Goal: Check status: Check status

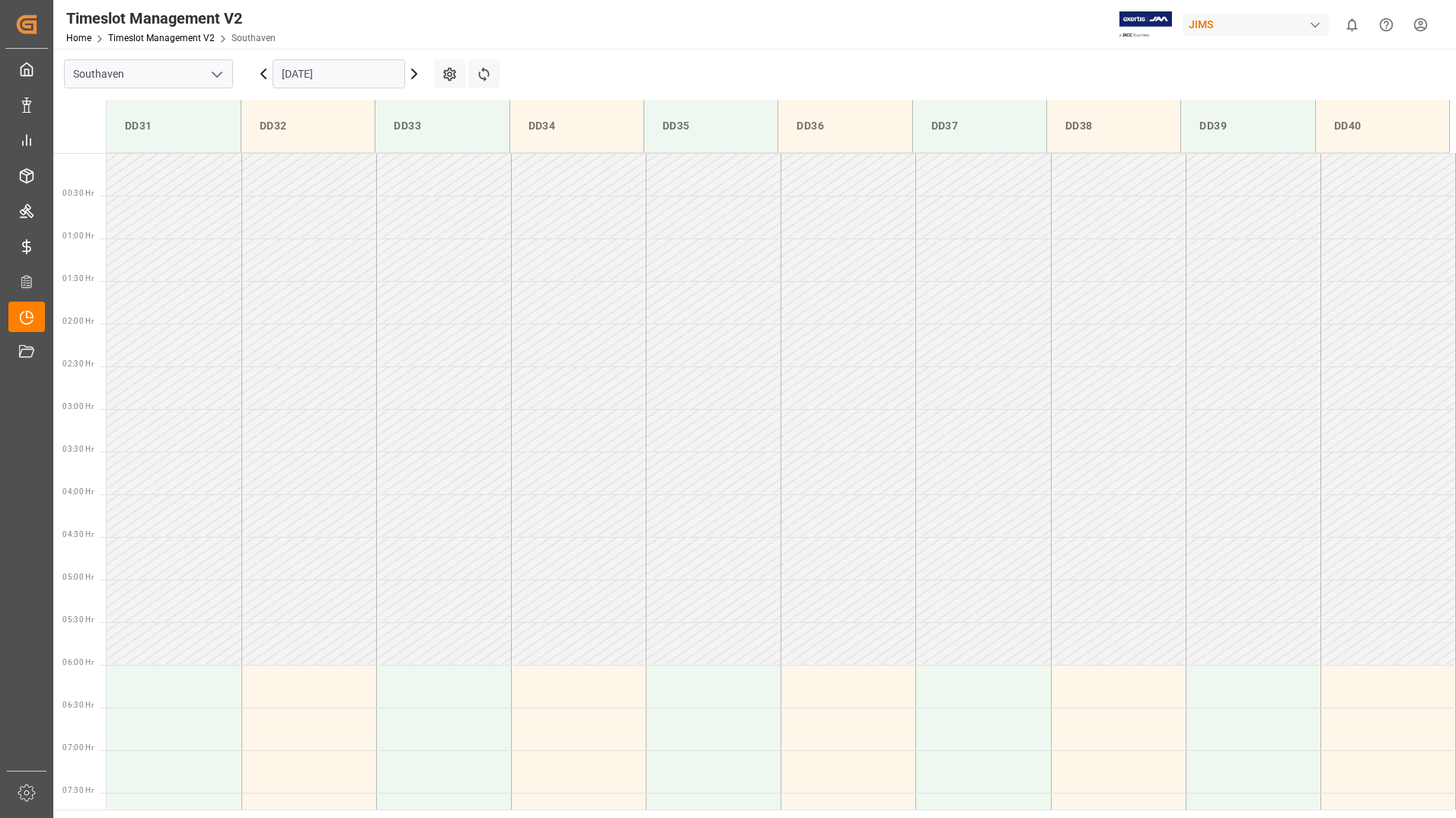
scroll to position [1014, 0]
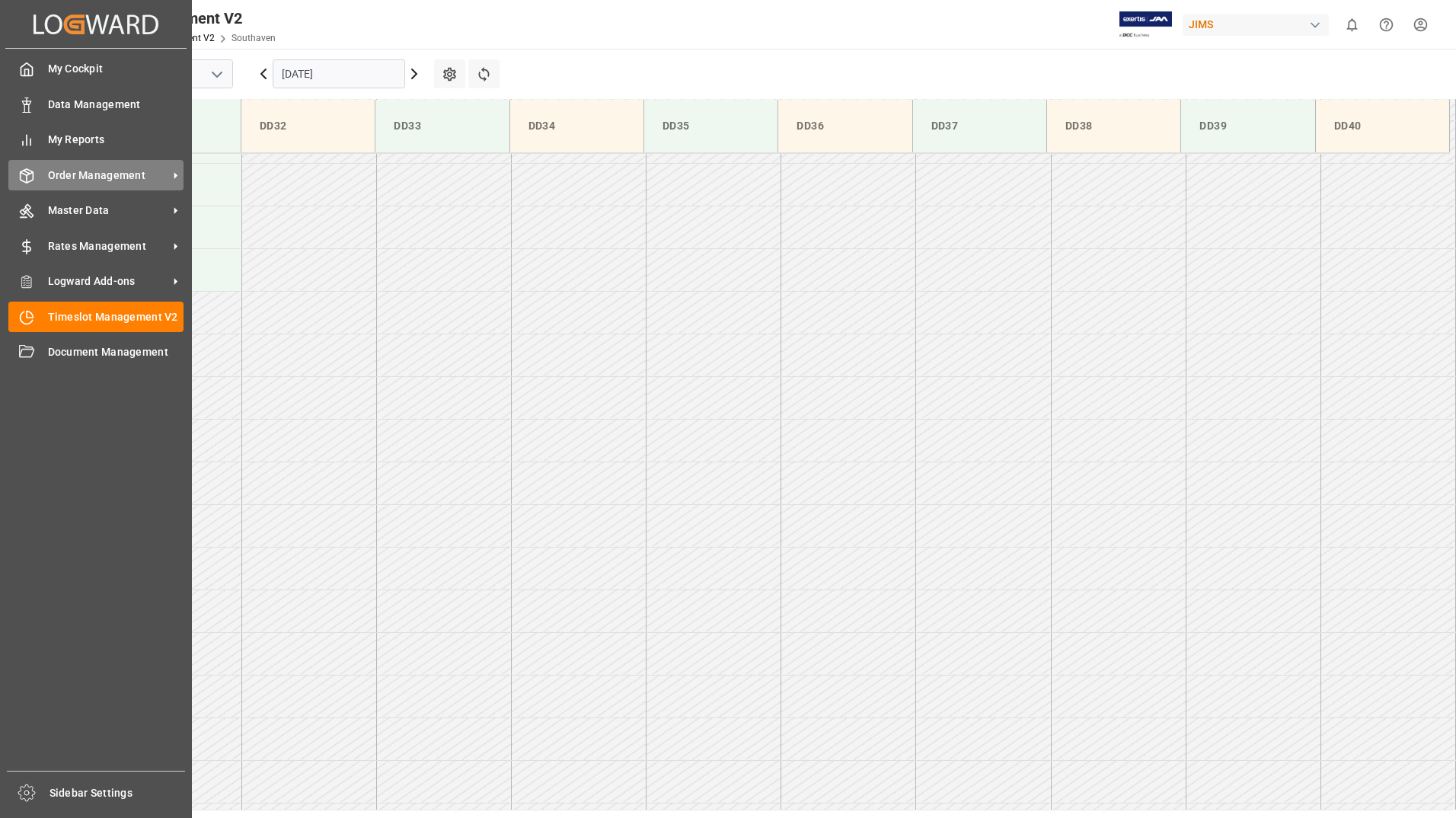
click at [99, 171] on span "Order Management" at bounding box center [109, 175] width 121 height 16
click at [99, 178] on span "Order Management" at bounding box center [109, 175] width 121 height 16
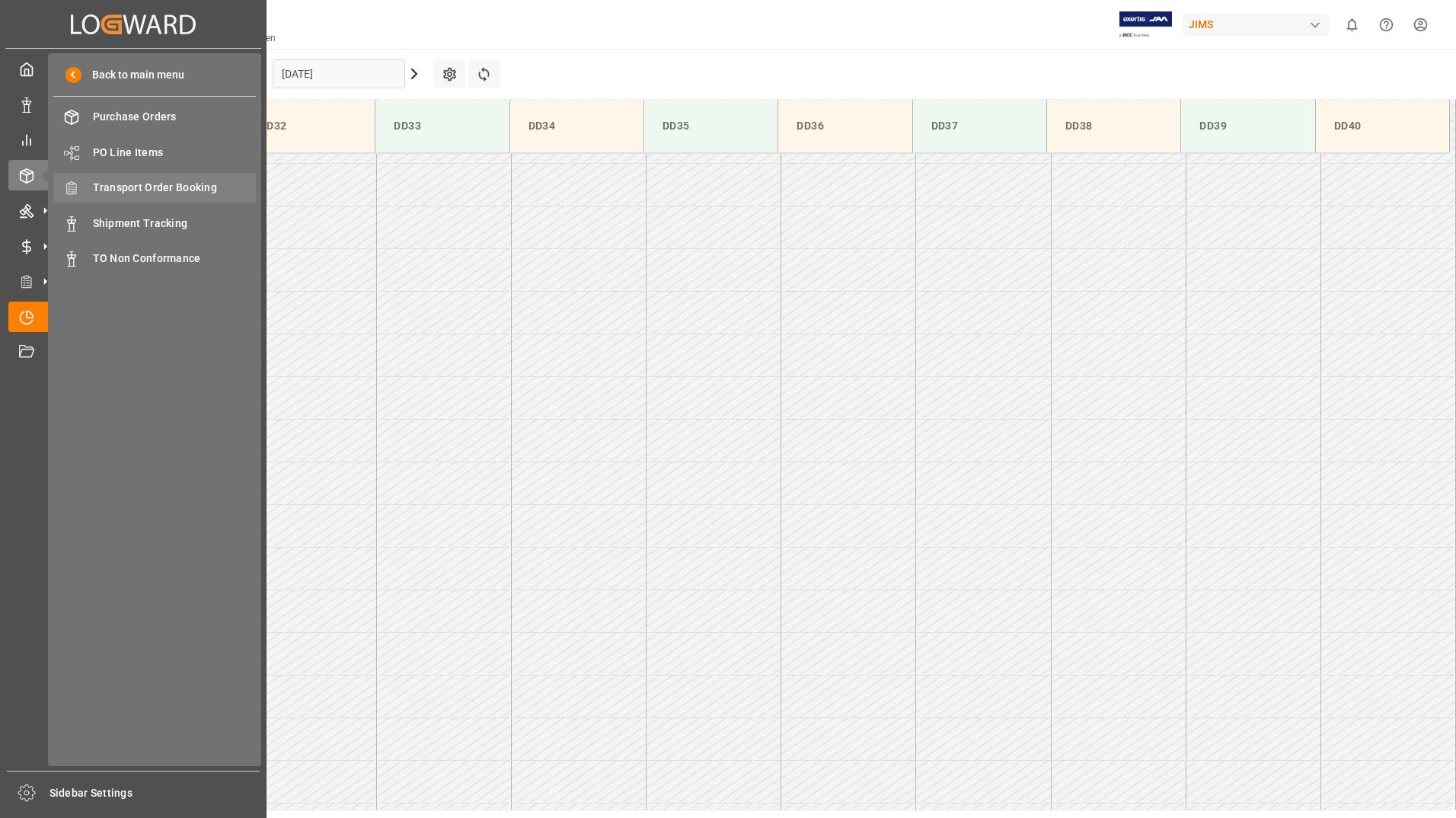
click at [166, 193] on span "Transport Order Booking" at bounding box center [174, 188] width 163 height 16
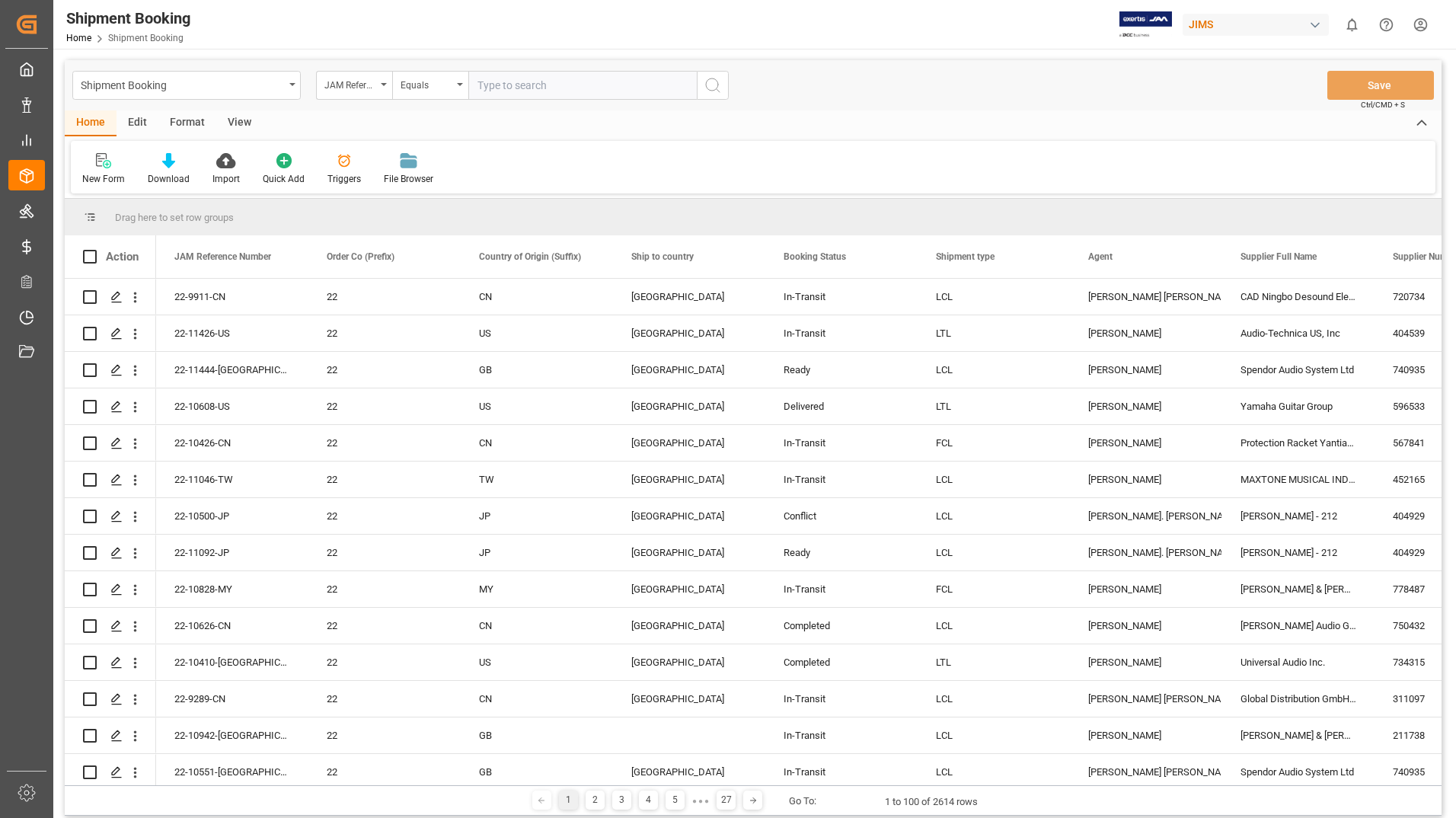
click at [503, 83] on input "text" at bounding box center [583, 84] width 228 height 29
type input "22-11343-US"
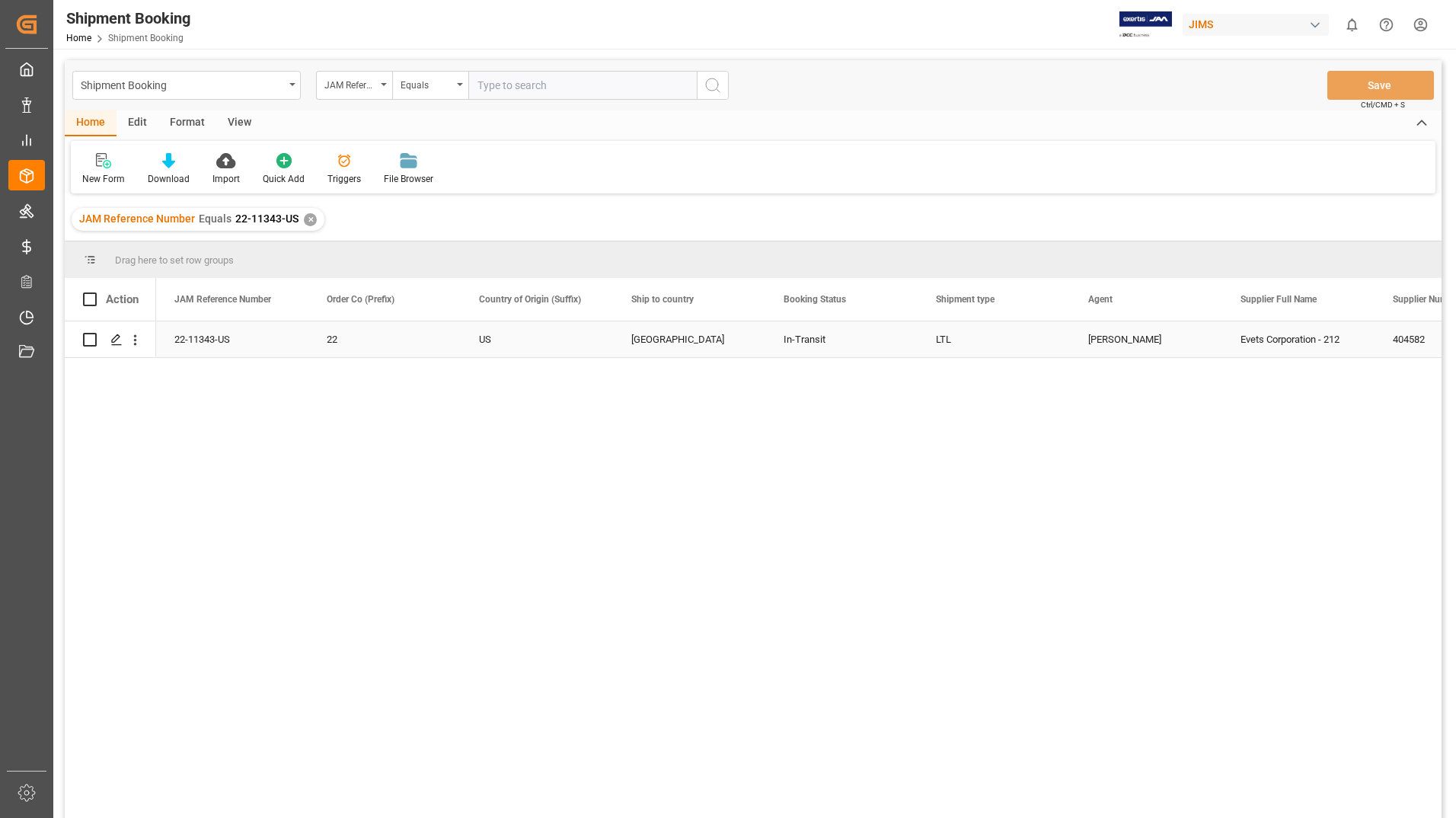
click at [89, 342] on input "Press Space to toggle row selection (unchecked)" at bounding box center [89, 340] width 14 height 14
checkbox input "true"
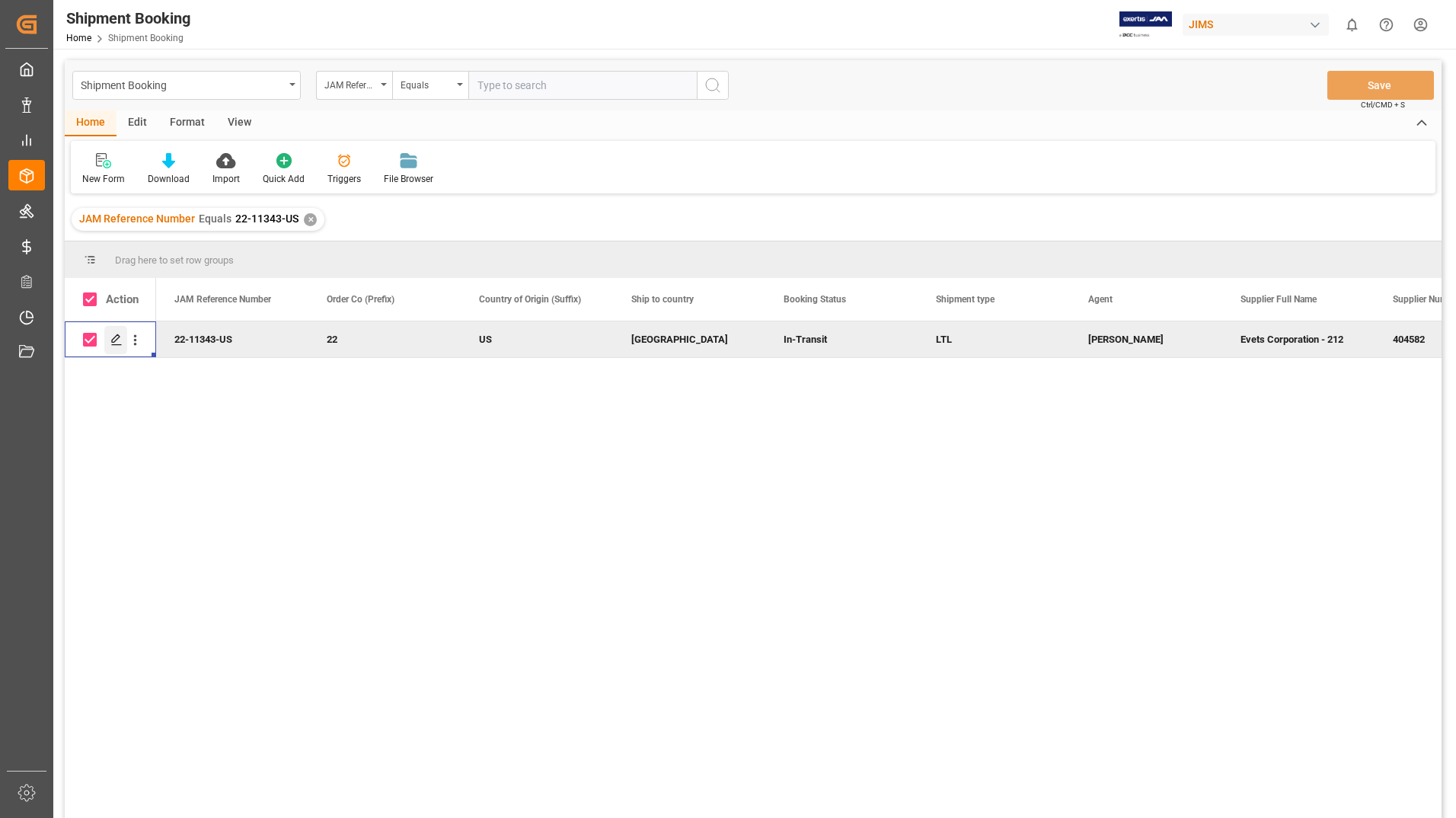
click at [111, 334] on icon "Press SPACE to deselect this row." at bounding box center [116, 339] width 12 height 12
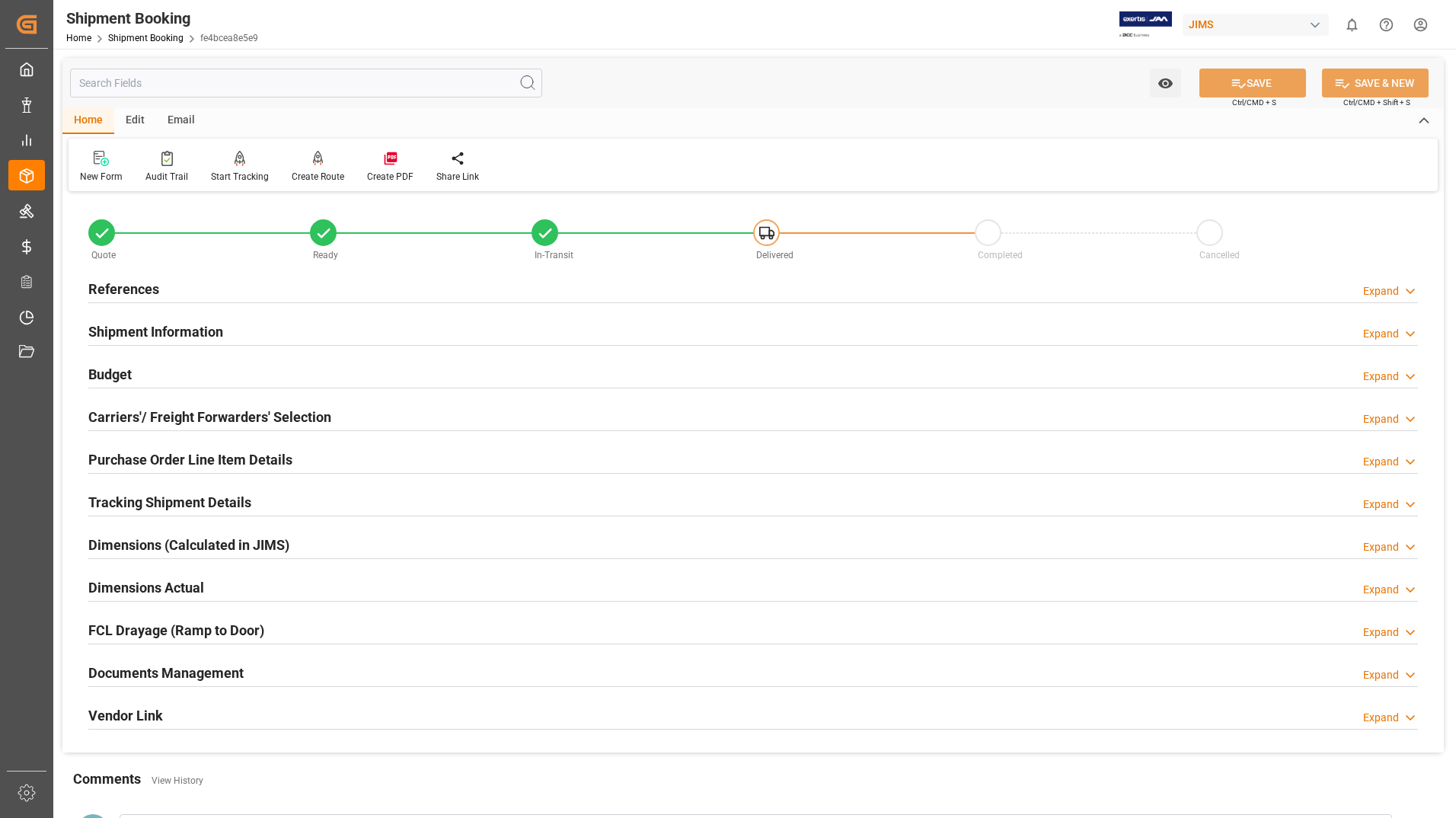
click at [132, 508] on h2 "Tracking Shipment Details" at bounding box center [170, 502] width 163 height 20
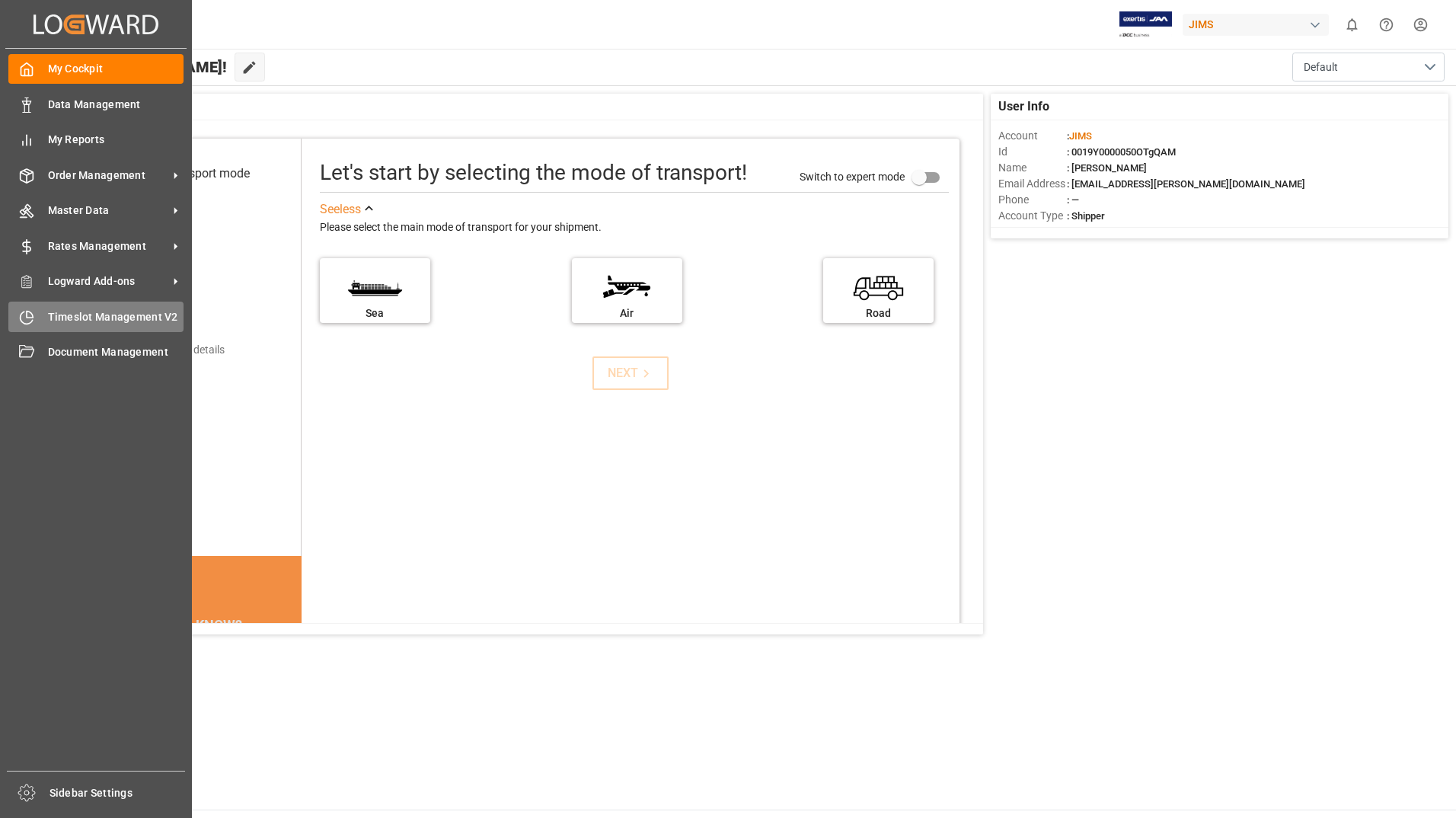
click at [101, 318] on span "Timeslot Management V2" at bounding box center [116, 317] width 136 height 16
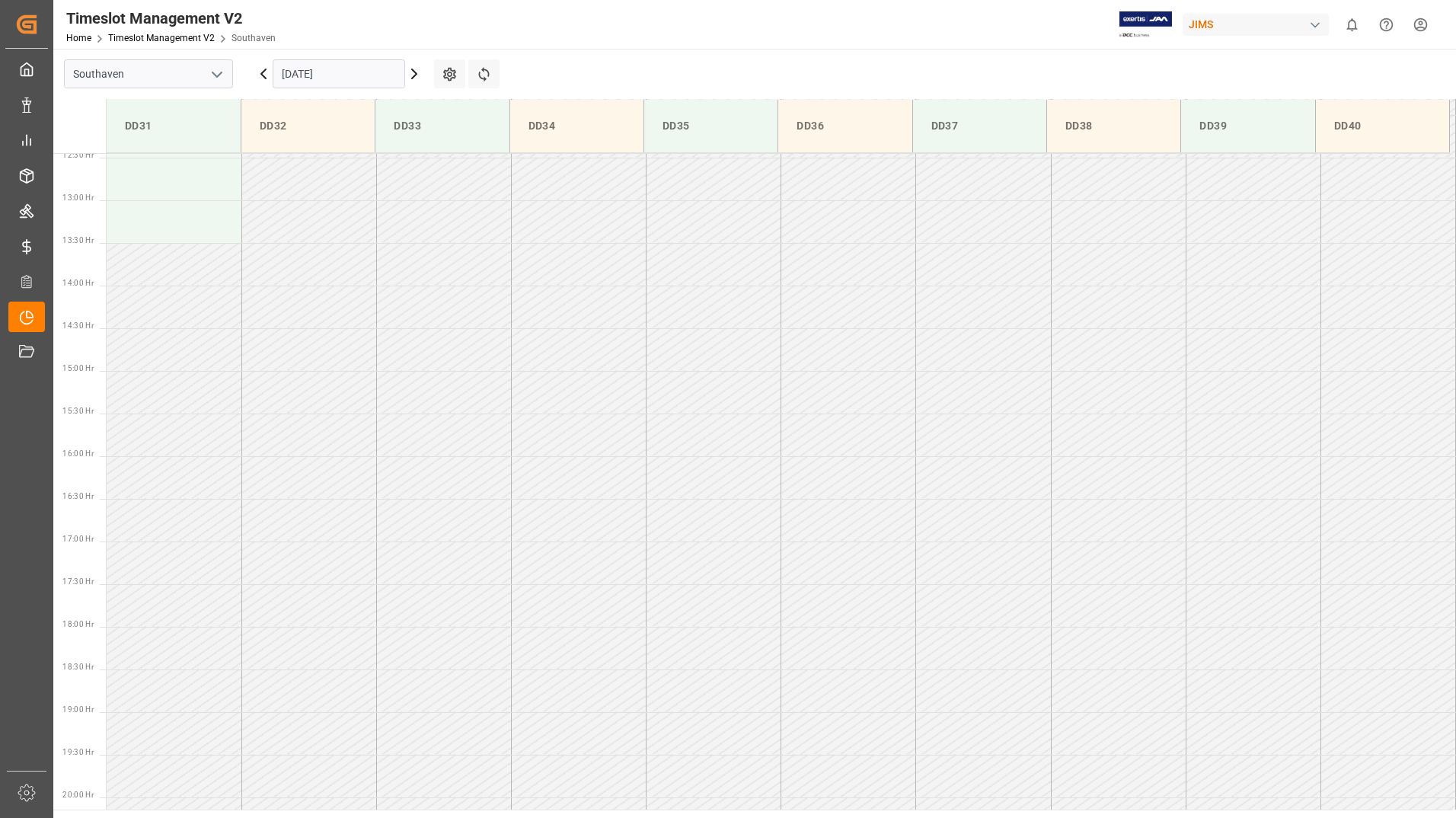
scroll to position [1099, 0]
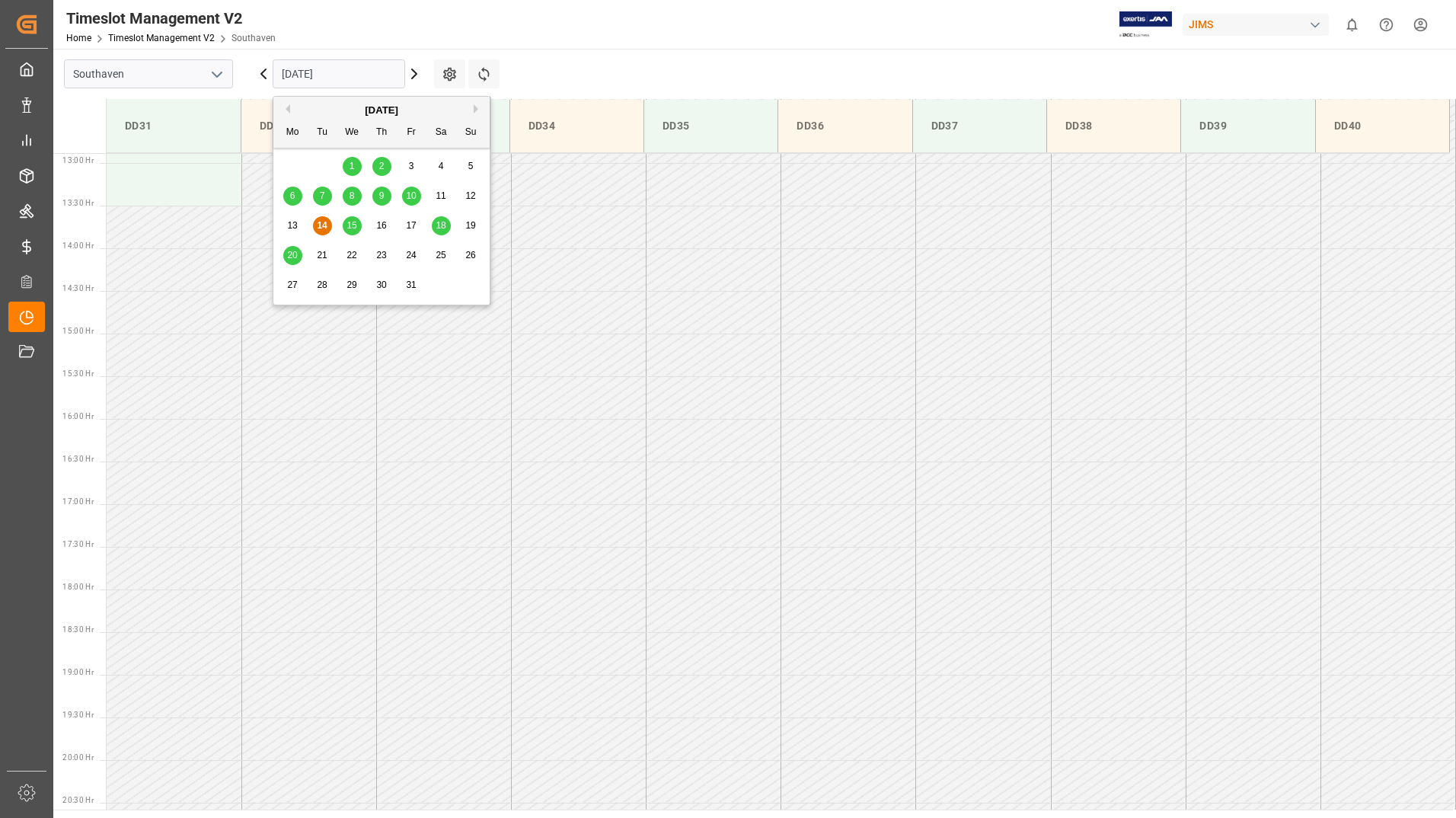
click at [326, 61] on input "[DATE]" at bounding box center [339, 73] width 133 height 29
click at [287, 193] on div "6" at bounding box center [292, 197] width 19 height 19
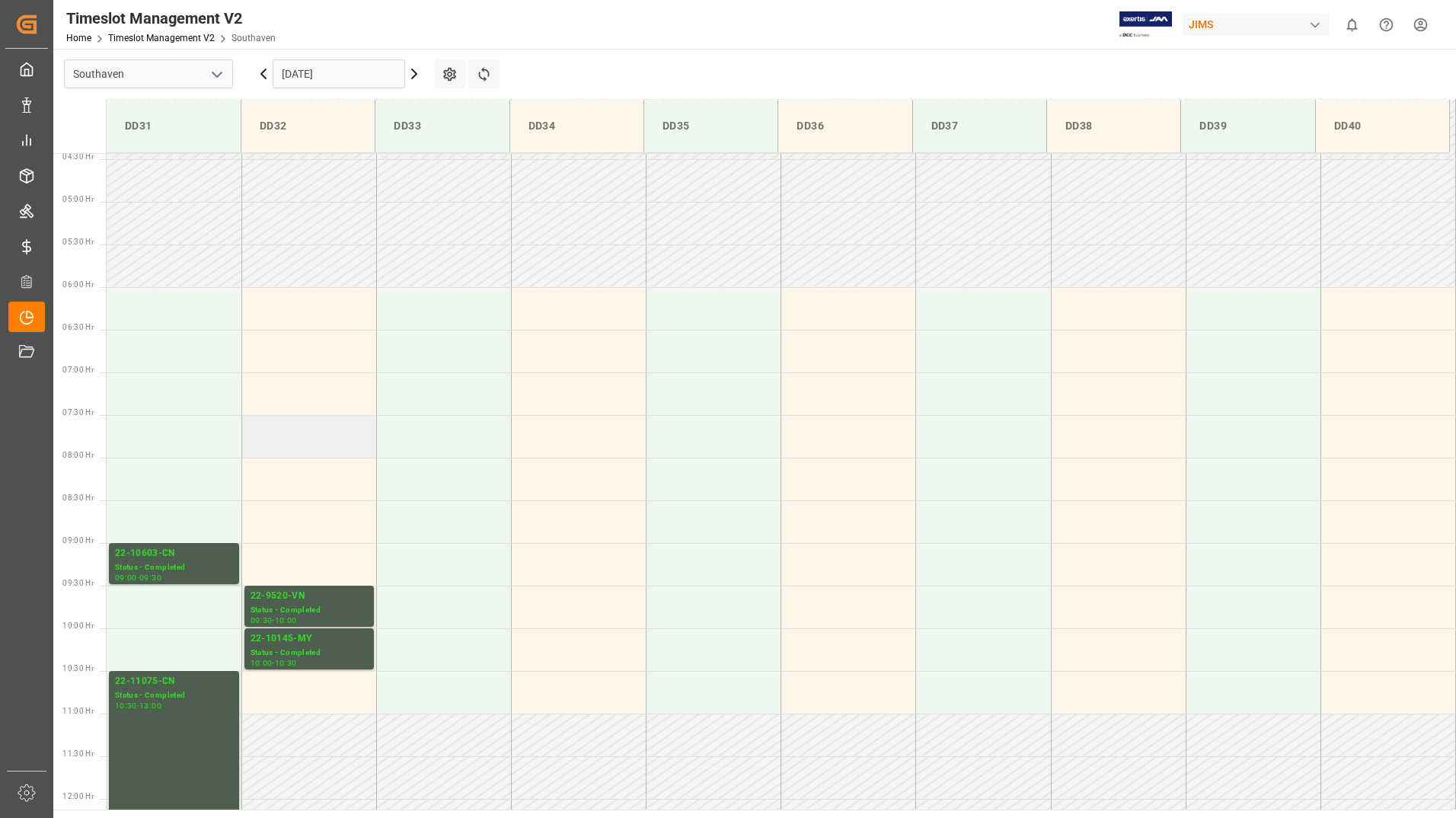
scroll to position [376, 0]
click at [329, 601] on div "22-9520-VN" at bounding box center [309, 599] width 117 height 15
click at [200, 567] on div "Status - Completed" at bounding box center [174, 570] width 118 height 13
click at [178, 690] on div "22-11075-CN" at bounding box center [174, 684] width 118 height 15
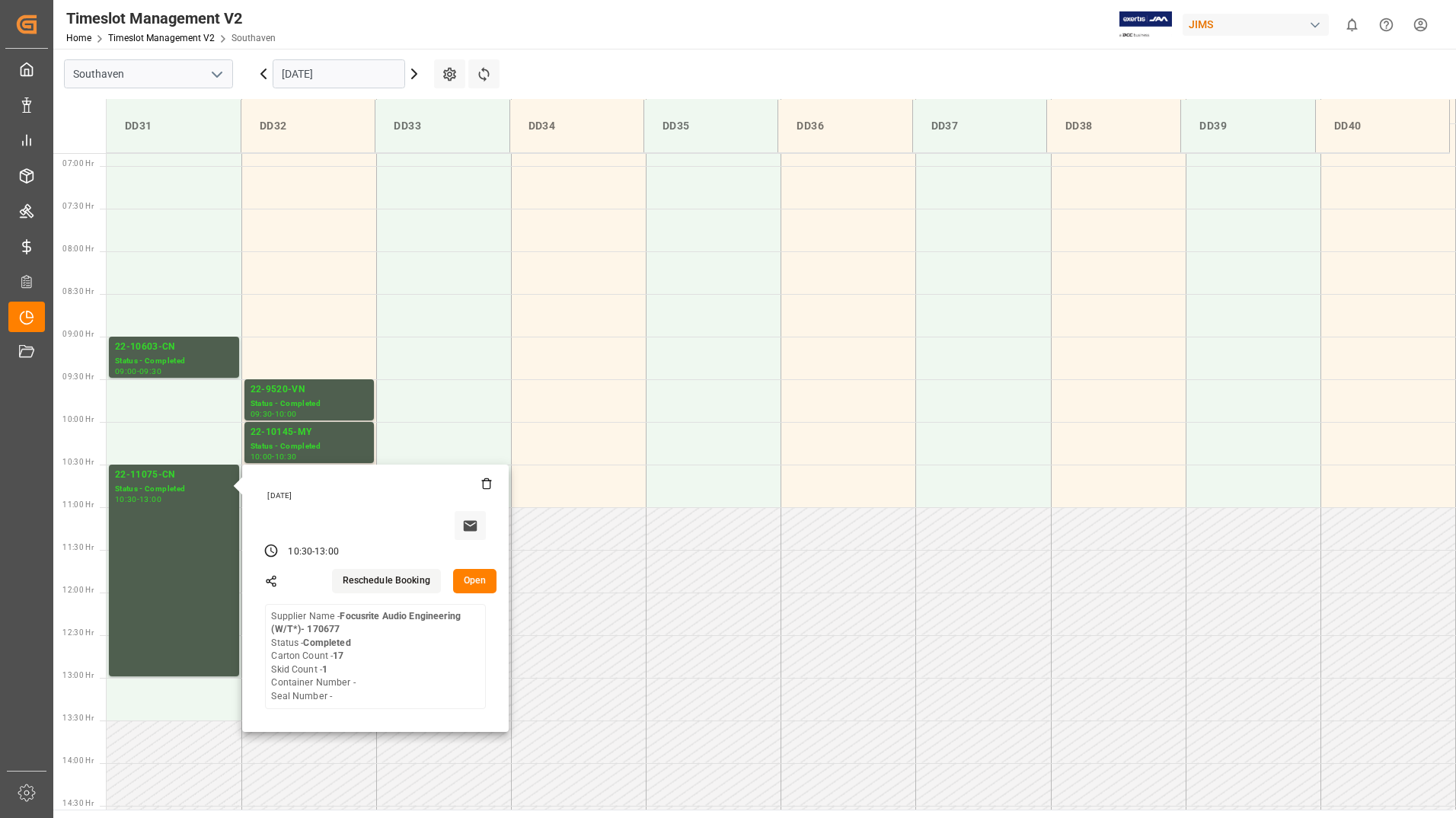
scroll to position [681, 0]
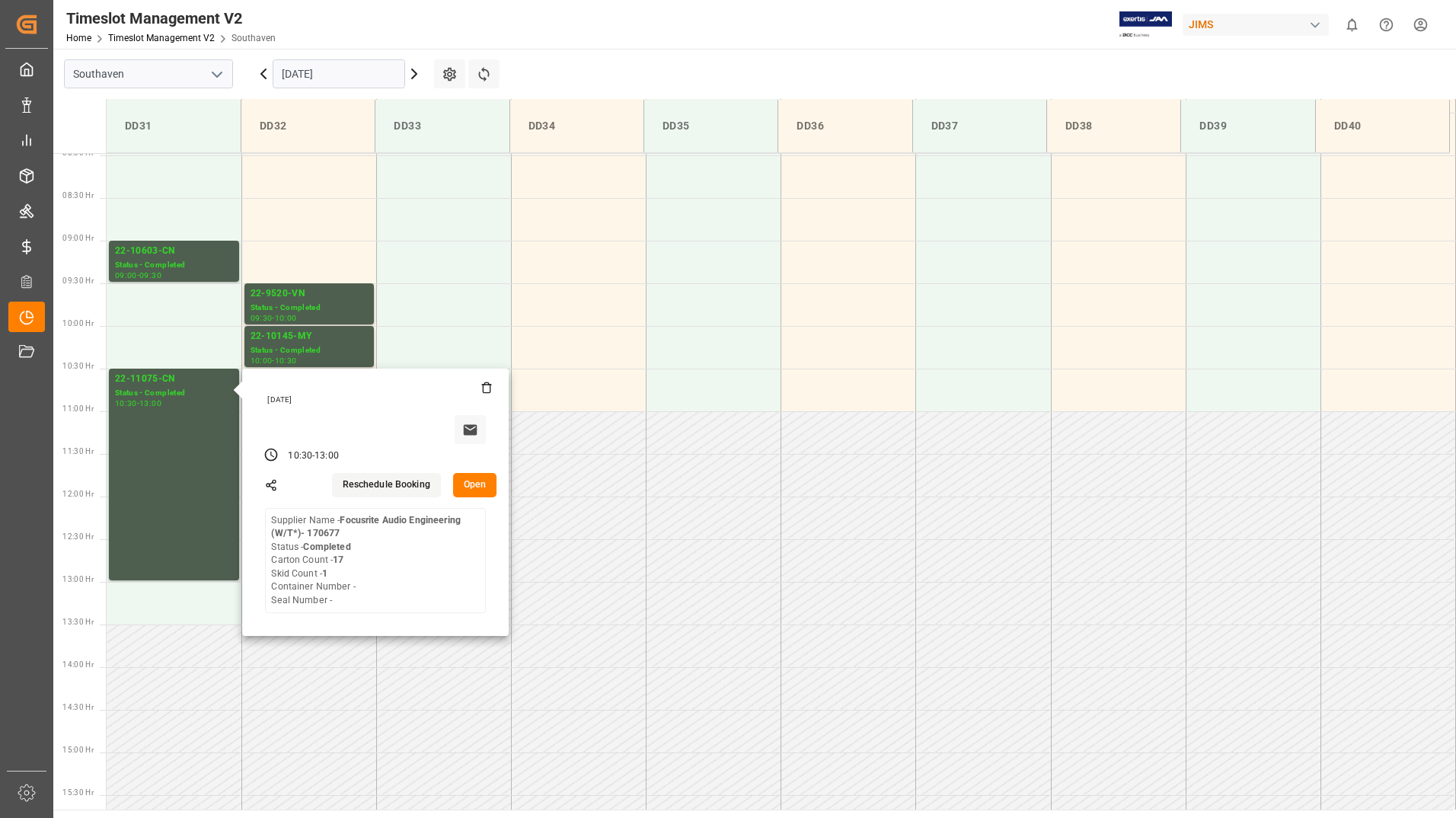
click at [354, 75] on input "[DATE]" at bounding box center [339, 73] width 133 height 29
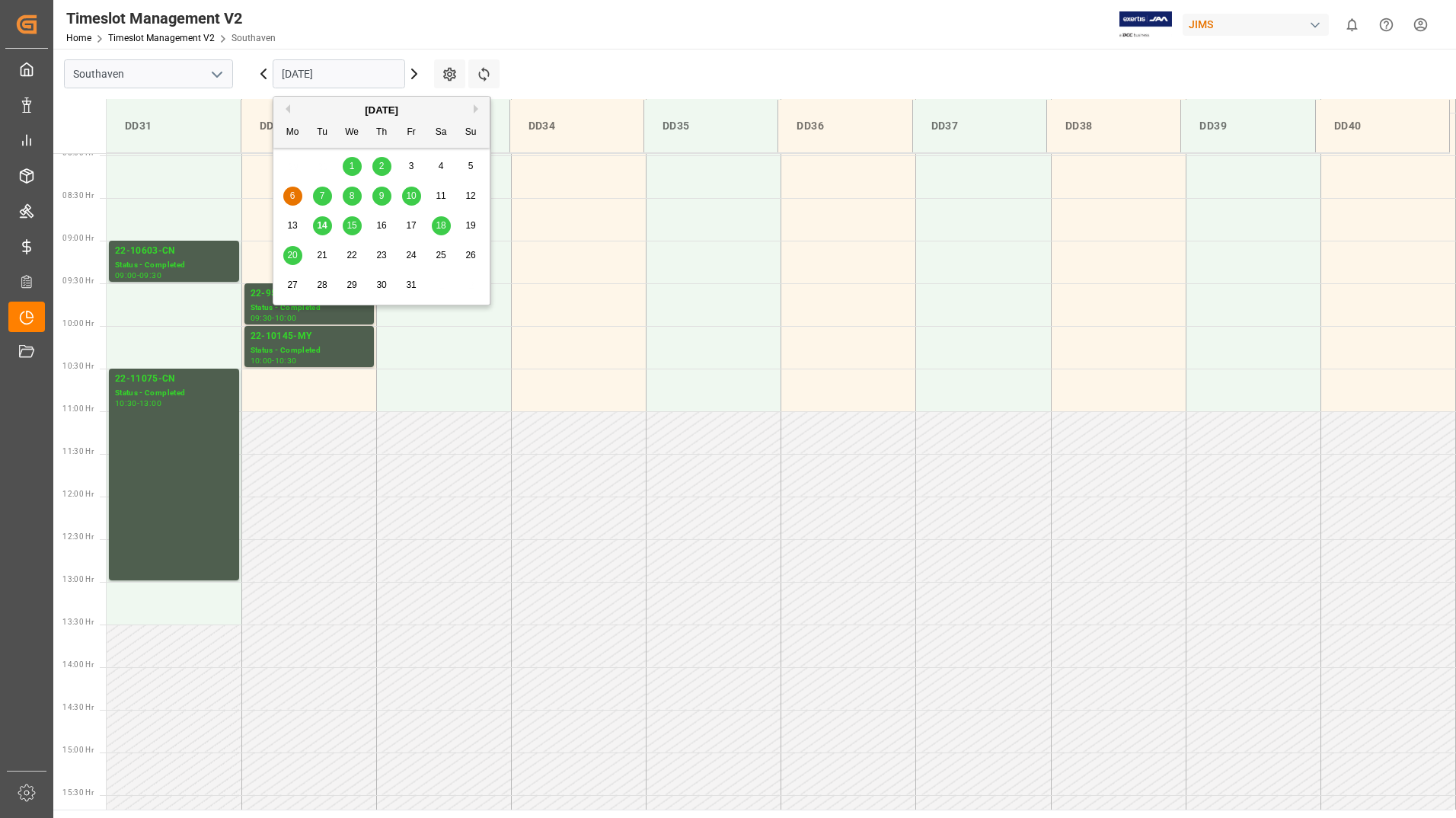
click at [326, 197] on div "7" at bounding box center [322, 197] width 19 height 19
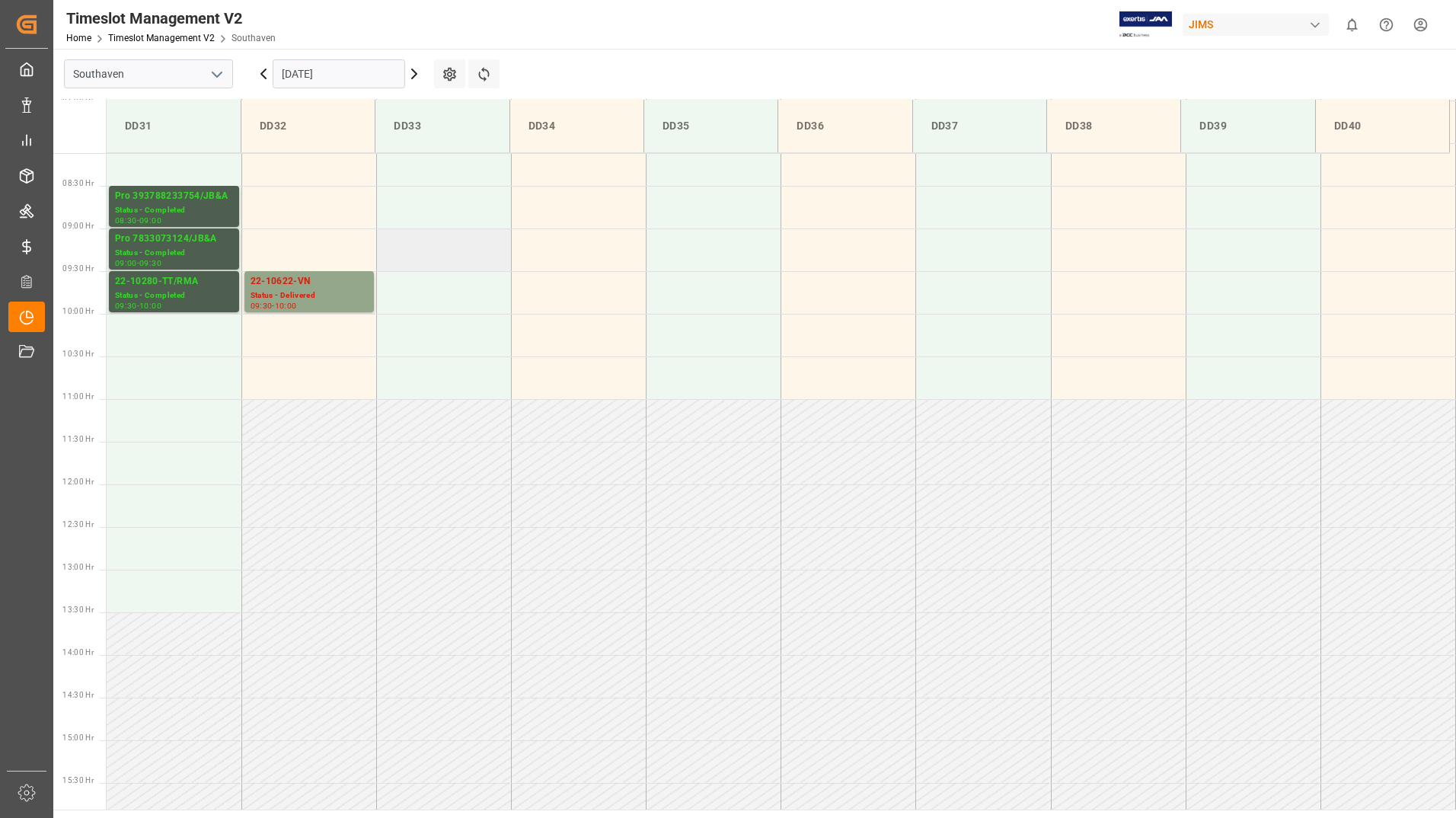
scroll to position [643, 0]
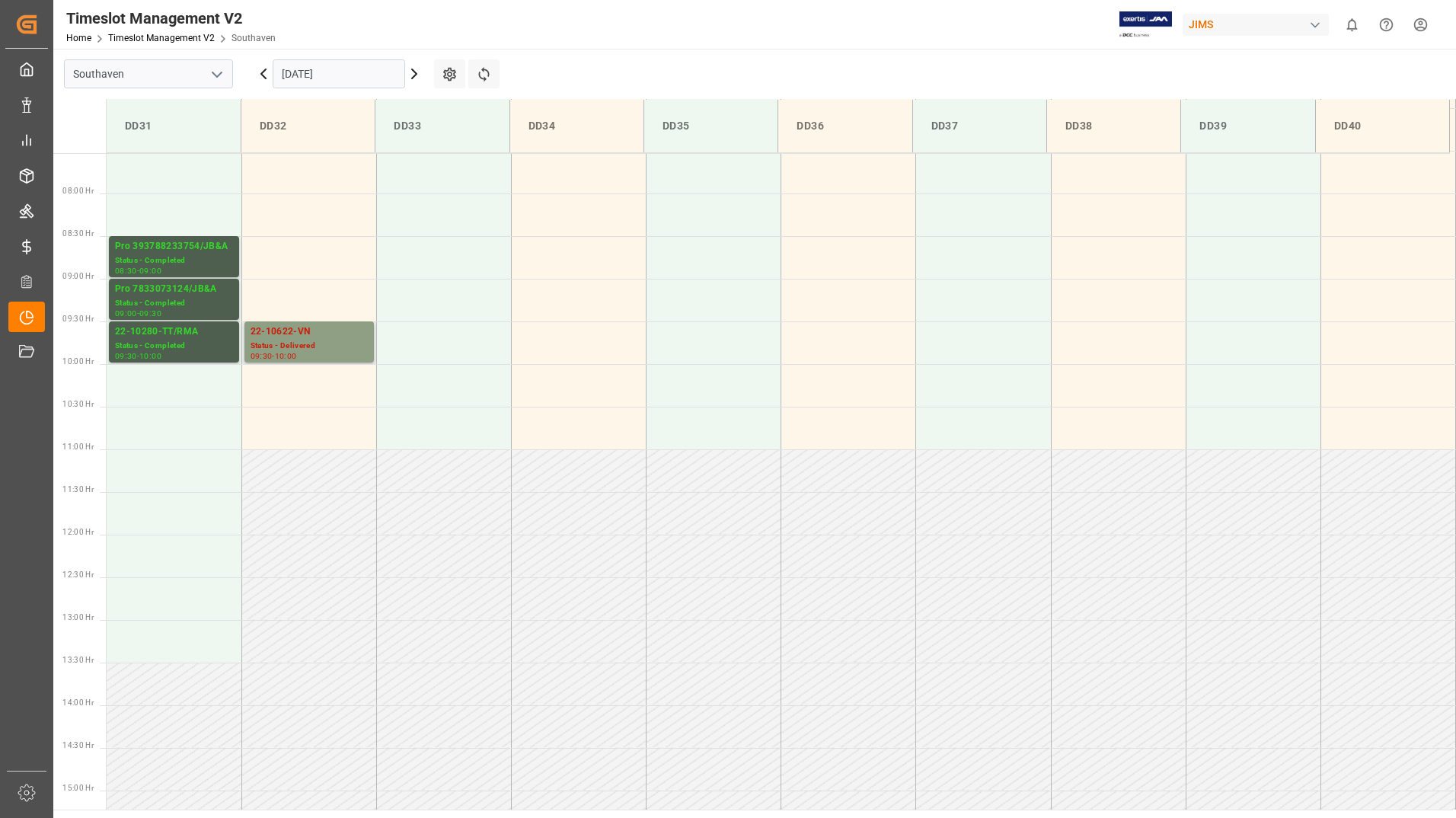
click at [324, 351] on div "Status - Delivered" at bounding box center [309, 346] width 117 height 13
click at [182, 243] on div "Pro 393788233754/JB&A" at bounding box center [174, 247] width 118 height 15
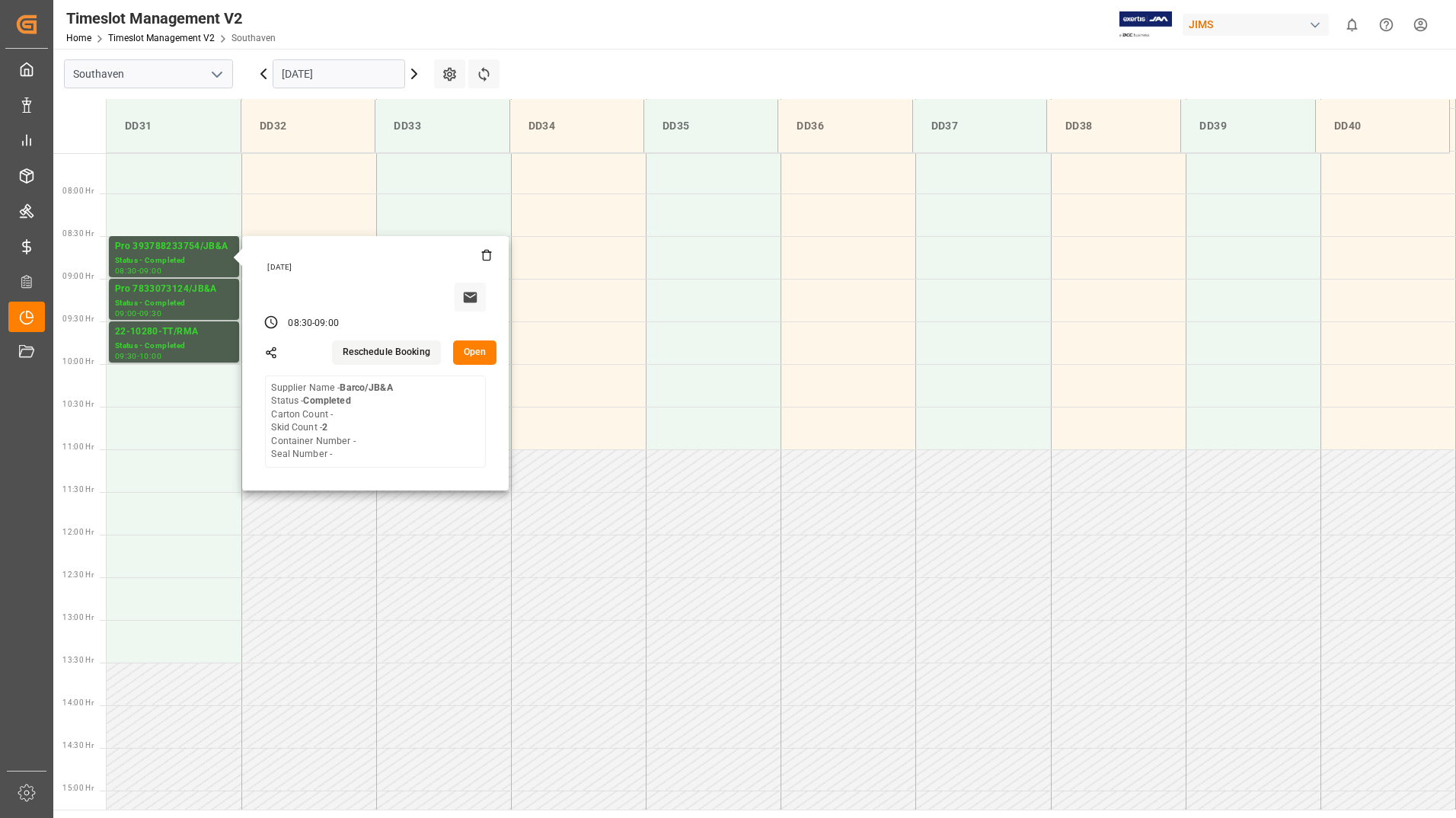
click at [360, 82] on input "[DATE]" at bounding box center [339, 73] width 133 height 29
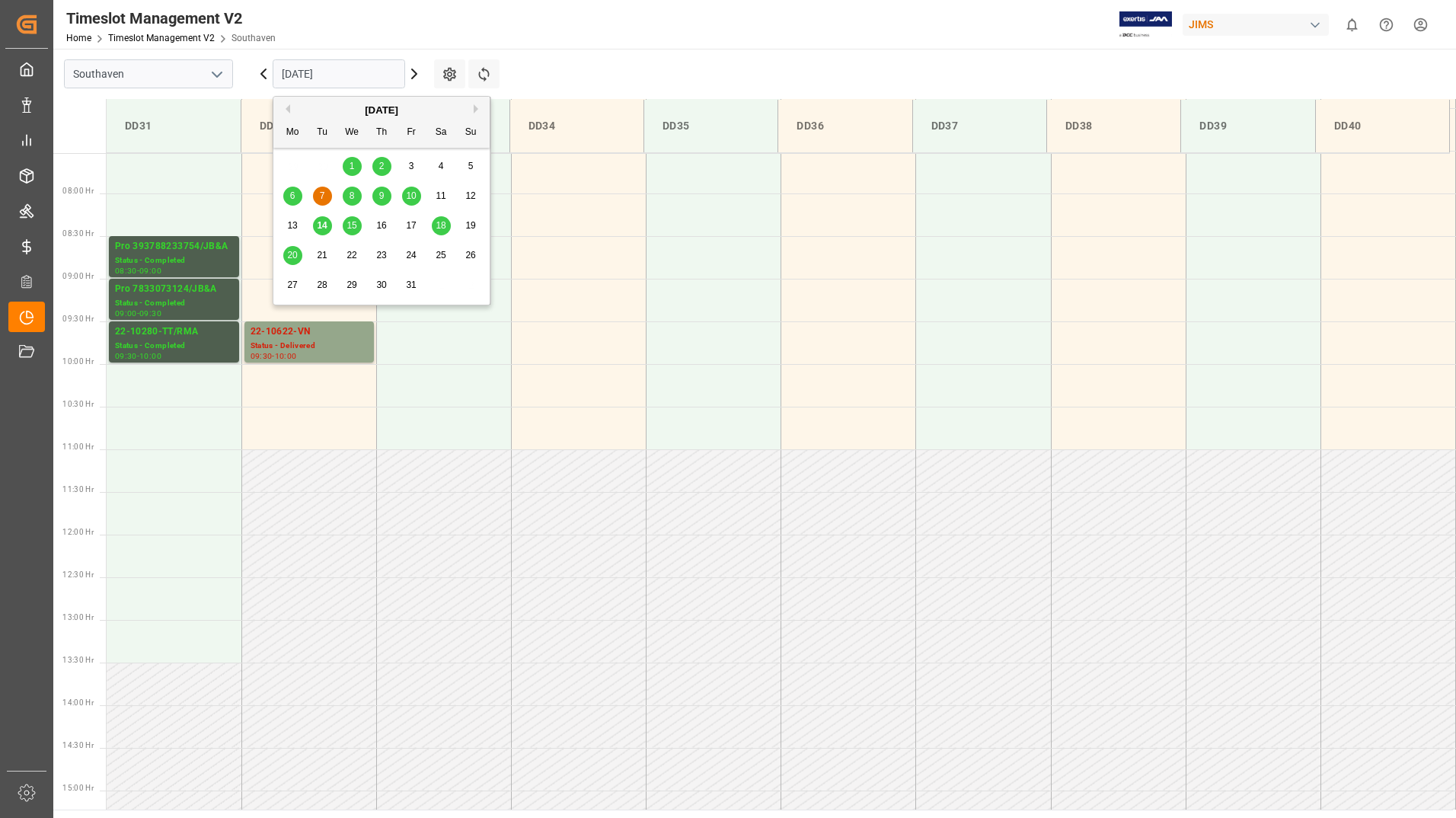
click at [353, 198] on span "8" at bounding box center [353, 195] width 6 height 10
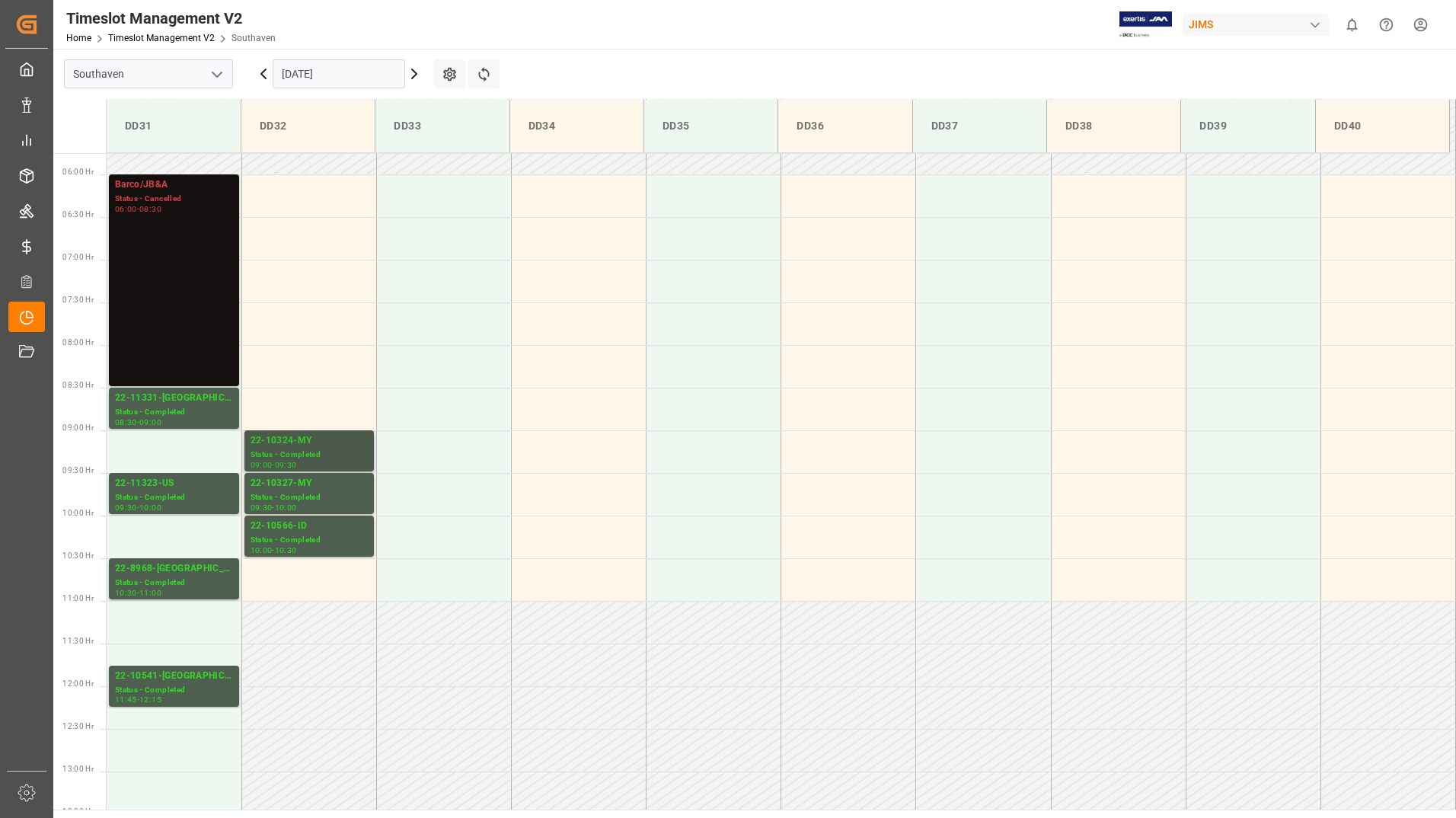
scroll to position [490, 0]
click at [318, 450] on div "Status - Completed" at bounding box center [309, 456] width 117 height 13
click at [314, 501] on div "Status - Completed" at bounding box center [309, 499] width 117 height 13
click at [316, 539] on div "Status - Completed" at bounding box center [309, 541] width 117 height 13
click at [325, 490] on div "22-10327-MY" at bounding box center [309, 485] width 117 height 15
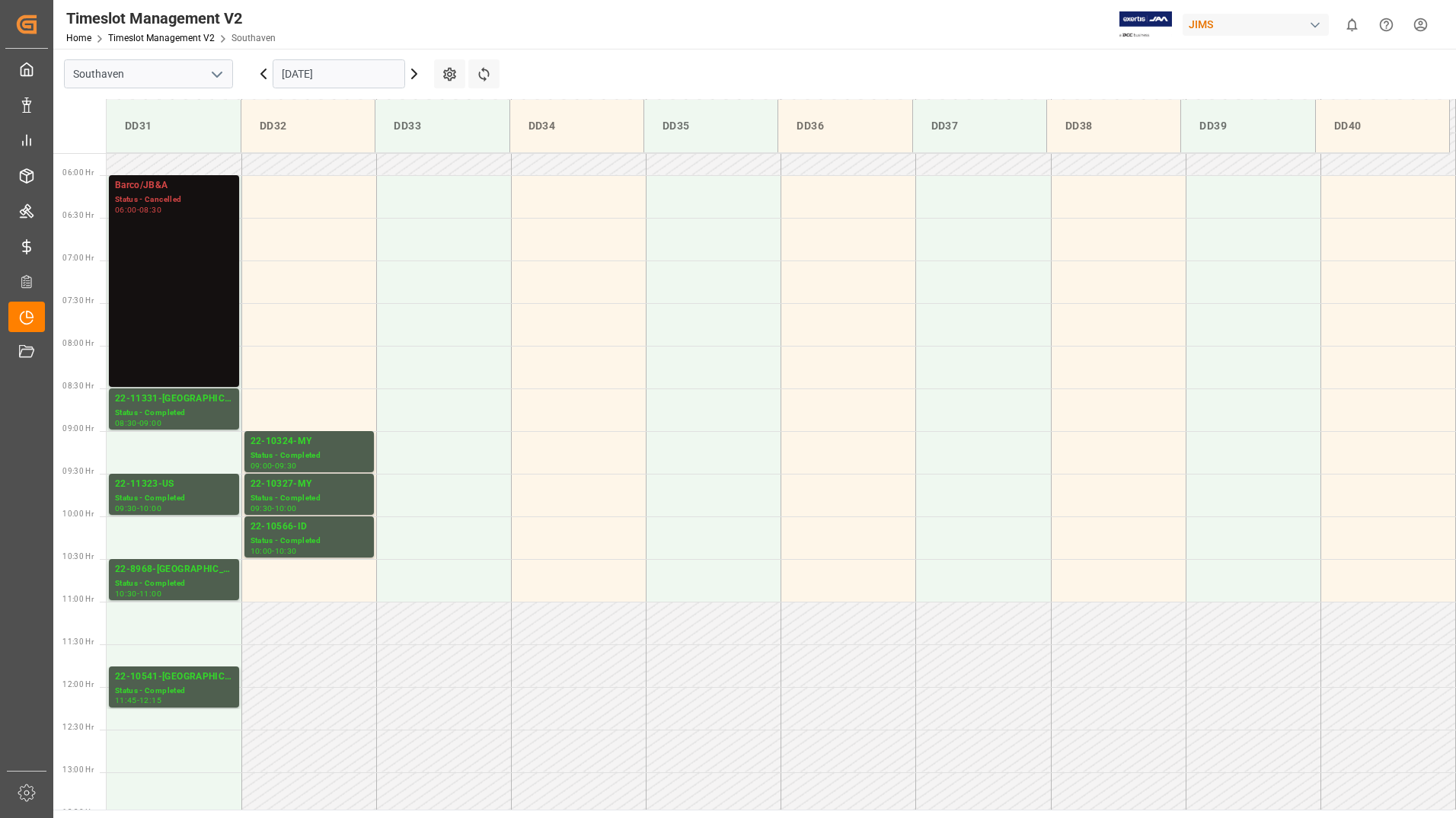
click at [333, 537] on div "Status - Completed" at bounding box center [309, 541] width 117 height 13
click at [305, 454] on div "Status - Completed" at bounding box center [309, 456] width 117 height 13
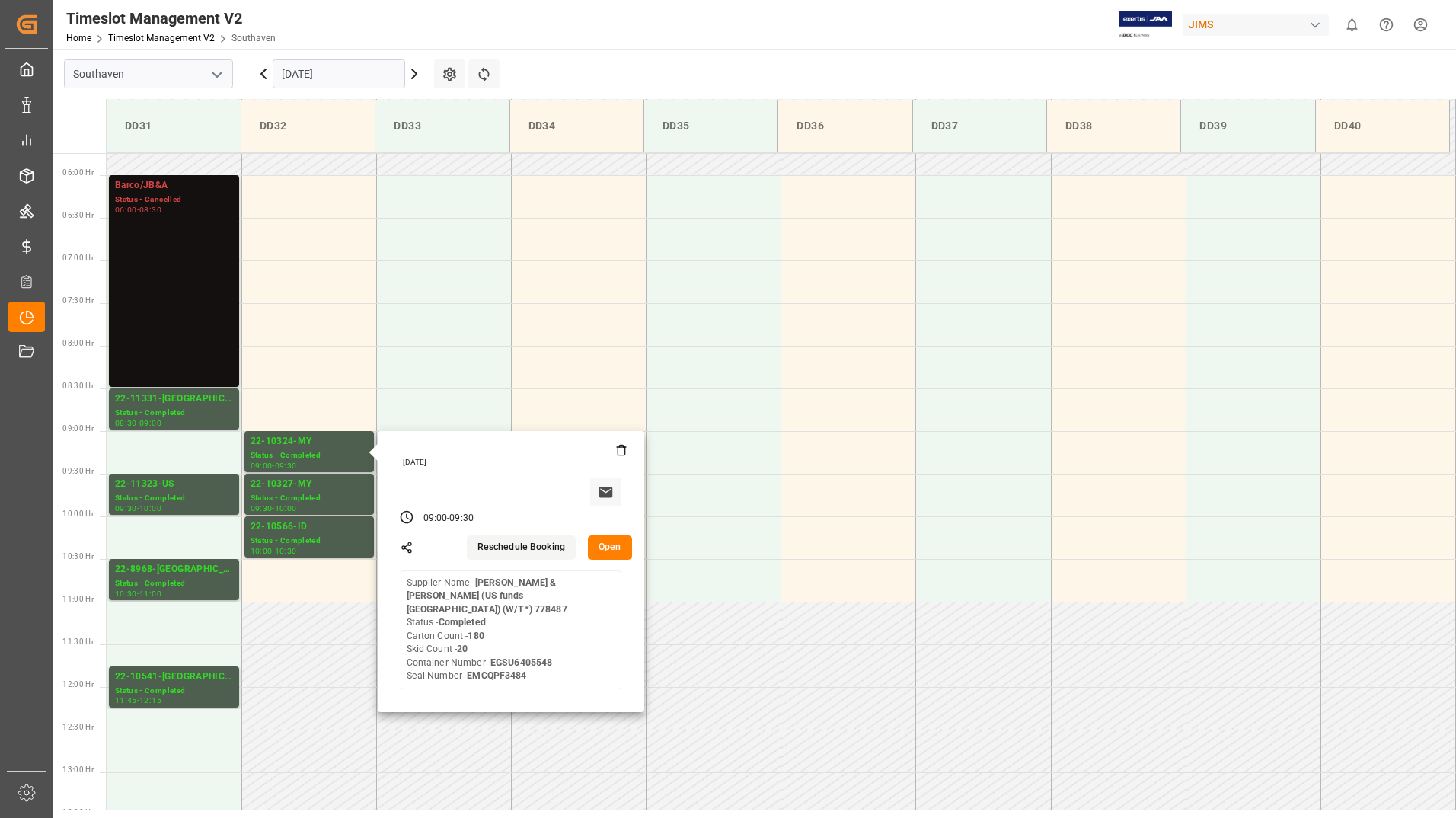
click at [611, 541] on button "Open" at bounding box center [611, 548] width 45 height 24
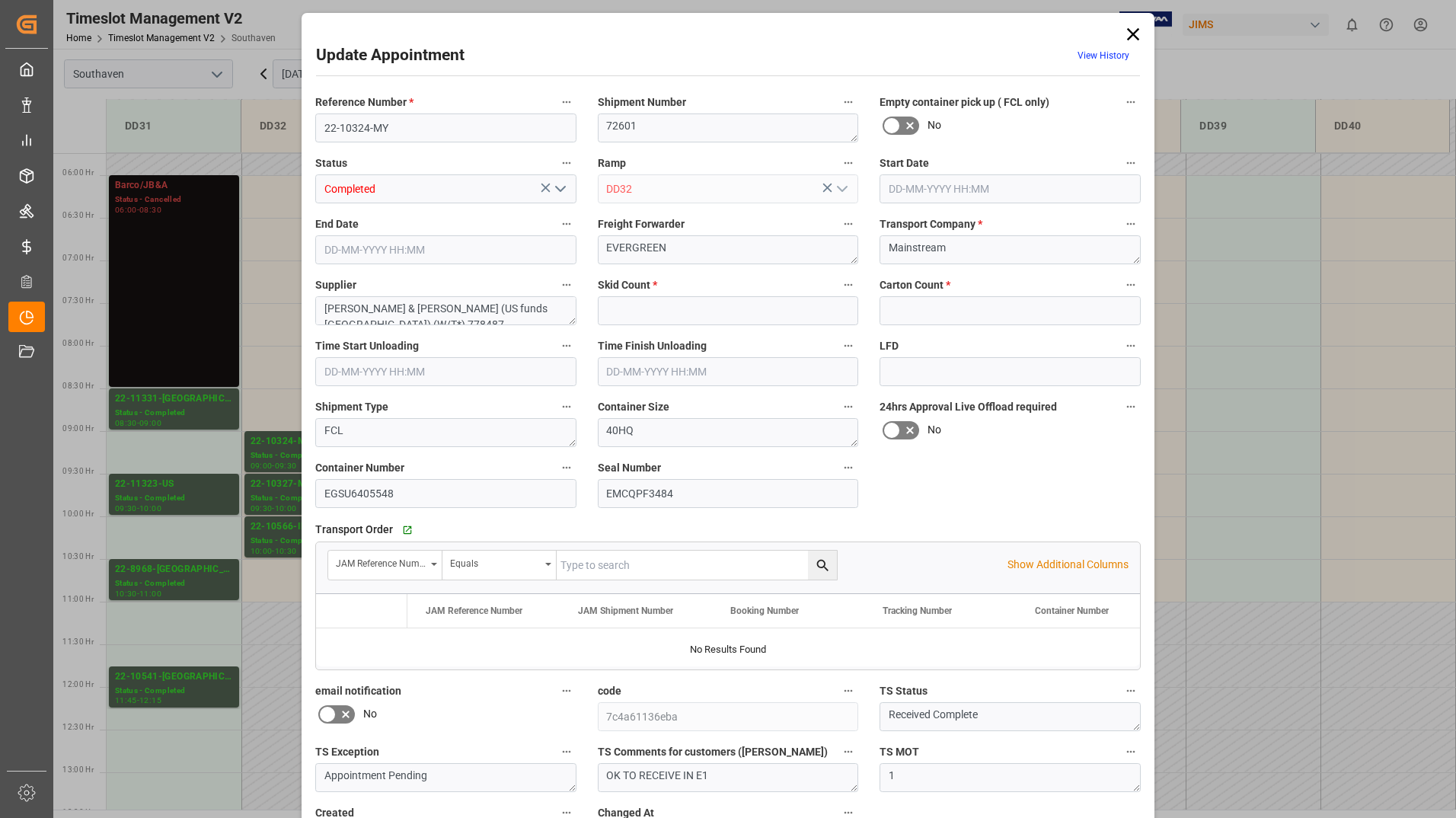
type input "20"
type input "180"
type input "[DATE] 09:00"
type input "[DATE] 09:30"
type input "[DATE] 14:03"
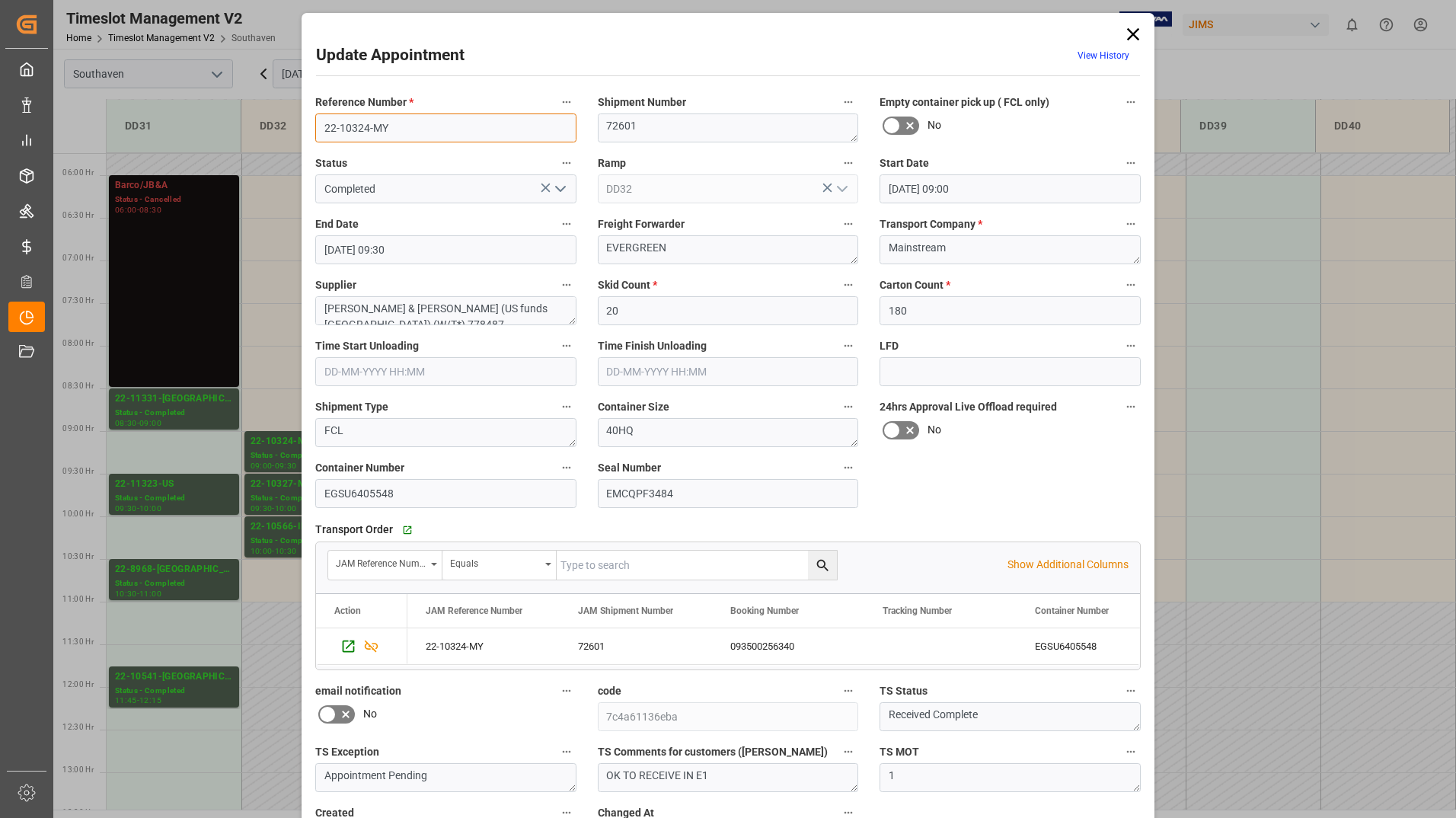
drag, startPoint x: 319, startPoint y: 117, endPoint x: 389, endPoint y: 120, distance: 70.1
click at [389, 120] on input "22-10324-MY" at bounding box center [445, 127] width 261 height 29
click at [1132, 31] on icon at bounding box center [1133, 33] width 21 height 21
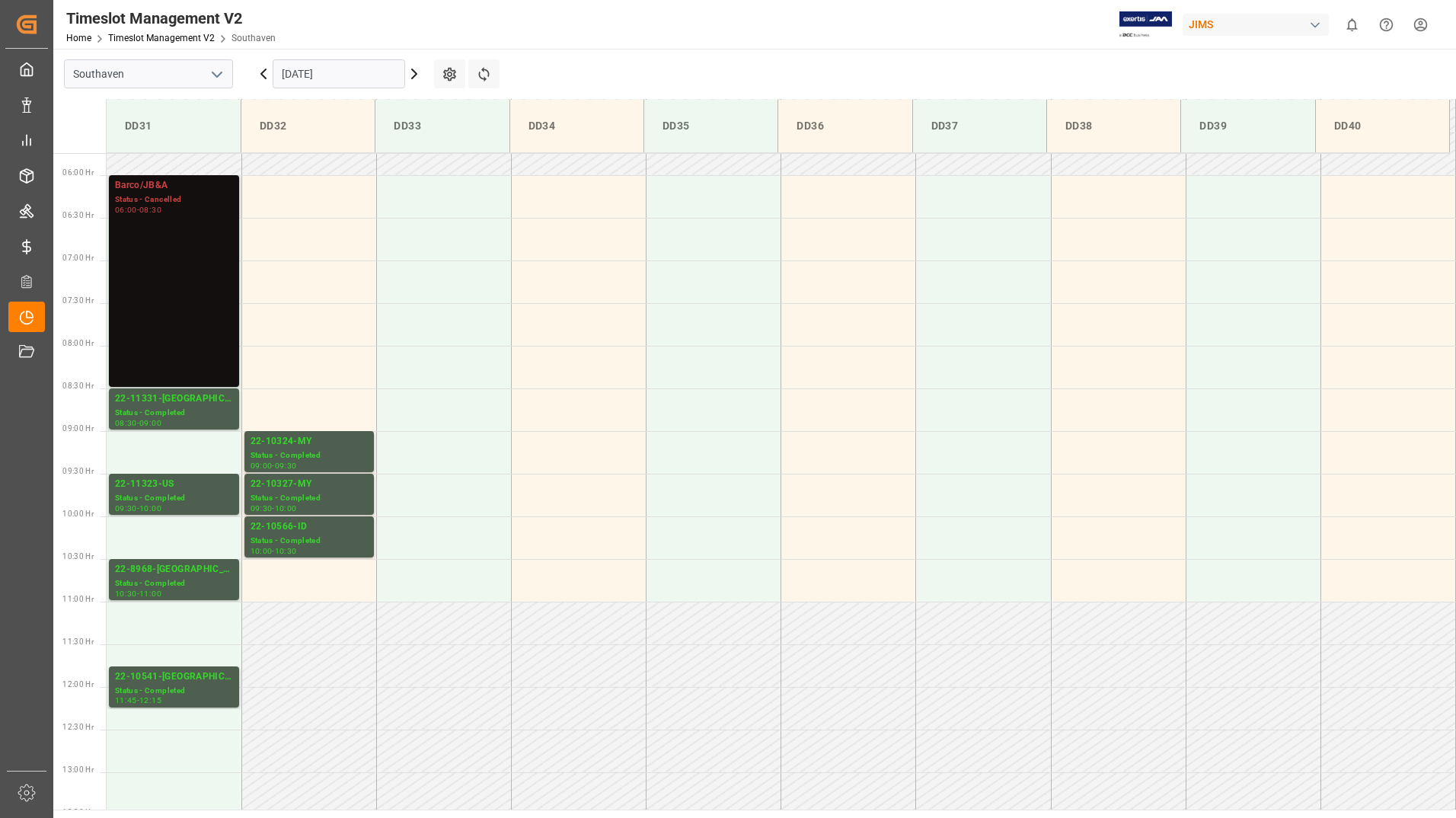
click at [228, 266] on div "Barco/JB&A Status - Cancelled 06:00 - 08:30" at bounding box center [174, 281] width 118 height 206
click at [175, 414] on div "Status - Completed" at bounding box center [174, 413] width 118 height 13
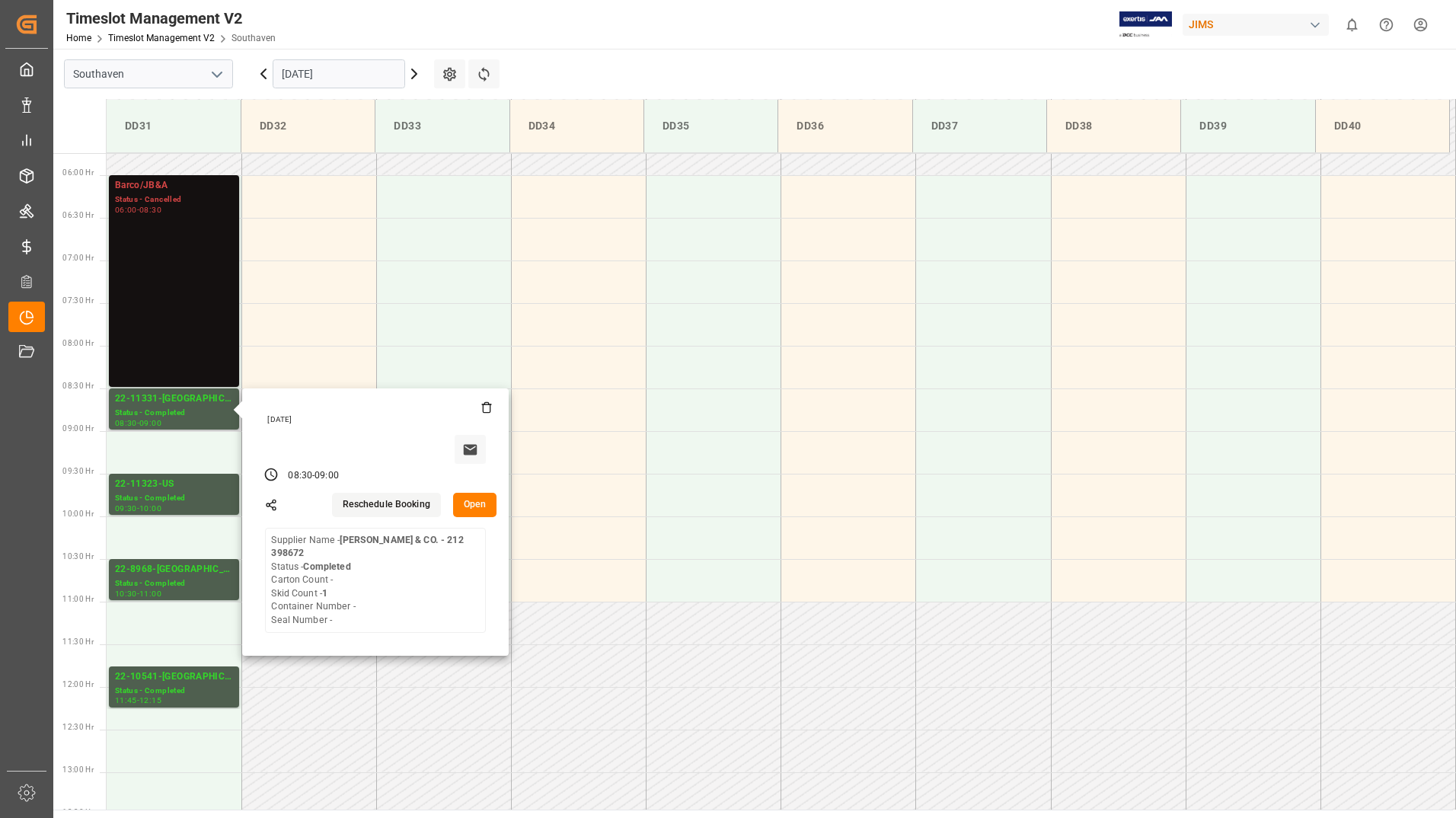
click at [465, 497] on button "Open" at bounding box center [475, 505] width 45 height 24
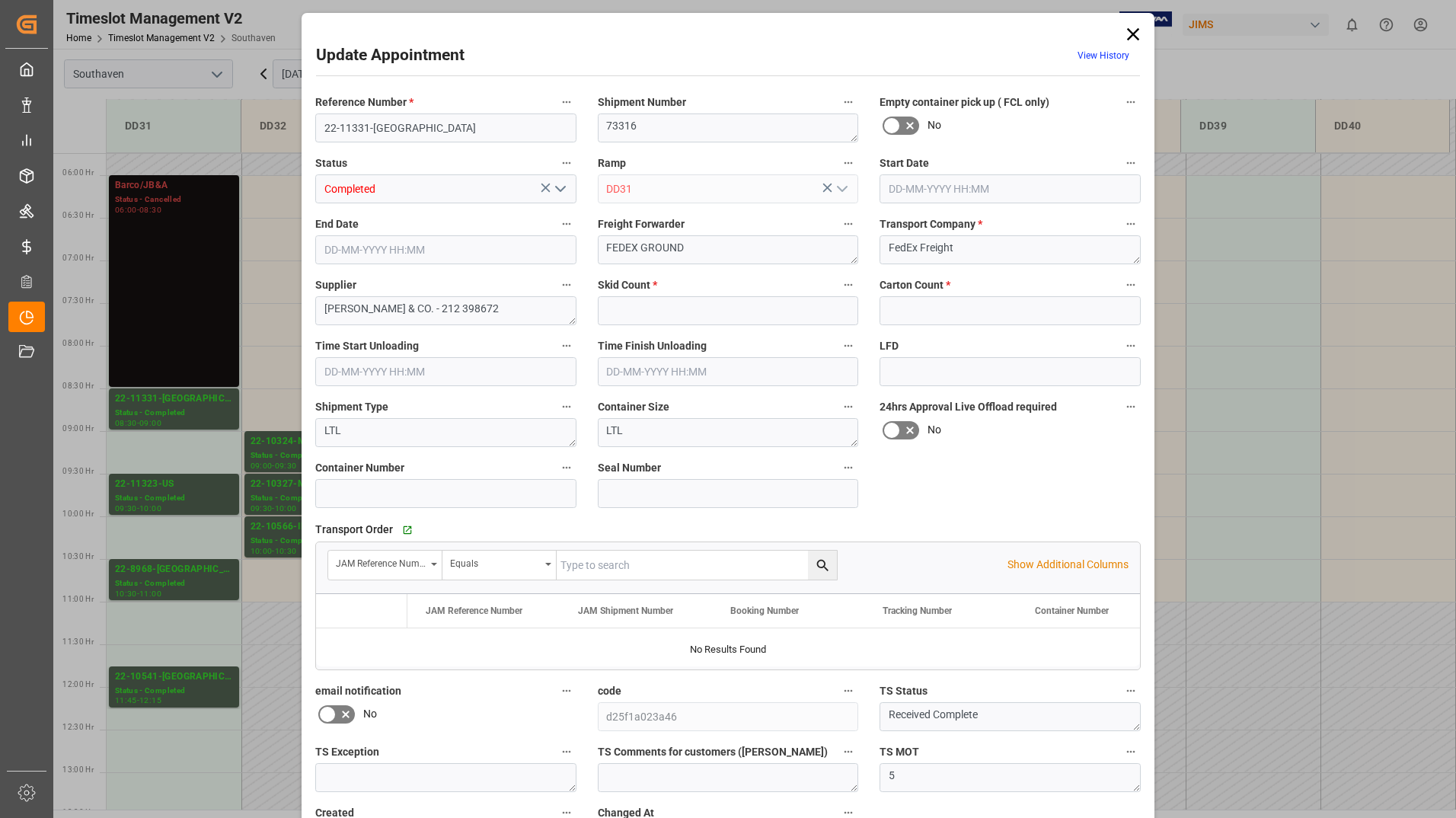
type input "1"
type input "0"
type input "[DATE] 08:30"
type input "[DATE] 09:00"
type input "[DATE] 16:36"
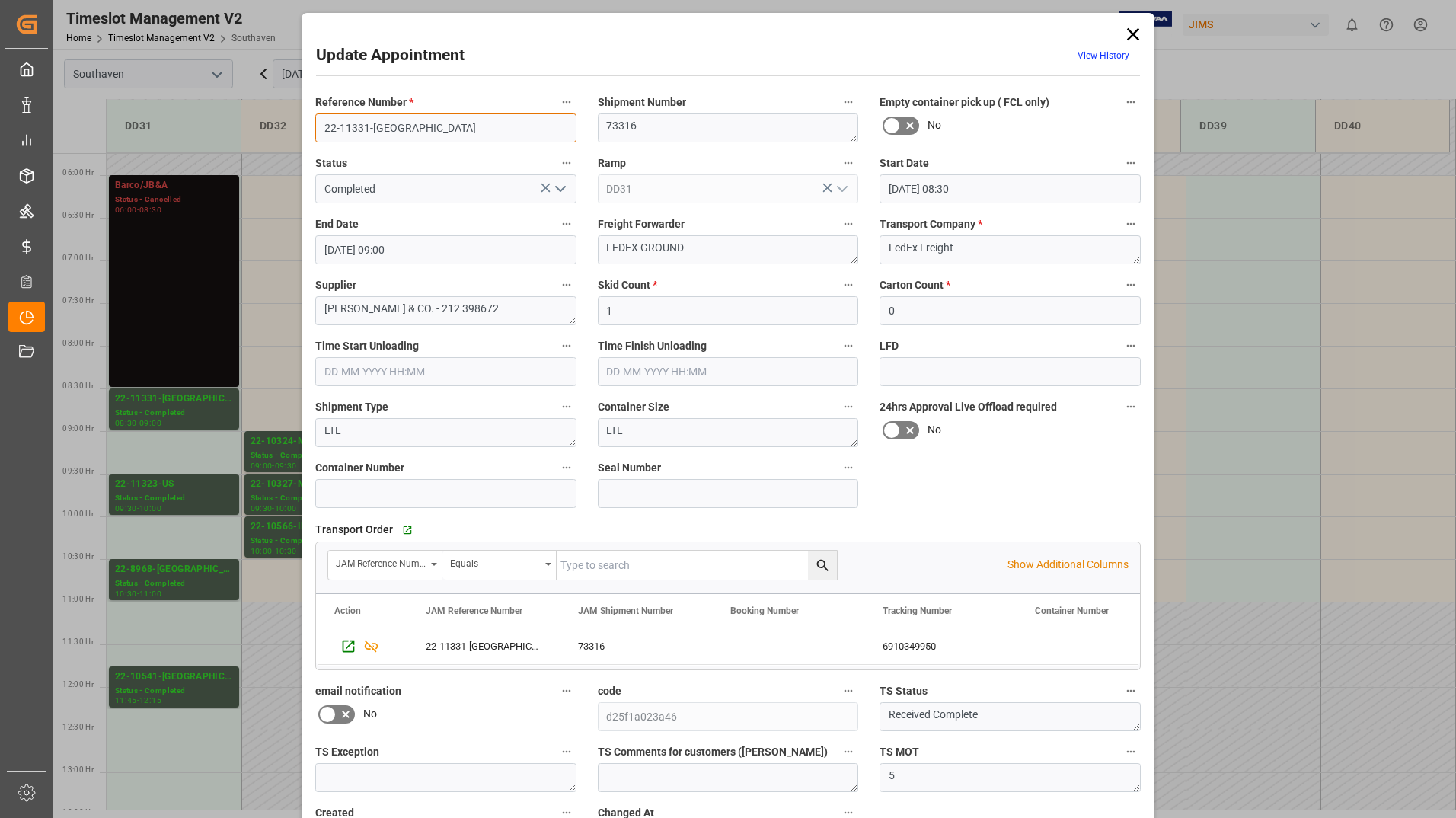
drag, startPoint x: 317, startPoint y: 128, endPoint x: 422, endPoint y: 125, distance: 105.0
click at [422, 125] on input "22-11331-[GEOGRAPHIC_DATA]" at bounding box center [445, 127] width 261 height 29
click at [1128, 36] on icon at bounding box center [1133, 33] width 12 height 12
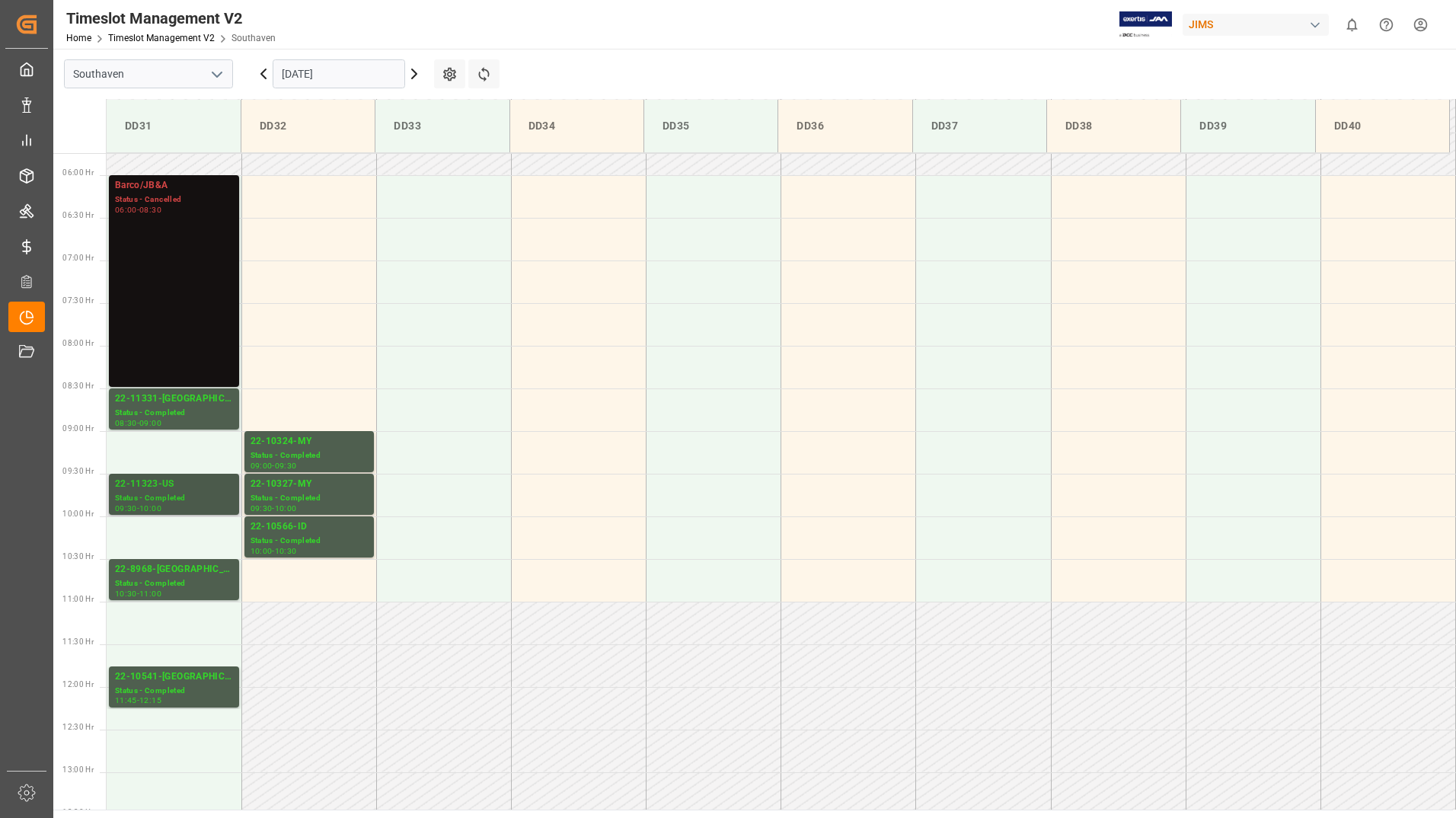
click at [171, 487] on div "22-11323-US" at bounding box center [174, 485] width 118 height 15
click at [182, 591] on div "10:30 - 11:00" at bounding box center [174, 594] width 118 height 8
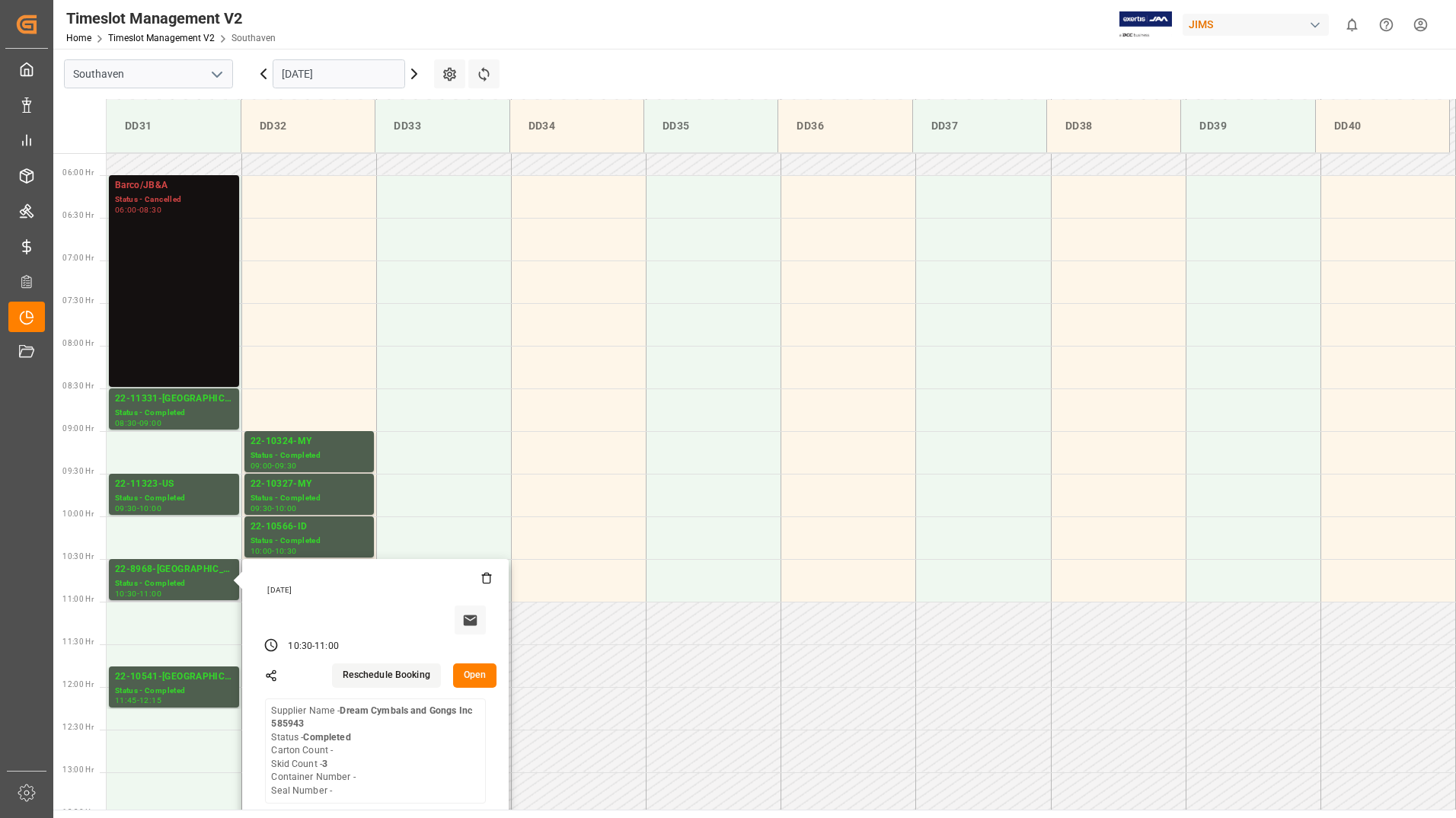
click at [469, 678] on button "Open" at bounding box center [475, 676] width 45 height 24
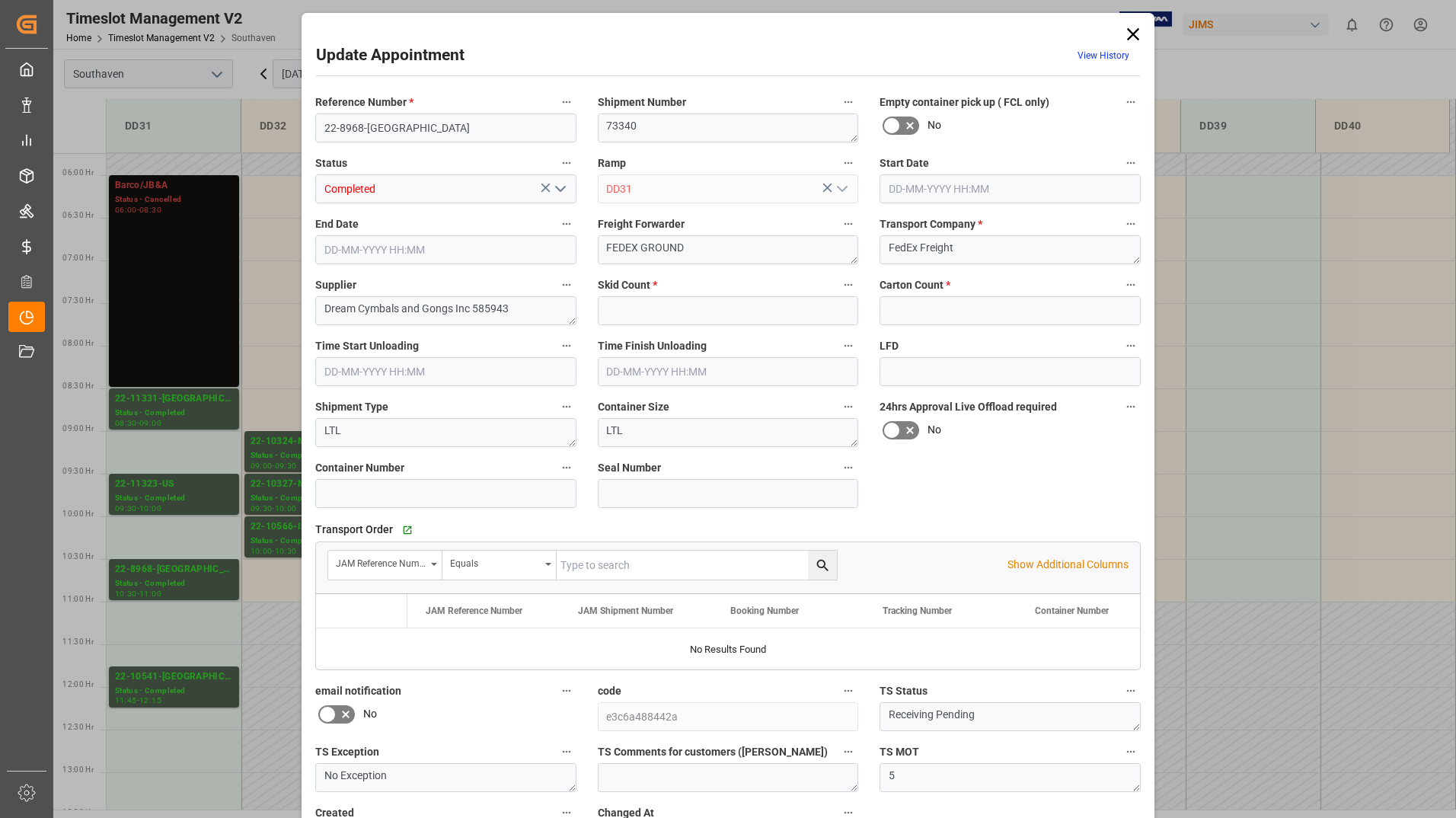
type input "3"
type input "0"
type input "[DATE] 10:30"
type input "[DATE] 11:00"
type input "[DATE] 19:24"
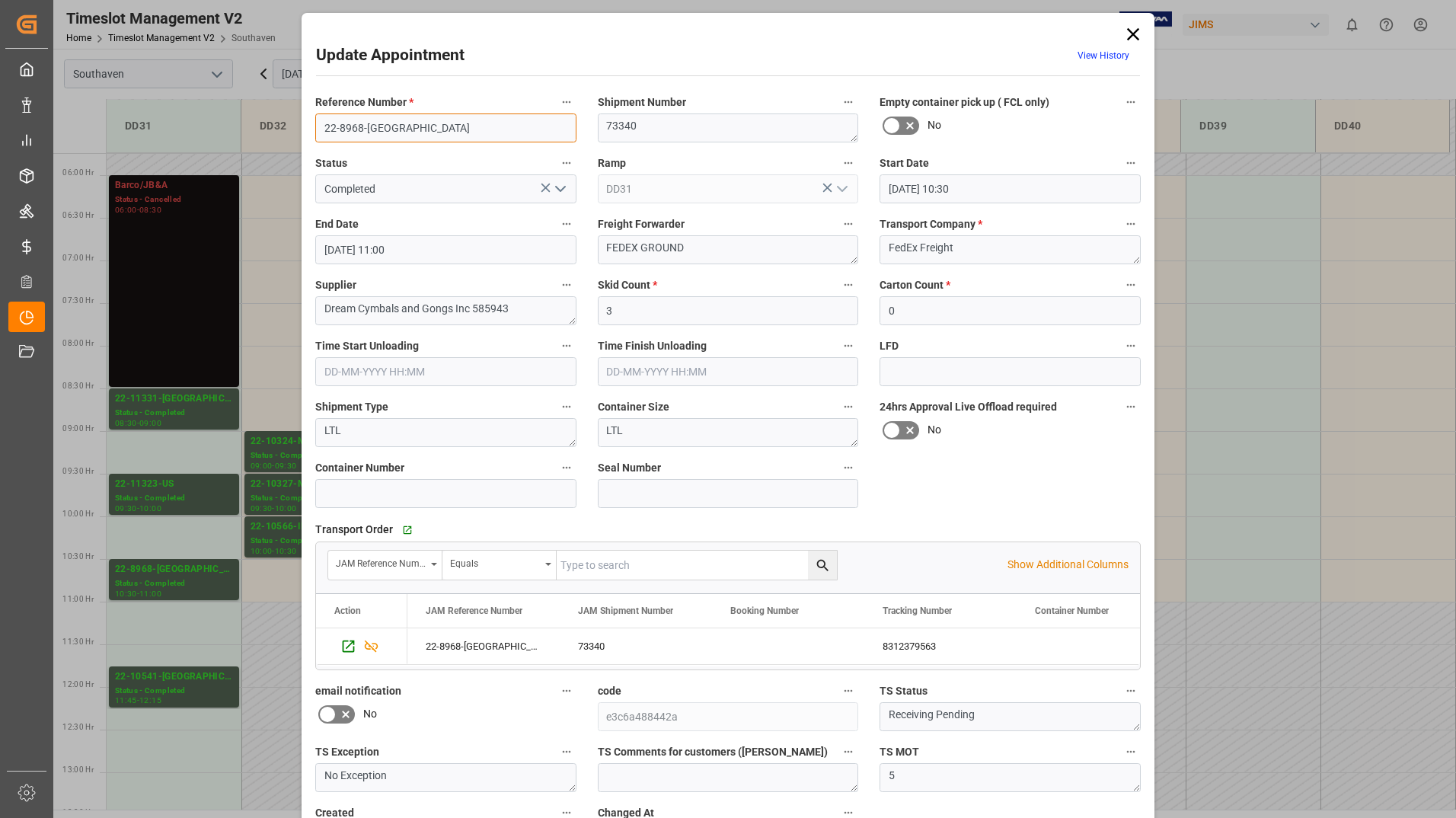
drag, startPoint x: 318, startPoint y: 131, endPoint x: 378, endPoint y: 128, distance: 60.1
click at [378, 128] on input "22-8968-[GEOGRAPHIC_DATA]" at bounding box center [445, 127] width 261 height 29
click at [1133, 33] on icon at bounding box center [1133, 33] width 21 height 21
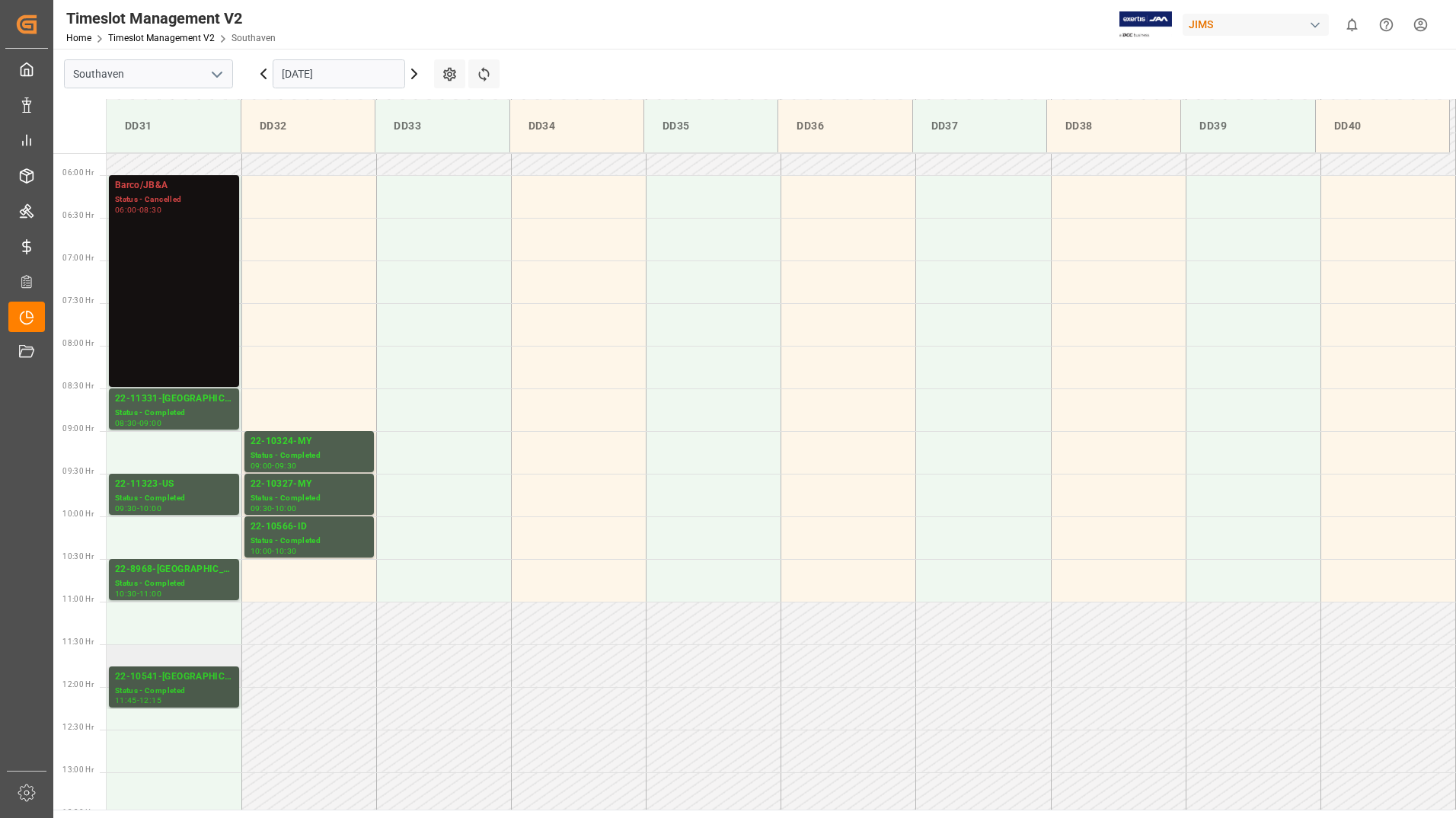
click at [157, 690] on div "Status - Completed" at bounding box center [174, 692] width 118 height 13
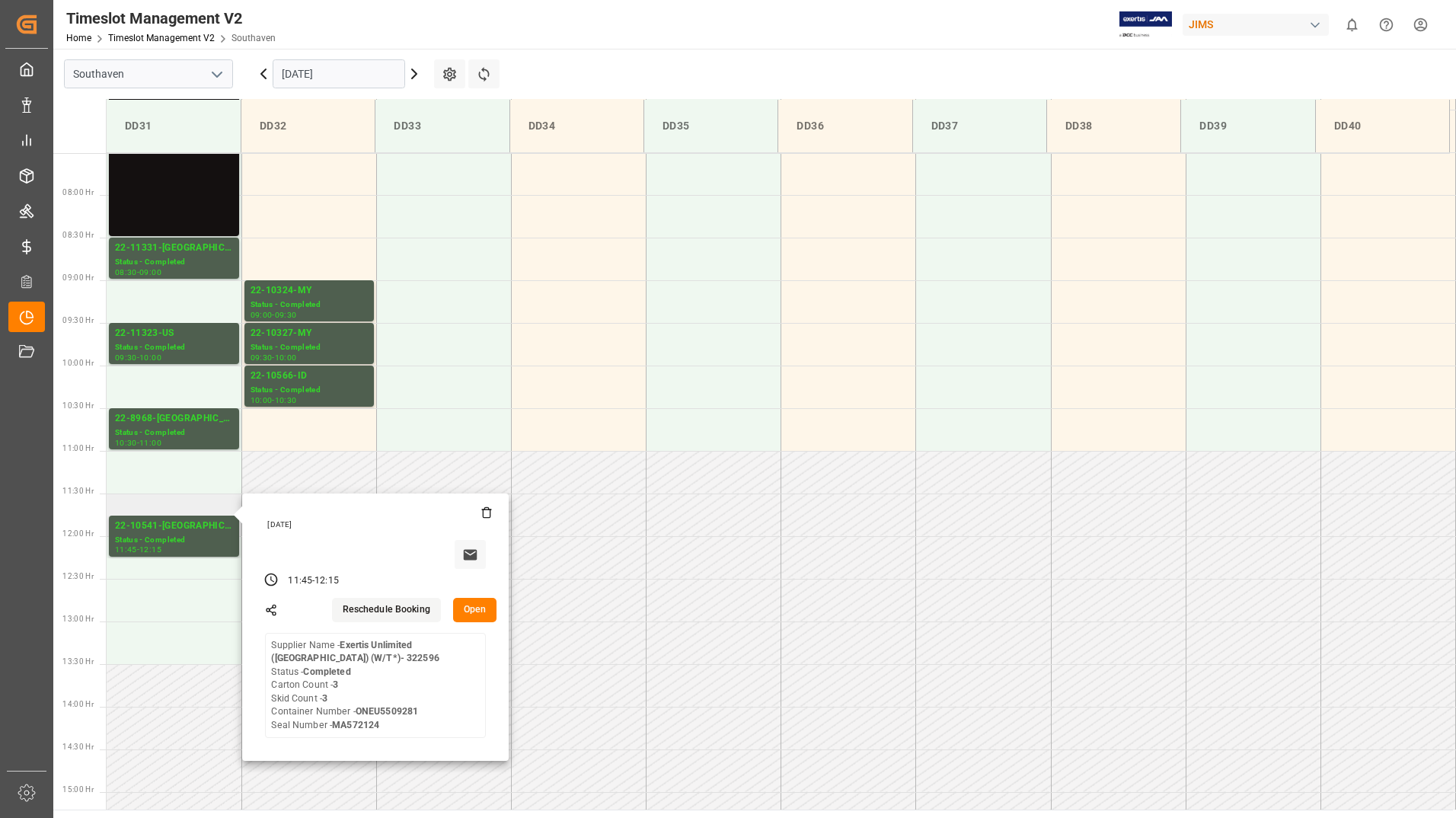
scroll to position [643, 0]
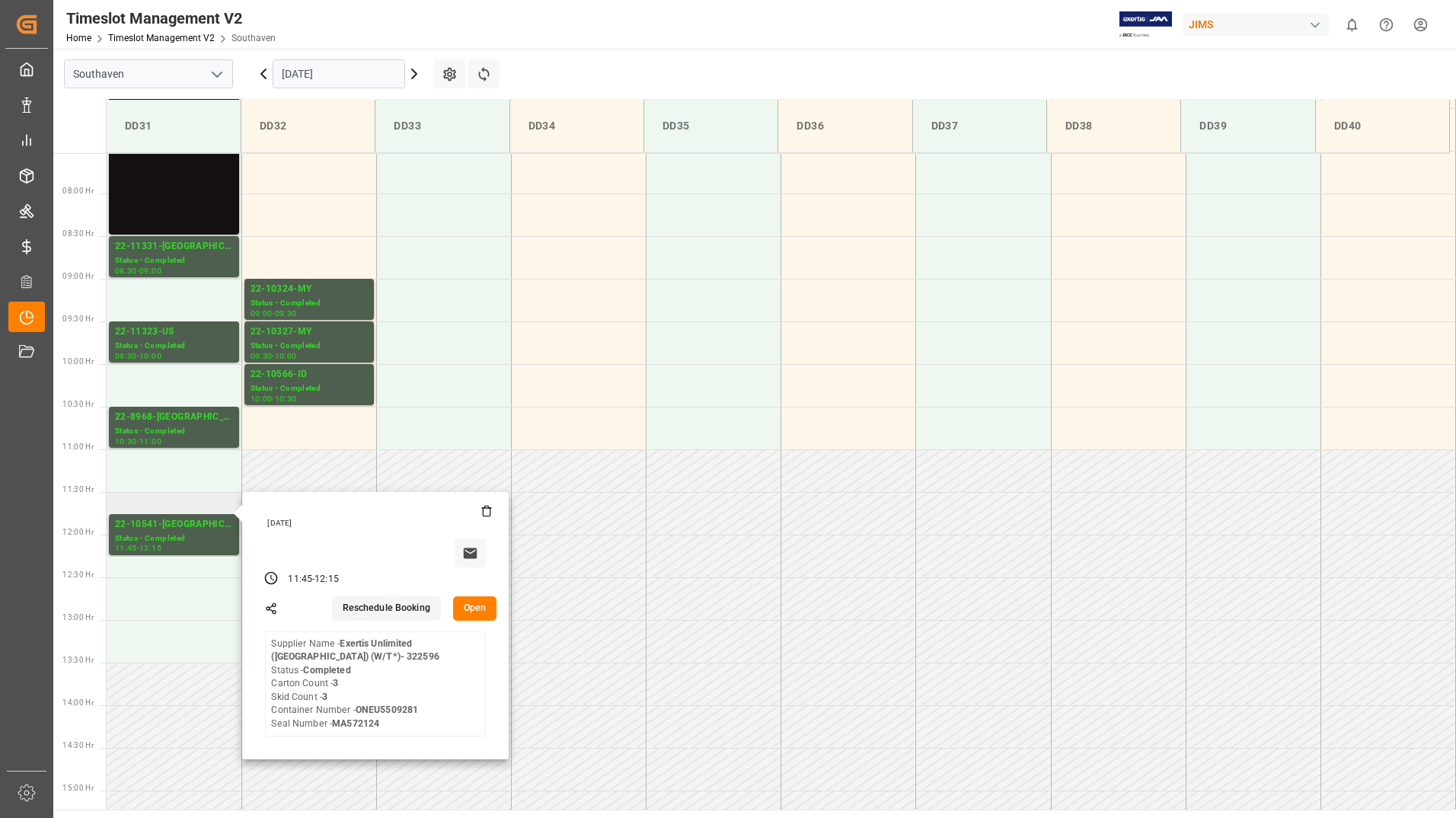
click at [481, 610] on button "Open" at bounding box center [475, 609] width 45 height 24
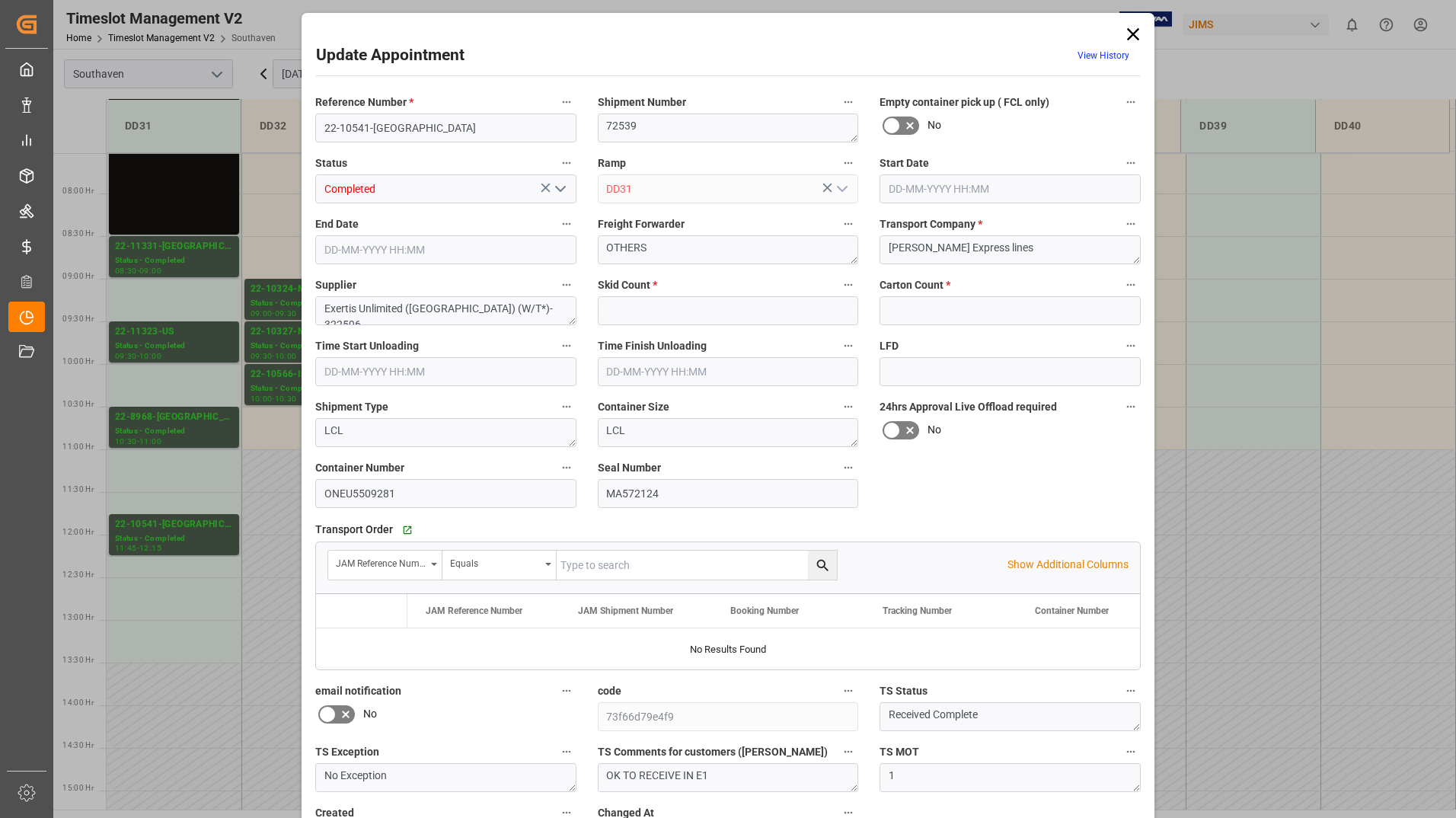
type input "3"
type input "[DATE] 11:45"
type input "[DATE] 12:15"
type input "[DATE] 18:59"
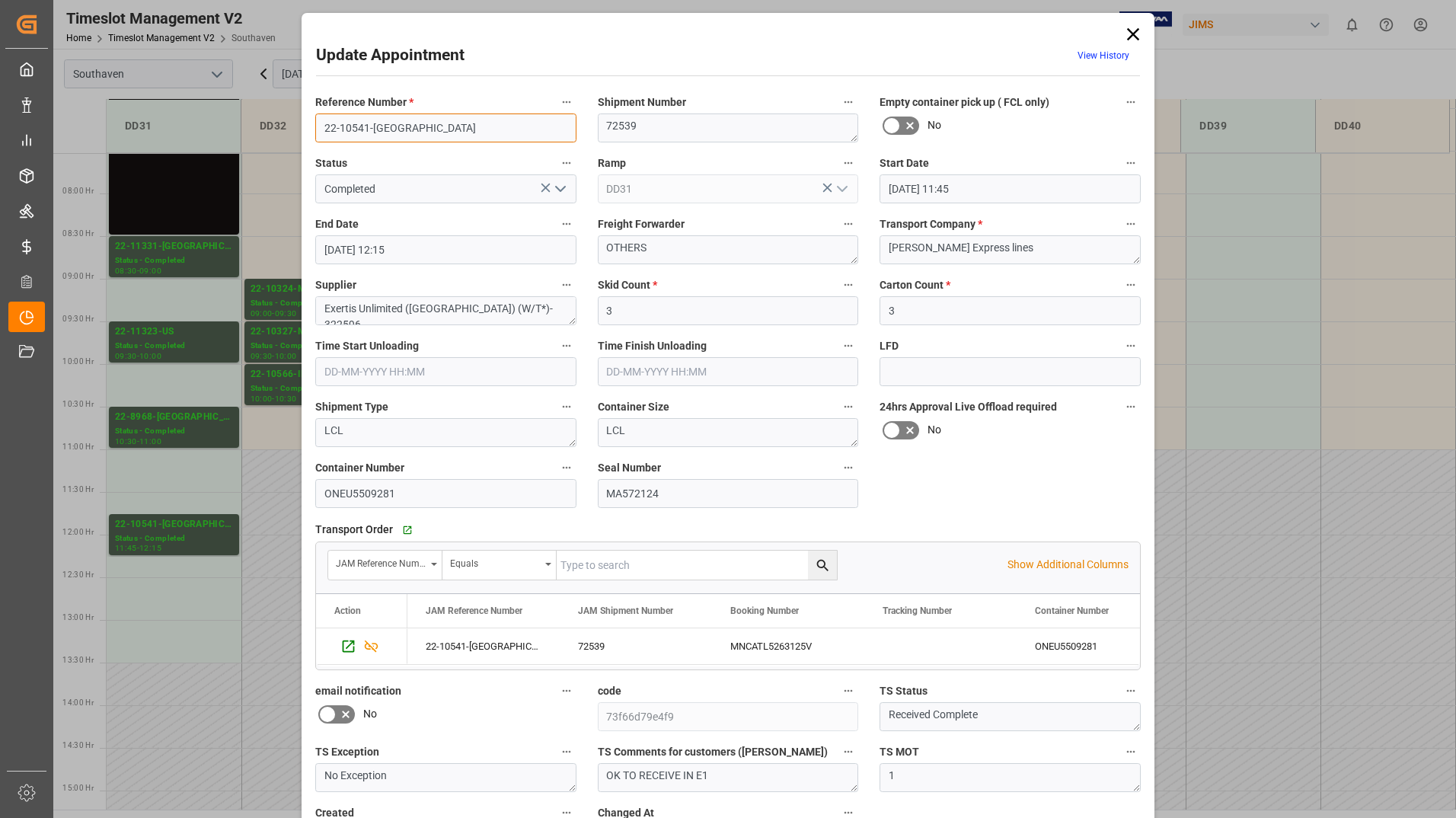
drag, startPoint x: 320, startPoint y: 120, endPoint x: 403, endPoint y: 121, distance: 83.0
click at [403, 121] on input "22-10541-[GEOGRAPHIC_DATA]" at bounding box center [445, 127] width 261 height 29
click at [1127, 32] on icon at bounding box center [1133, 33] width 21 height 21
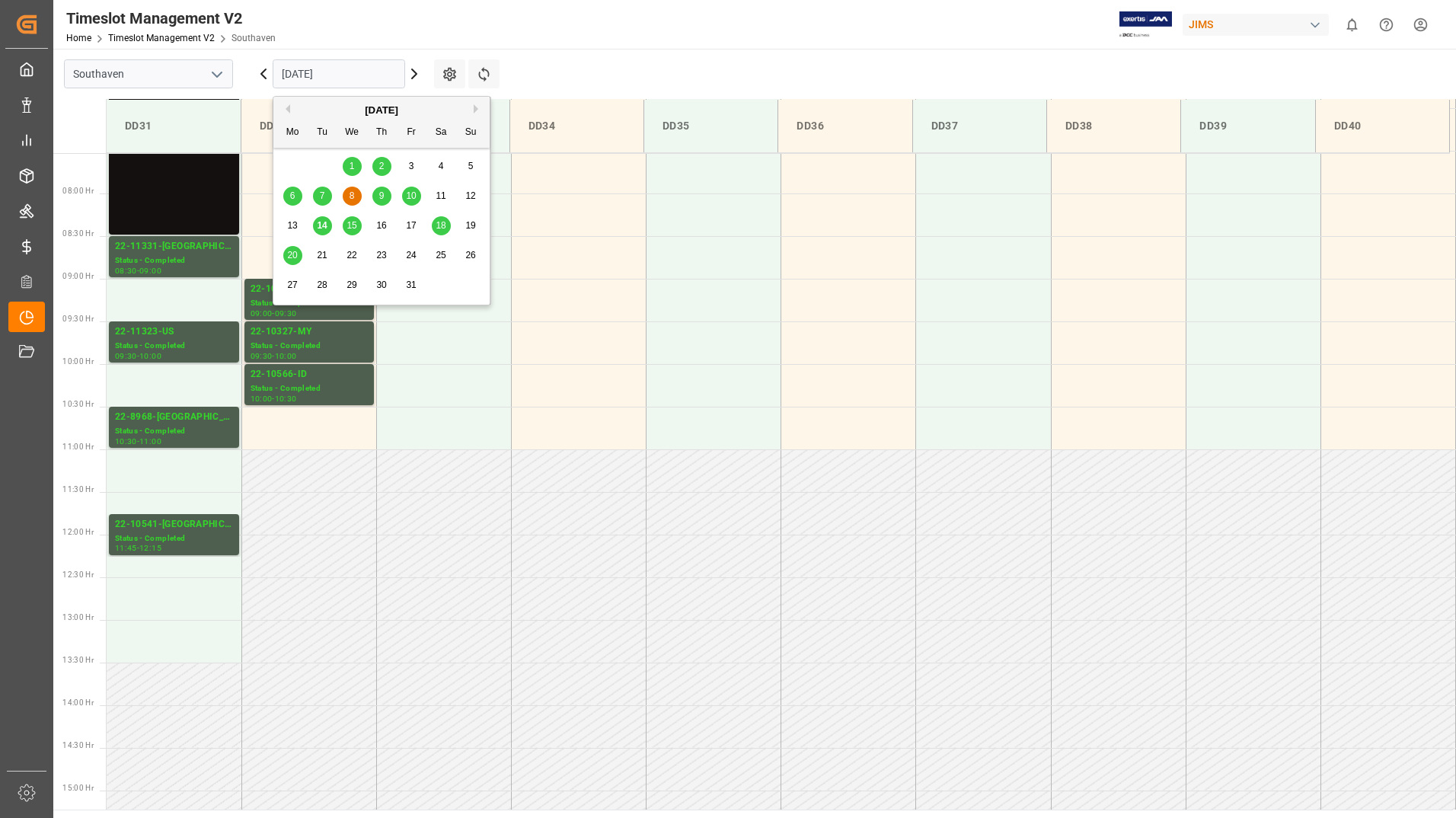
click at [368, 78] on input "[DATE]" at bounding box center [339, 73] width 133 height 29
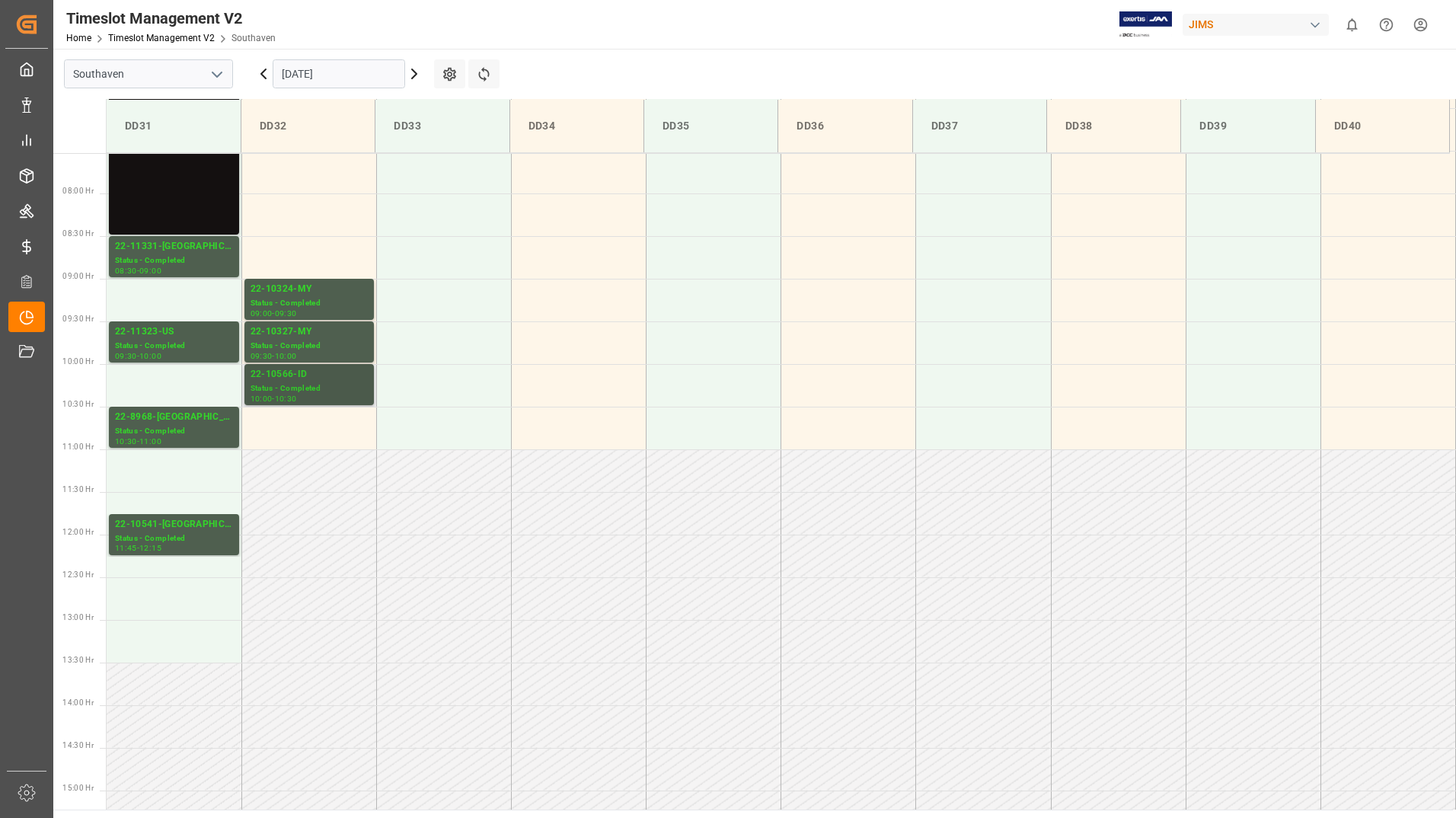
click at [333, 386] on div "Status - Completed" at bounding box center [309, 389] width 117 height 13
click at [333, 349] on div "Status - Completed" at bounding box center [309, 346] width 117 height 13
click at [315, 297] on div "Status - Completed" at bounding box center [309, 304] width 117 height 13
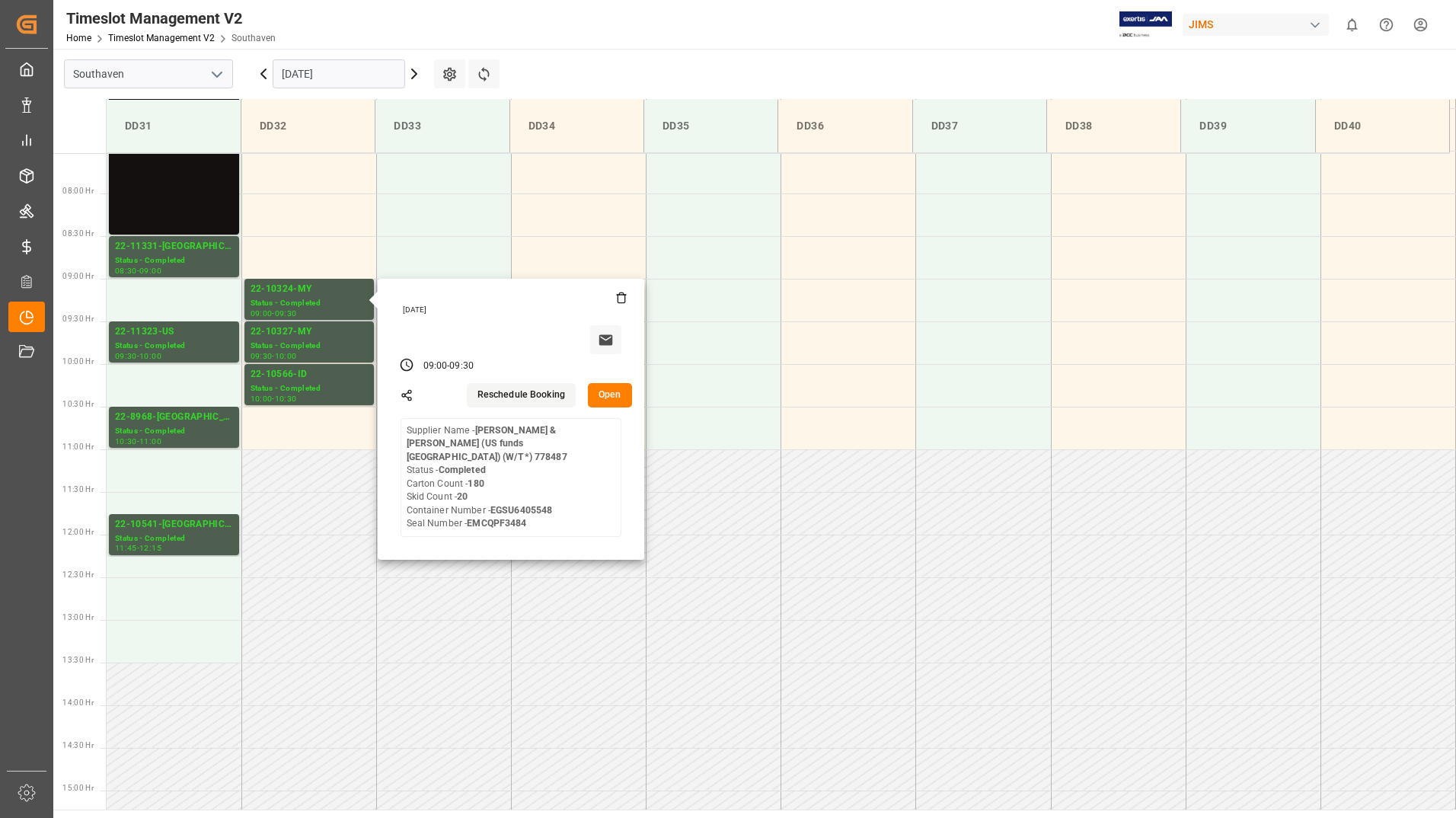
click at [605, 393] on button "Open" at bounding box center [611, 396] width 45 height 24
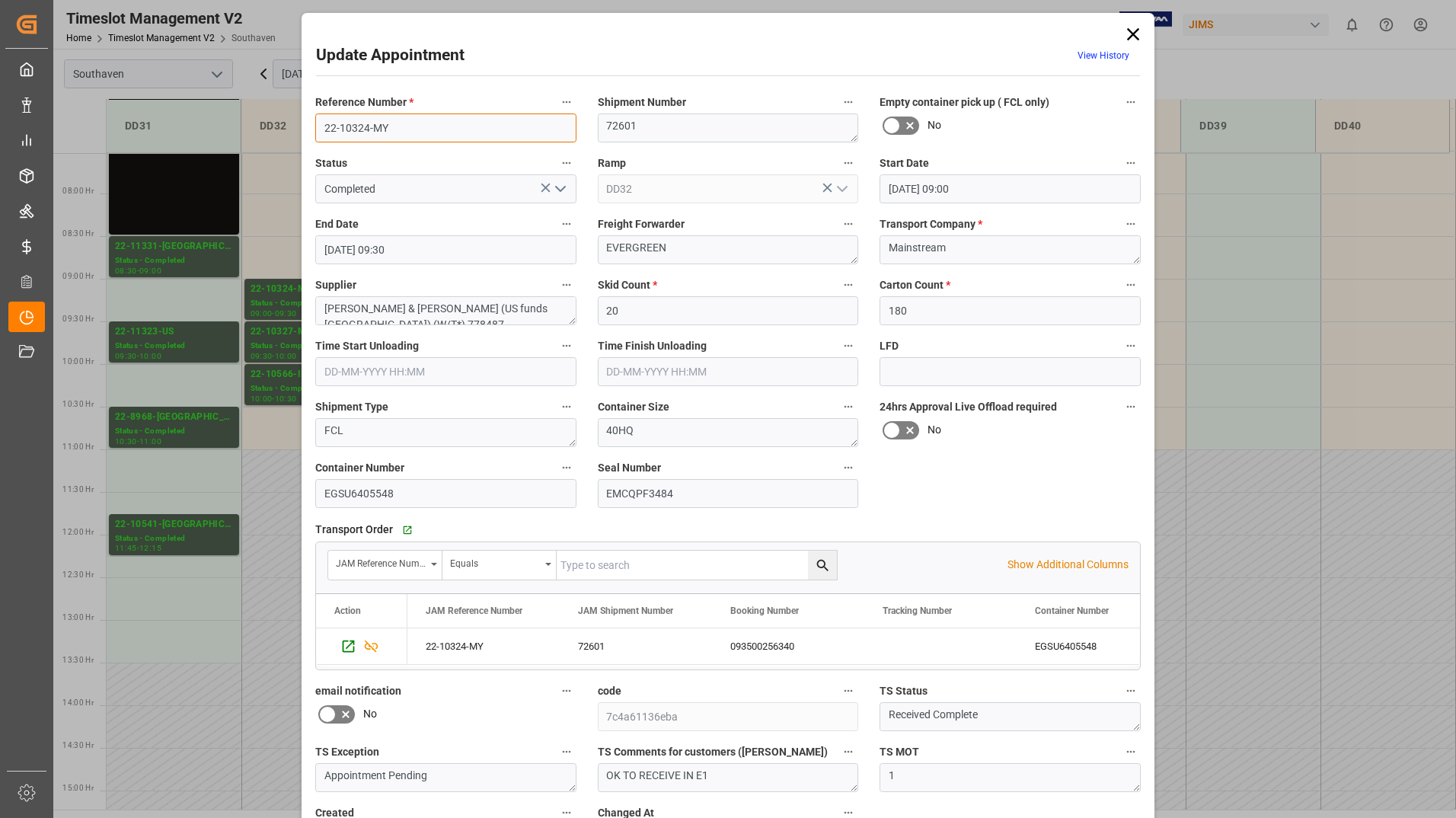
drag, startPoint x: 329, startPoint y: 125, endPoint x: 413, endPoint y: 113, distance: 84.9
click at [413, 113] on input "22-10324-MY" at bounding box center [445, 127] width 261 height 29
click at [1132, 30] on icon at bounding box center [1133, 33] width 21 height 21
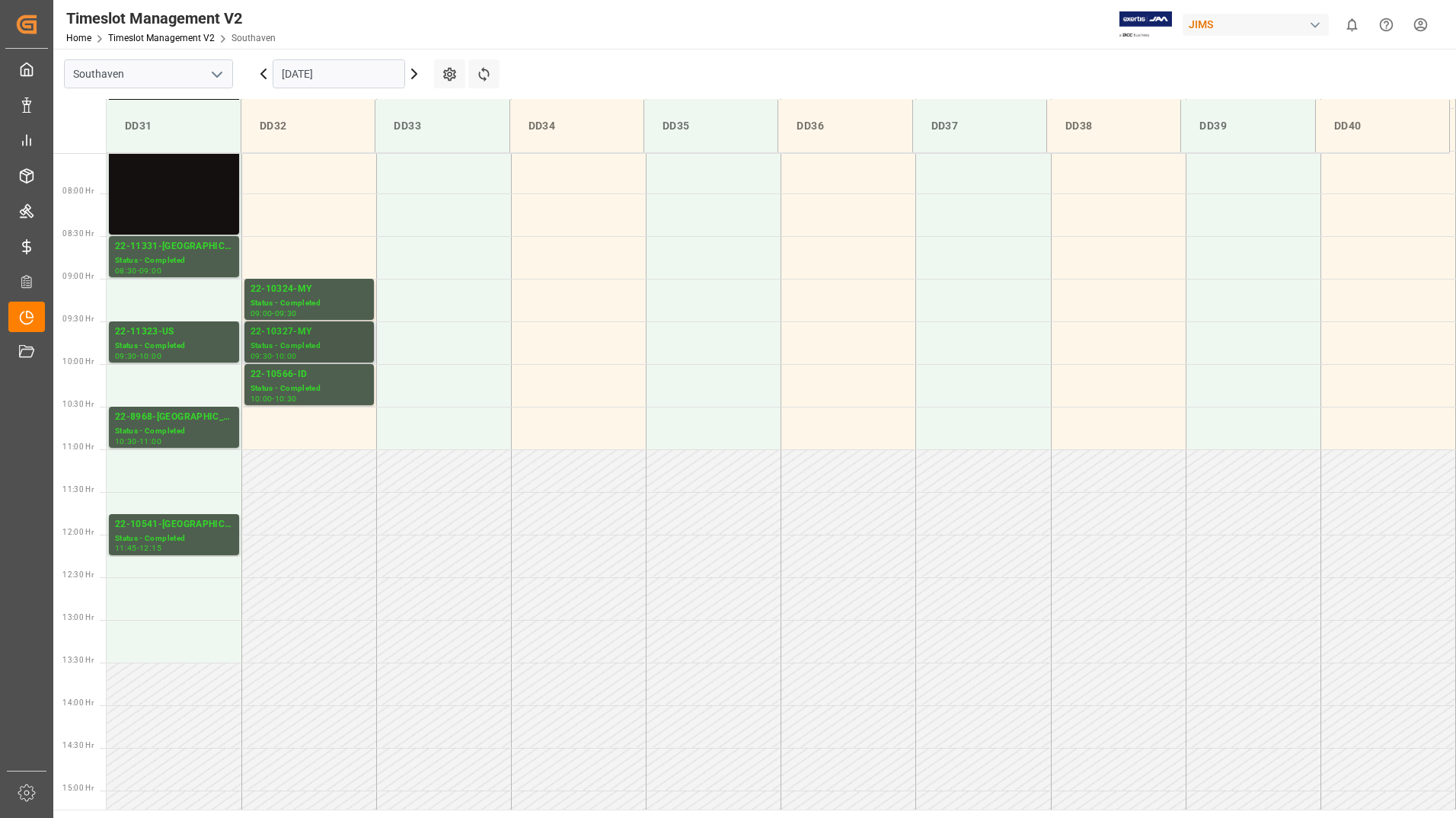
click at [321, 334] on div "22-10327-MY" at bounding box center [309, 332] width 117 height 15
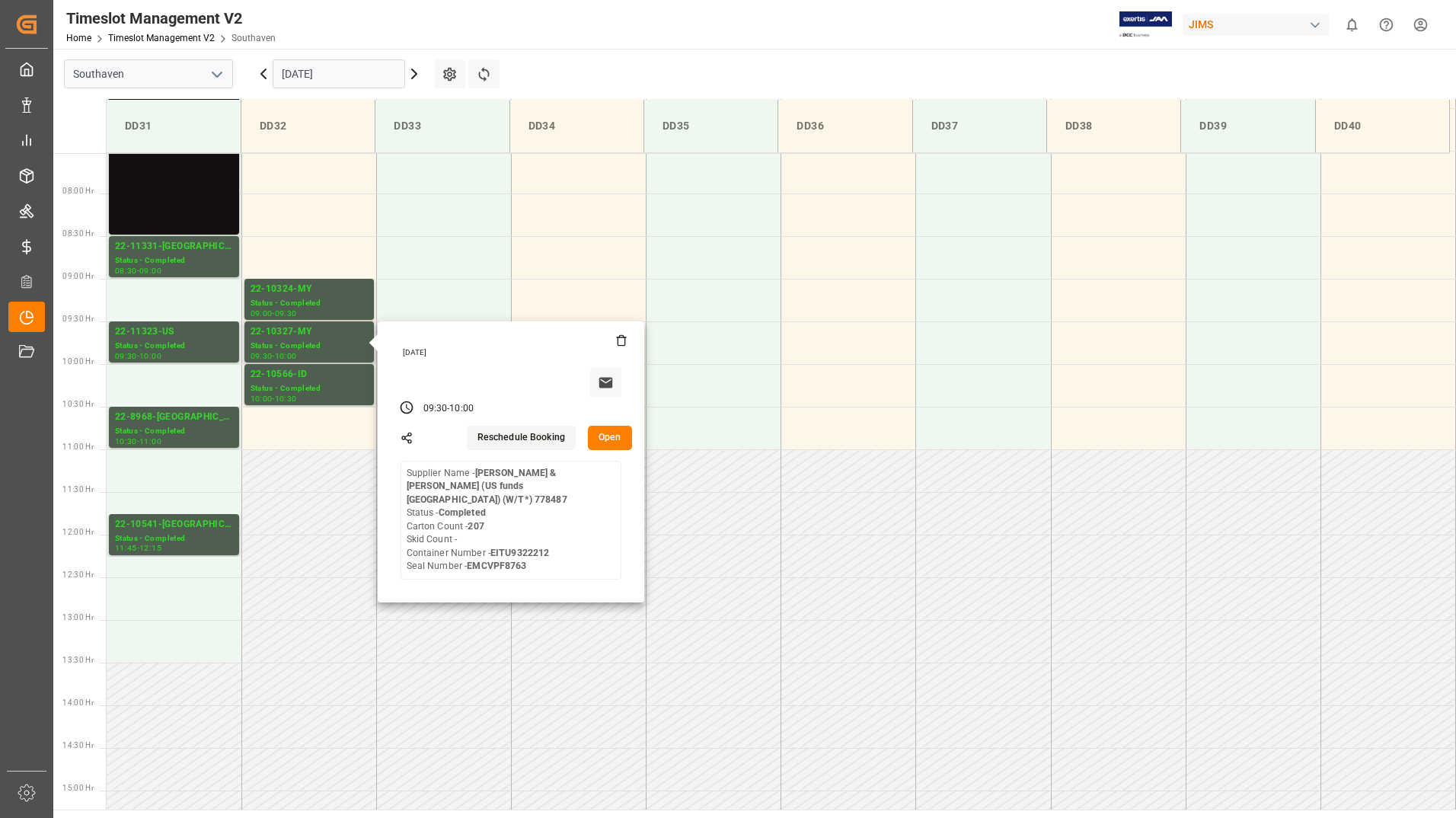
click at [601, 435] on button "Open" at bounding box center [611, 438] width 45 height 24
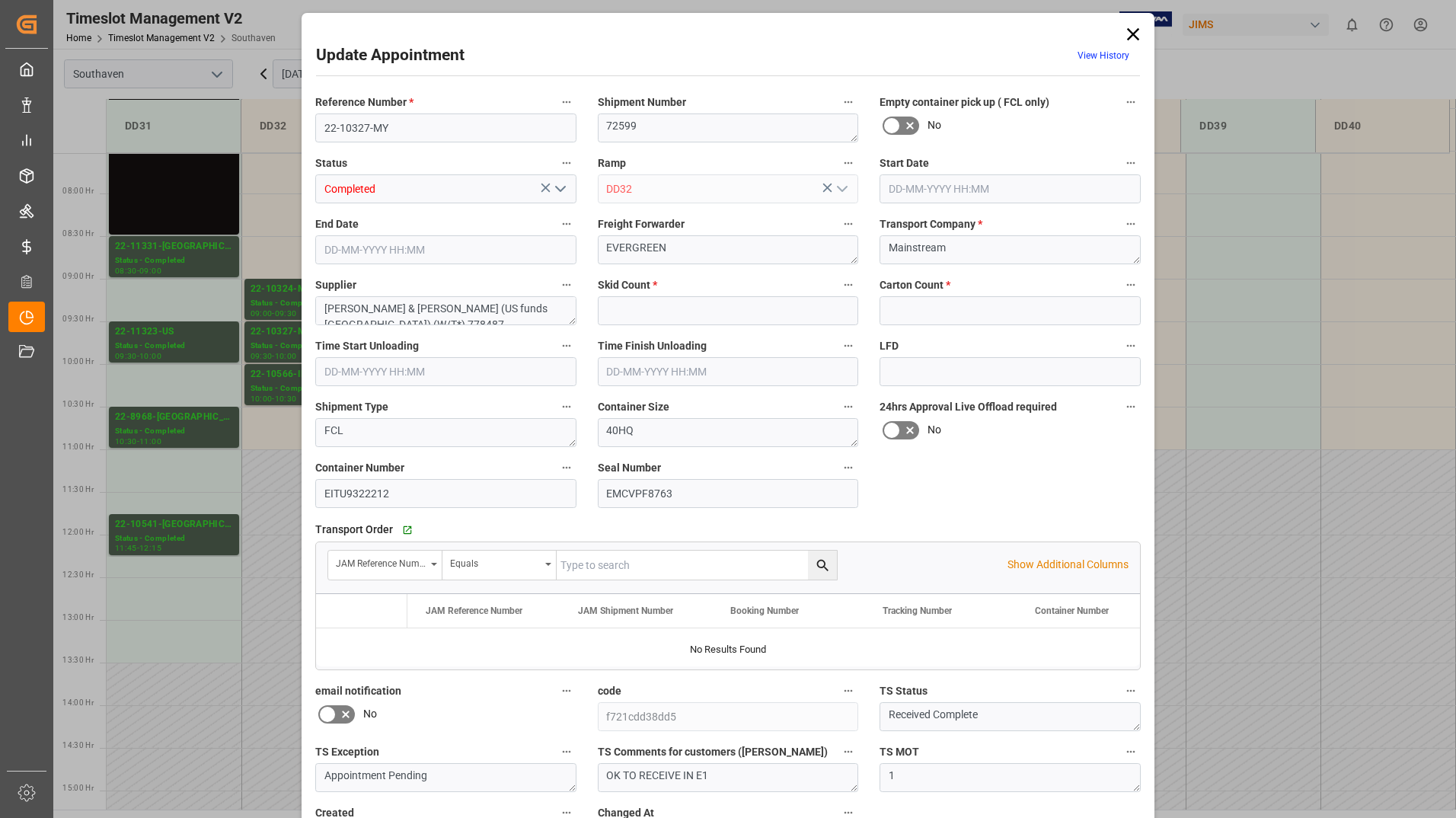
type input "0"
type input "207"
type input "[DATE] 09:30"
type input "[DATE] 10:00"
type input "[DATE] 14:06"
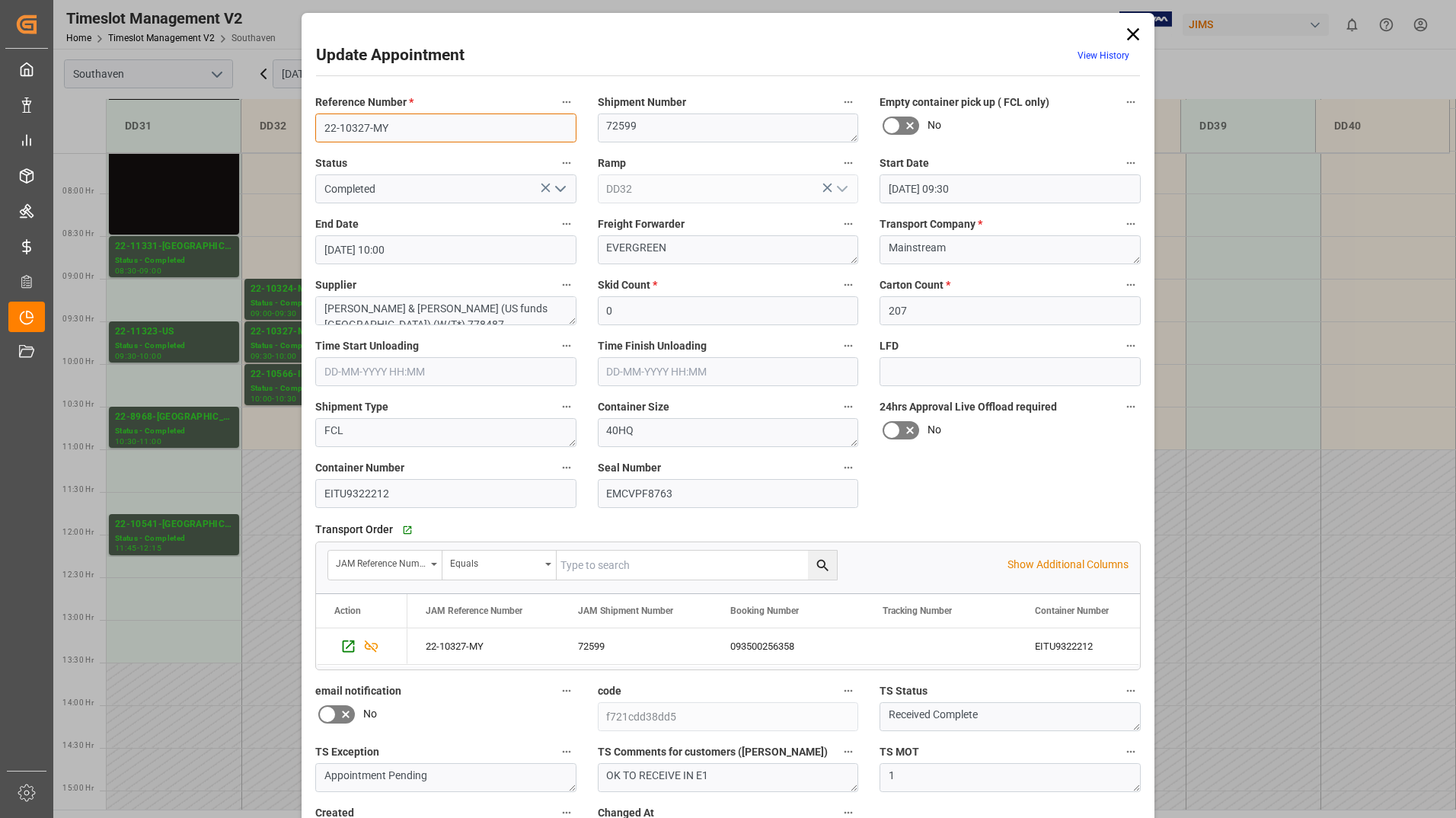
drag, startPoint x: 329, startPoint y: 127, endPoint x: 388, endPoint y: 125, distance: 59.0
click at [388, 125] on input "22-10327-MY" at bounding box center [445, 127] width 261 height 29
click at [1131, 36] on icon at bounding box center [1133, 33] width 21 height 21
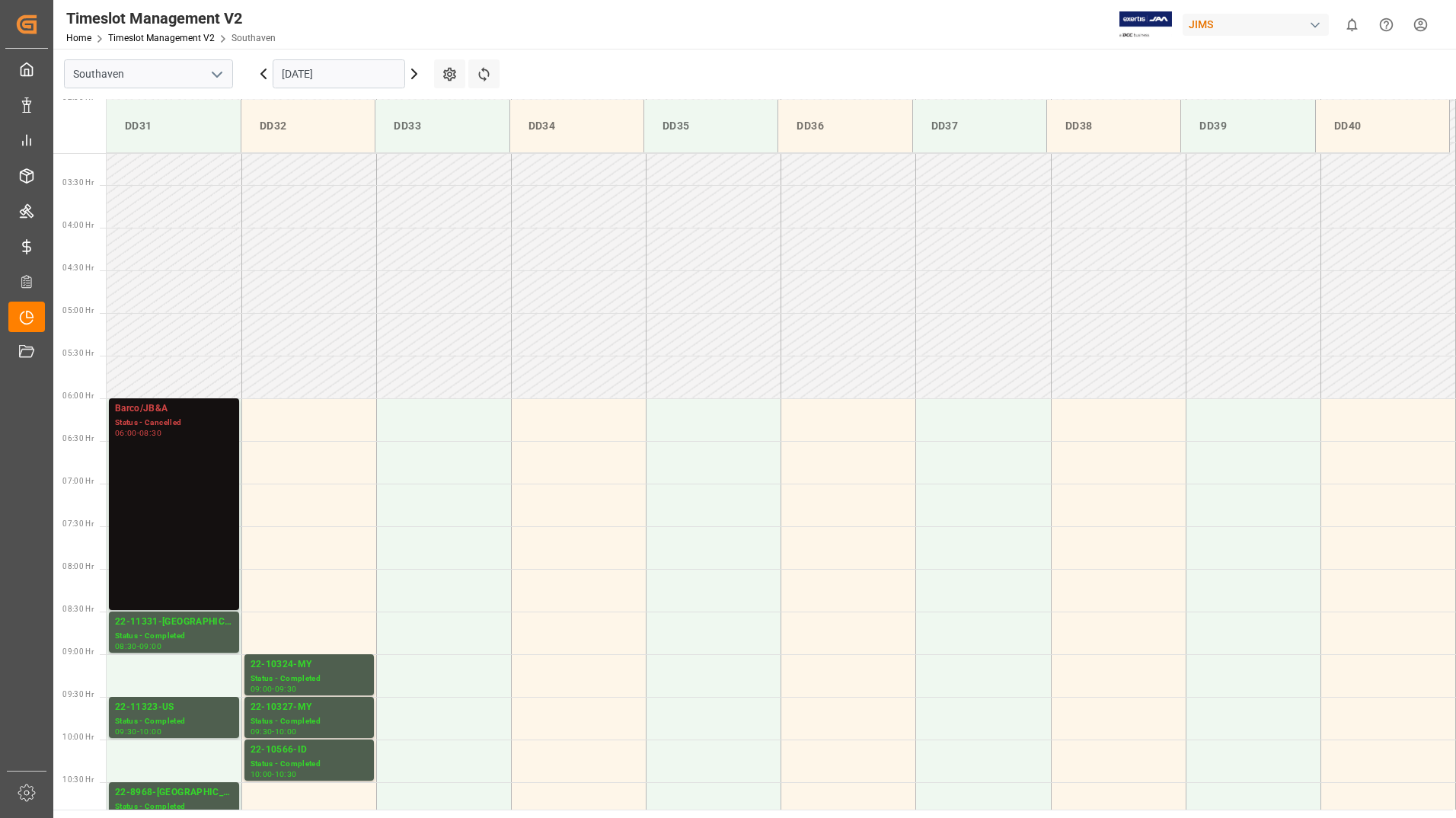
scroll to position [457, 0]
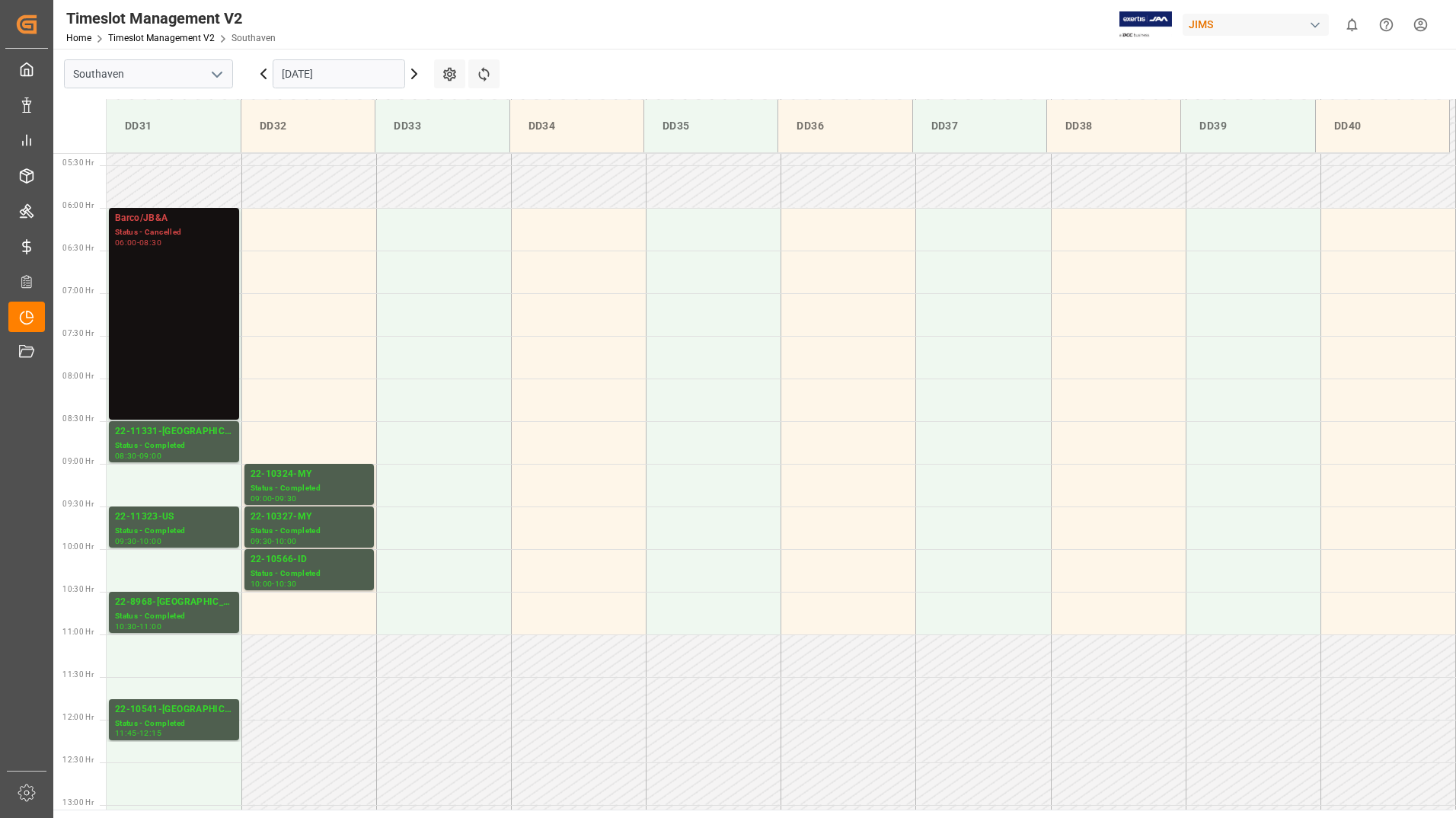
click at [346, 80] on input "[DATE]" at bounding box center [339, 73] width 133 height 29
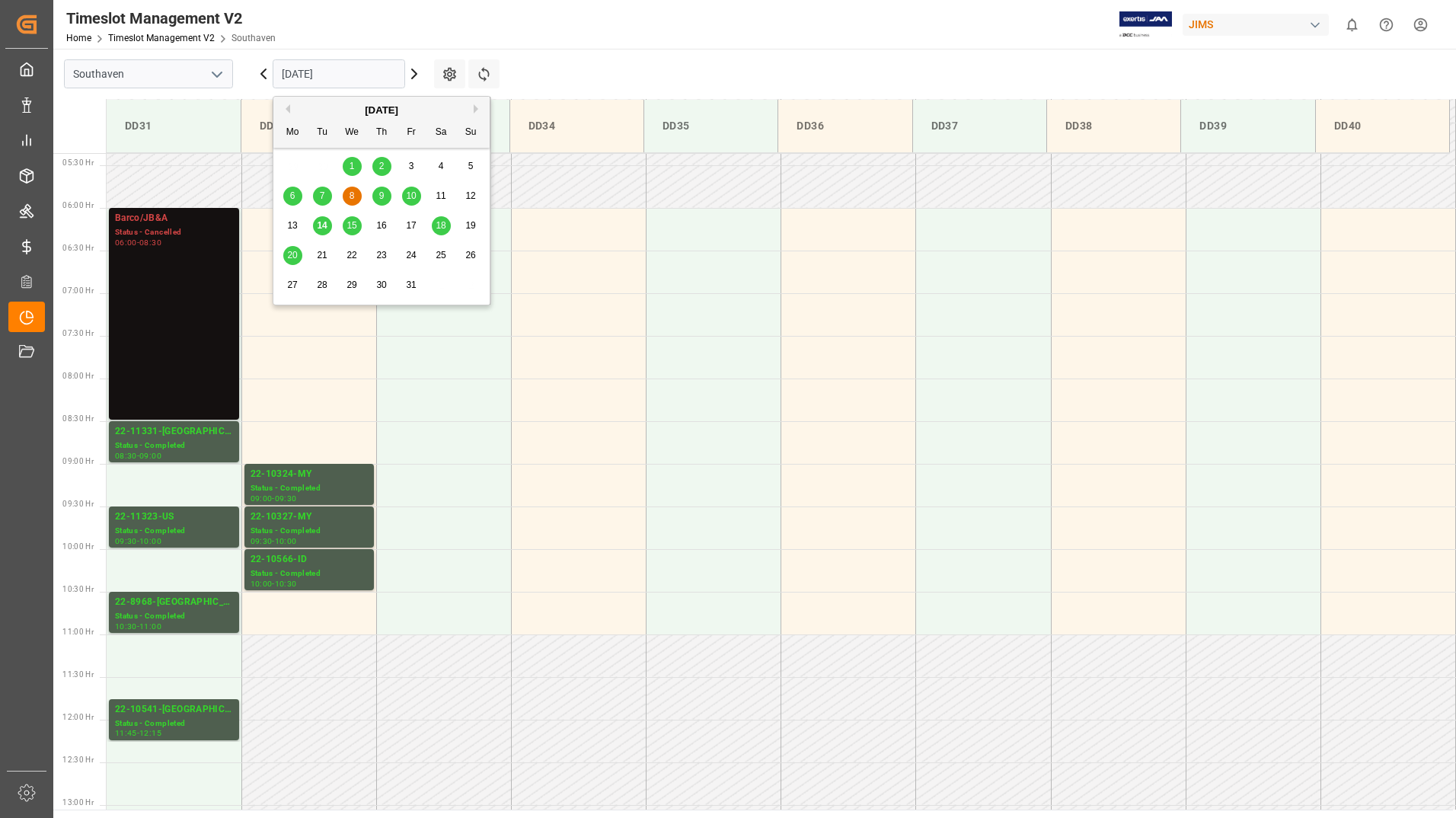
click at [350, 231] on span "15" at bounding box center [351, 225] width 10 height 10
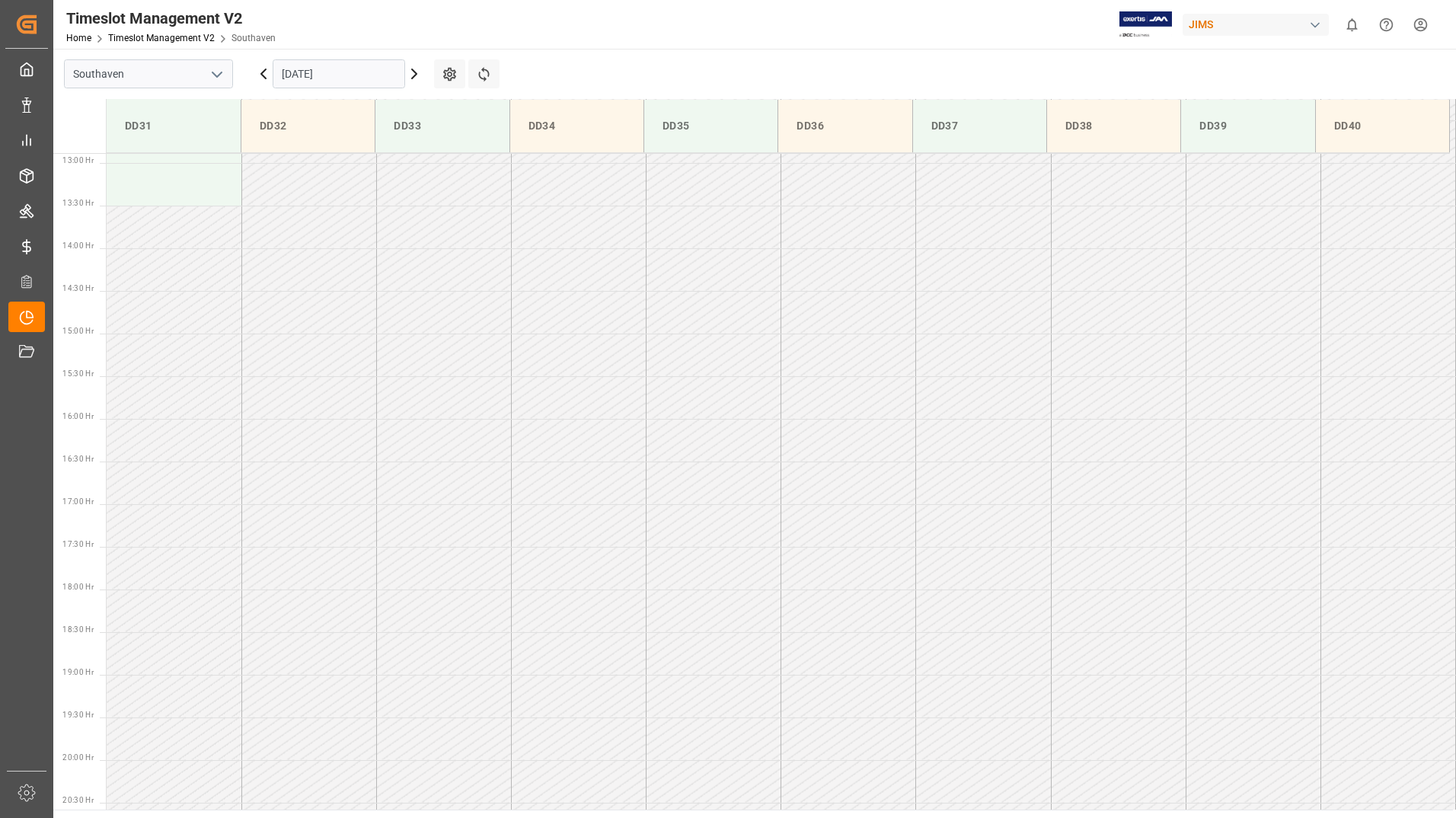
scroll to position [643, 0]
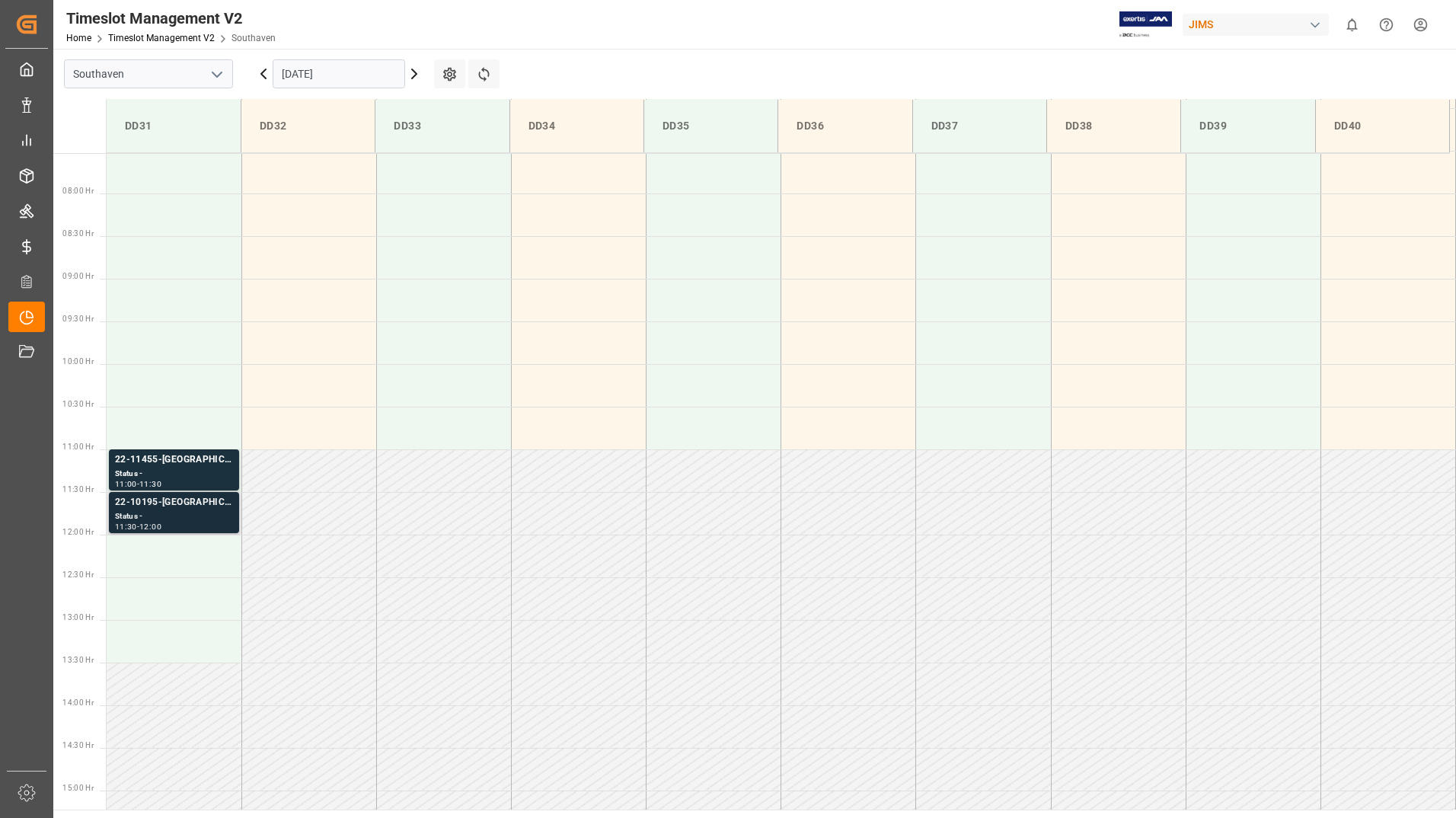
click at [202, 500] on div "22-10195-[GEOGRAPHIC_DATA]" at bounding box center [174, 502] width 118 height 15
click at [194, 474] on div "Status -" at bounding box center [174, 474] width 118 height 13
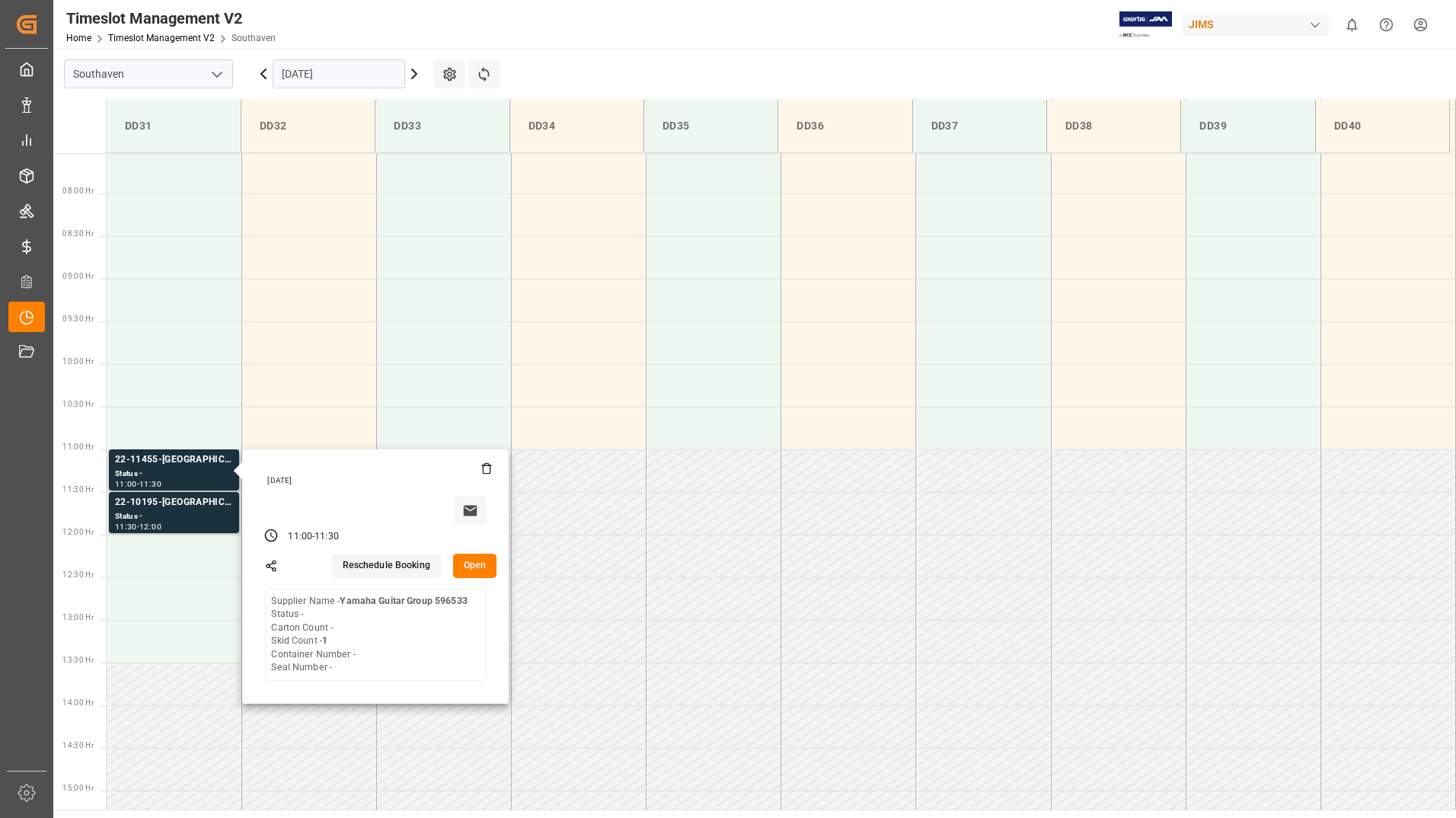
click at [464, 569] on button "Open" at bounding box center [475, 566] width 45 height 24
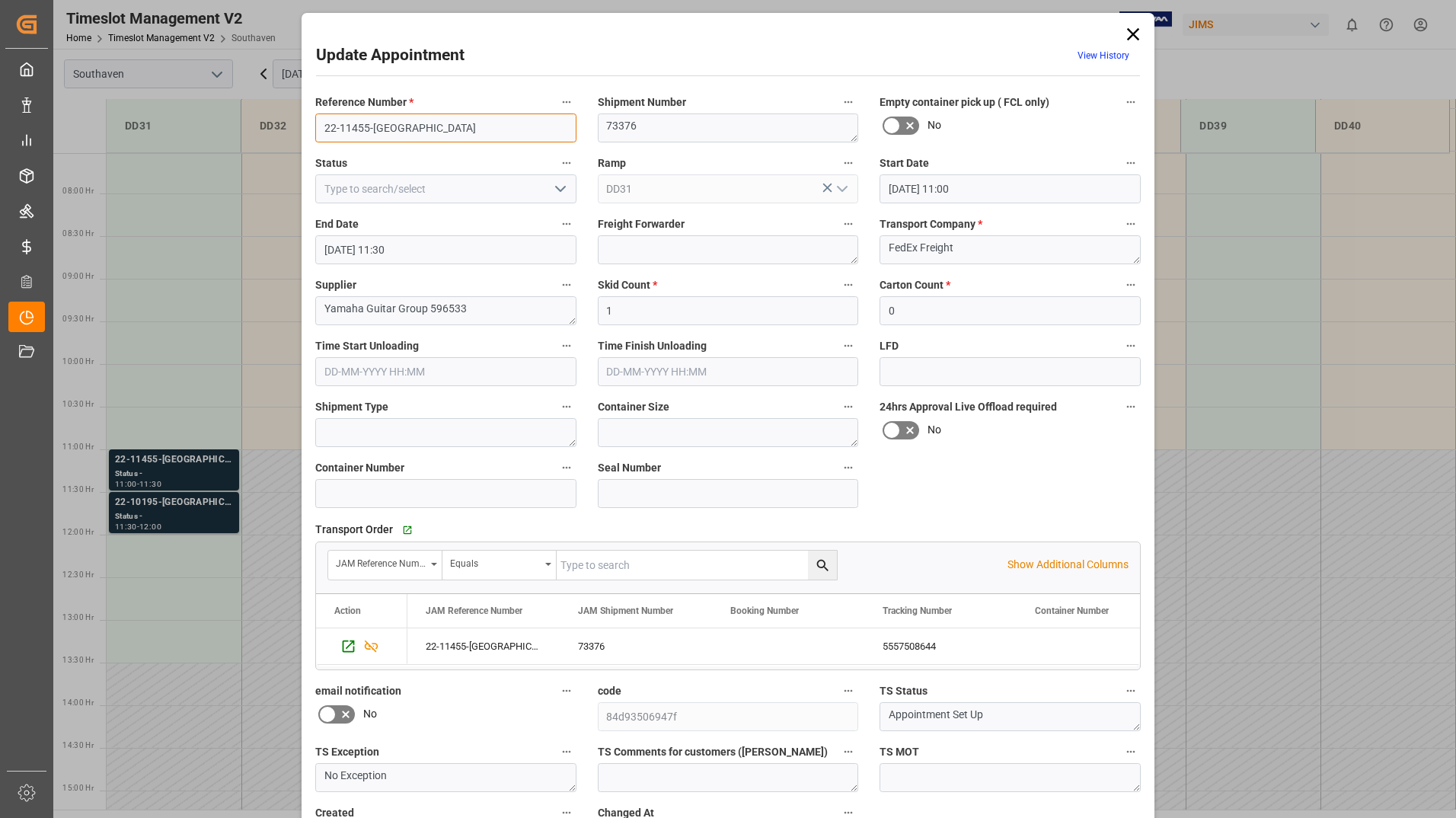
drag, startPoint x: 322, startPoint y: 126, endPoint x: 383, endPoint y: 121, distance: 61.2
click at [383, 121] on input "22-11455-[GEOGRAPHIC_DATA]" at bounding box center [445, 127] width 261 height 29
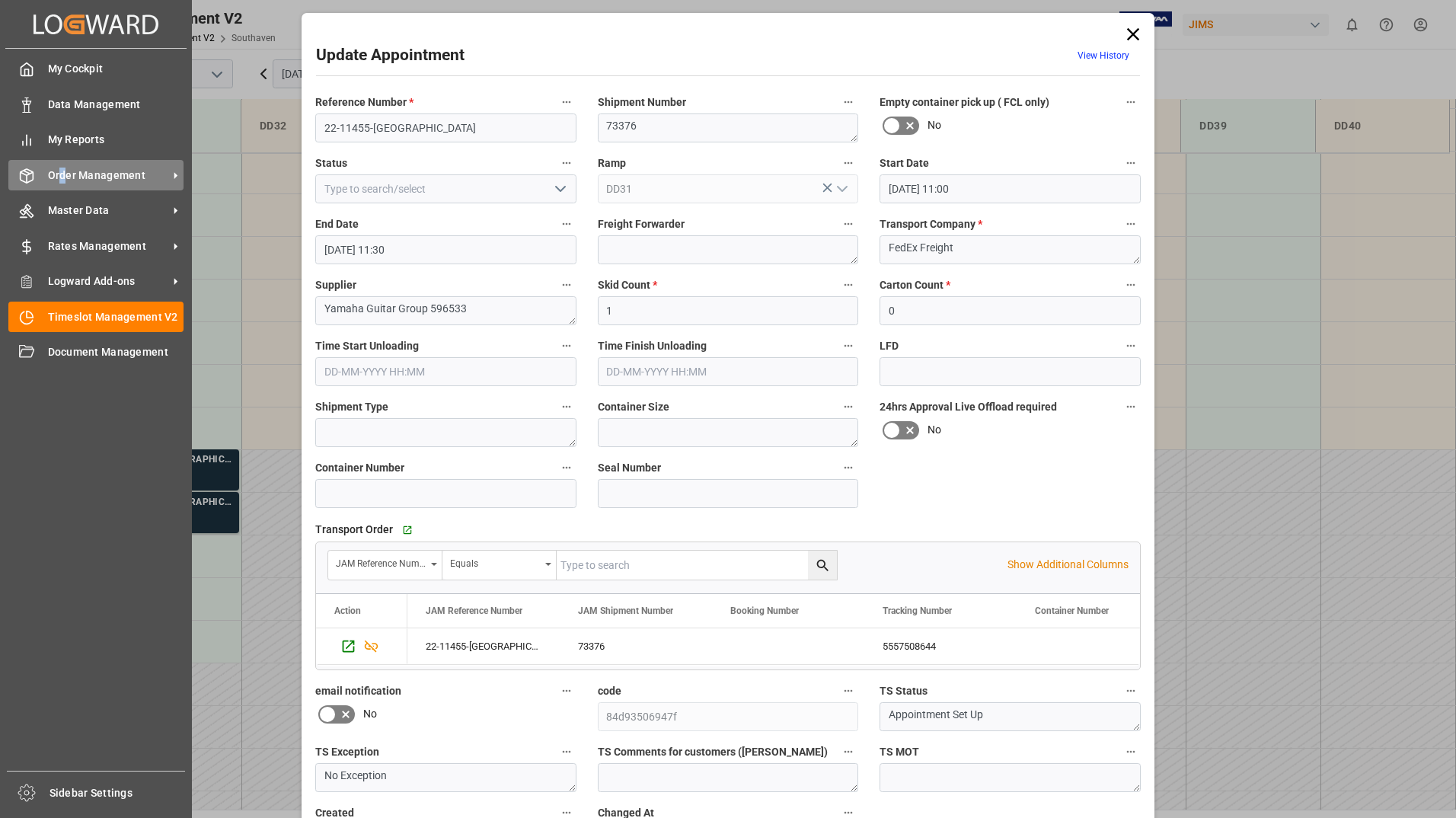
click at [62, 170] on span "Order Management" at bounding box center [109, 175] width 121 height 16
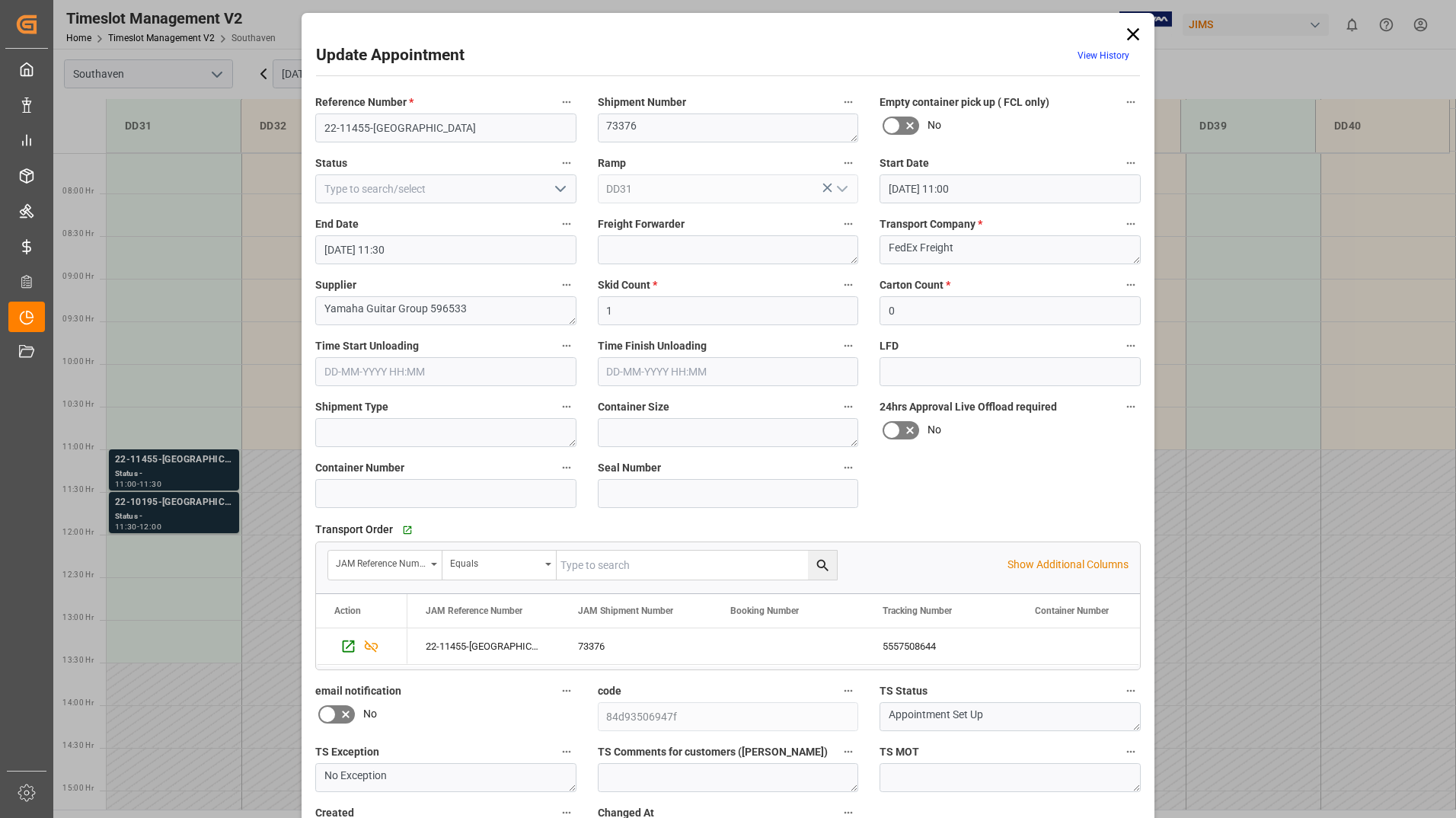
click at [1128, 32] on icon at bounding box center [1133, 33] width 12 height 12
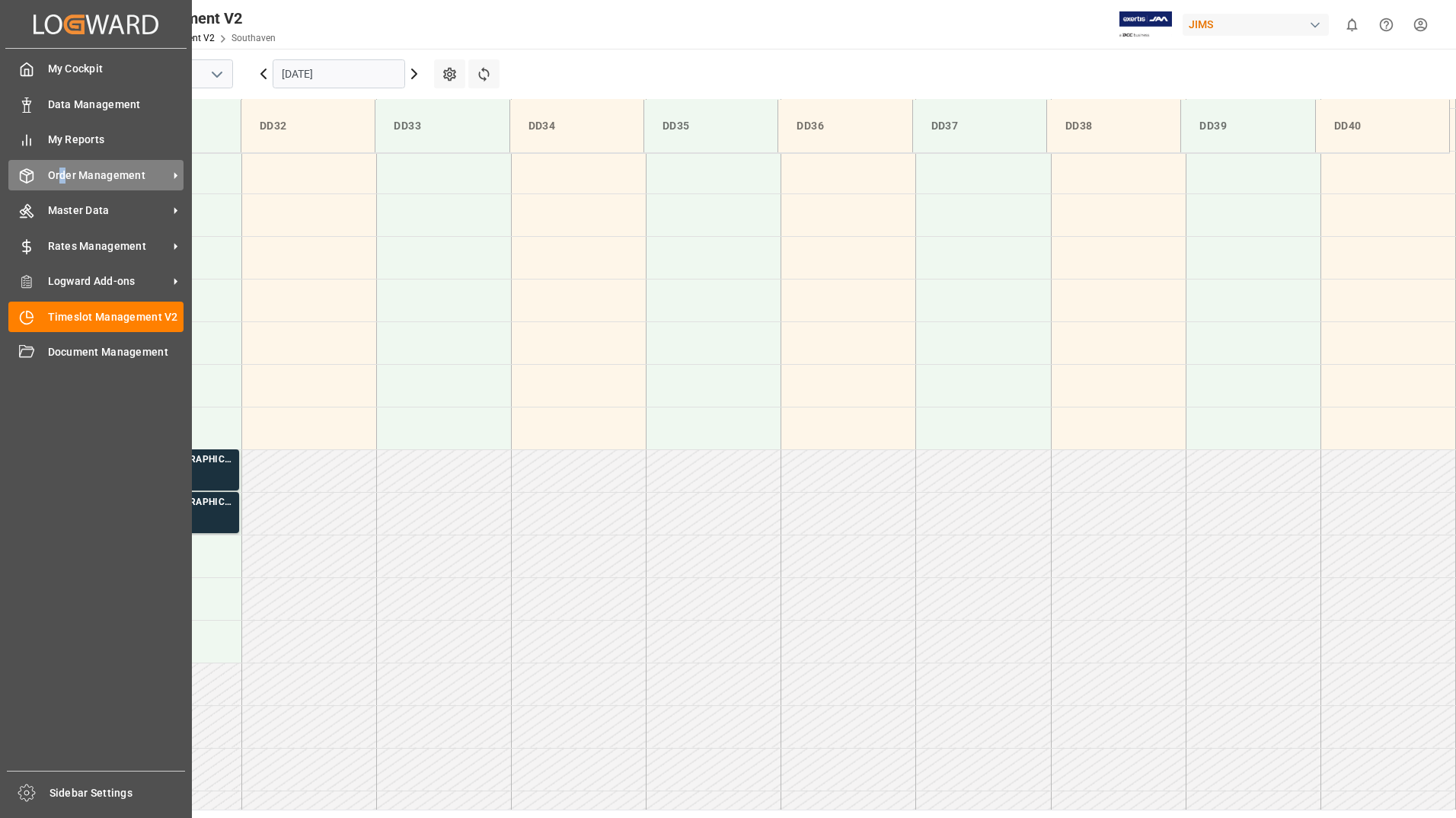
click at [65, 175] on span "Order Management" at bounding box center [109, 175] width 121 height 16
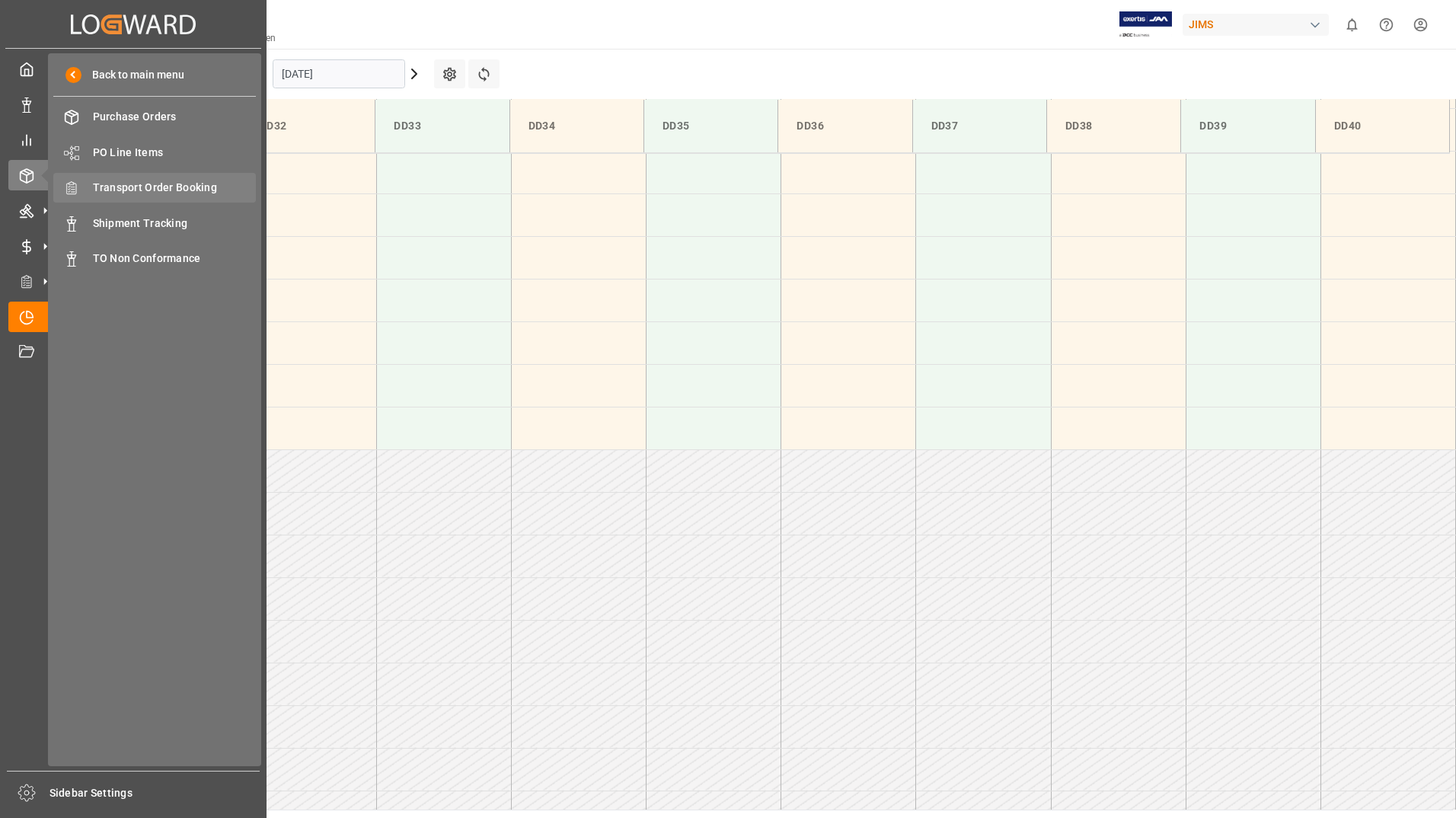
click at [164, 188] on span "Transport Order Booking" at bounding box center [174, 188] width 163 height 16
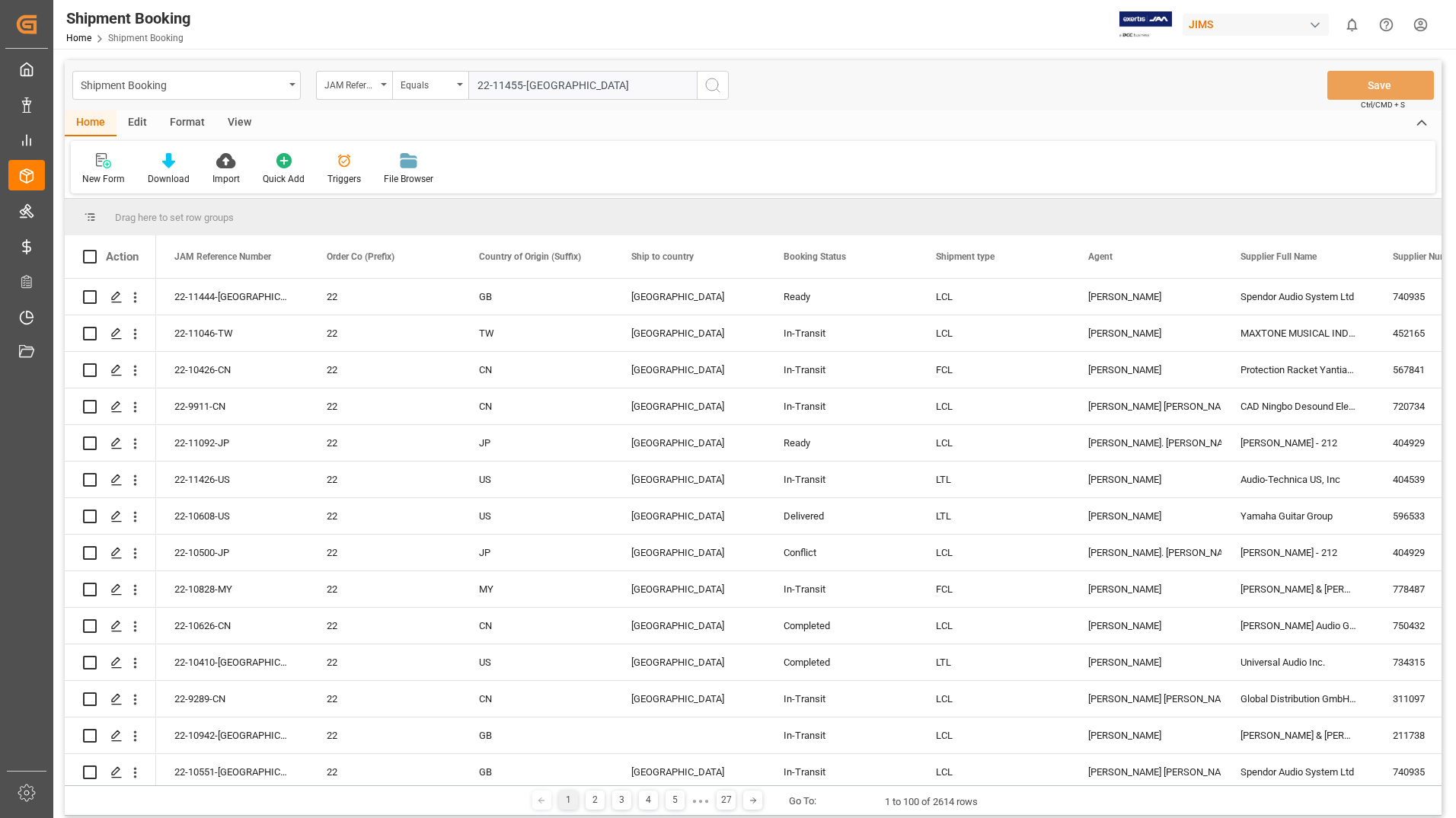
type input "22-11455-[GEOGRAPHIC_DATA]"
click at [711, 90] on icon "search button" at bounding box center [713, 85] width 19 height 19
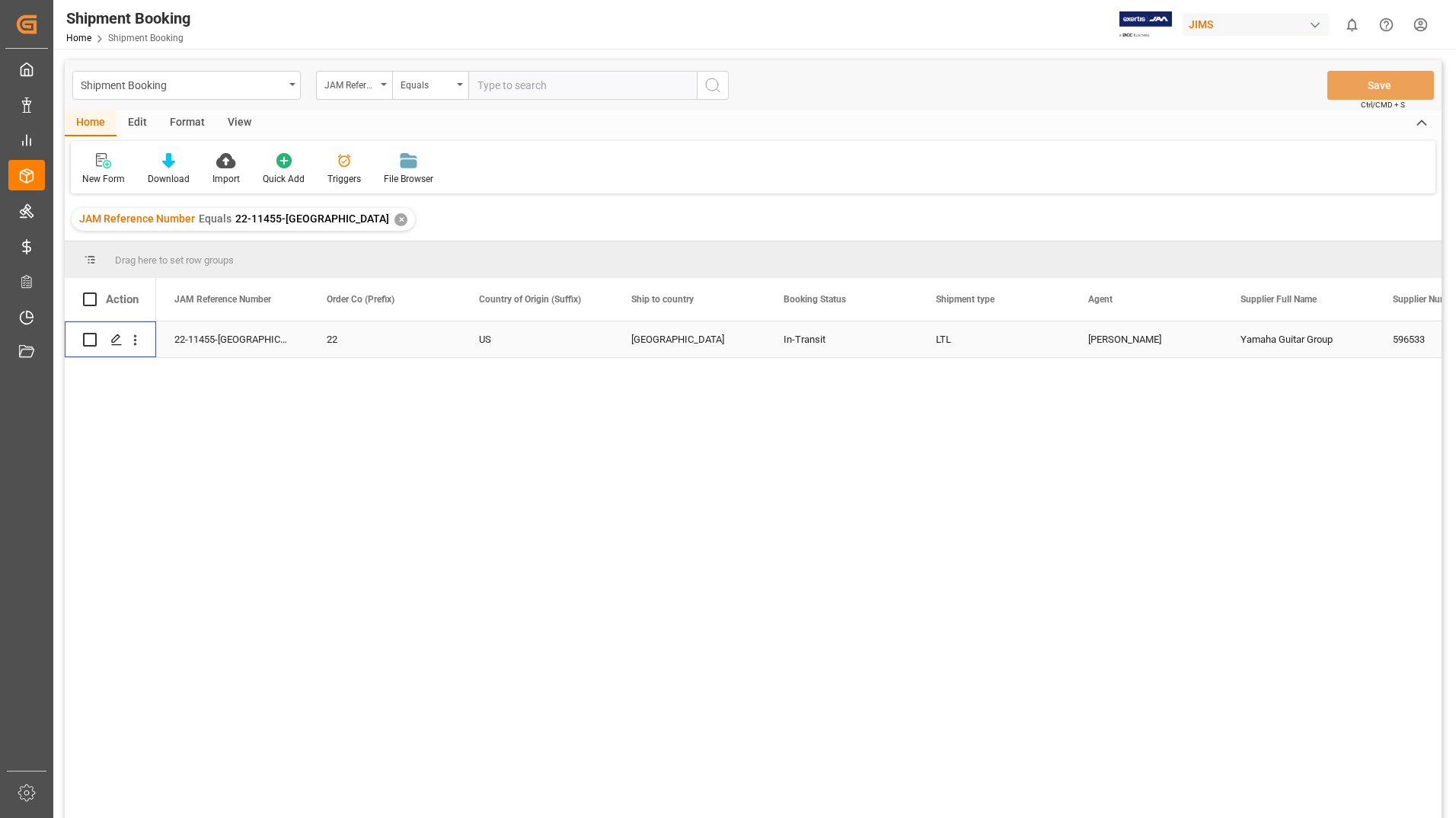
click at [93, 338] on input "Press Space to toggle row selection (unchecked)" at bounding box center [89, 340] width 14 height 14
checkbox input "true"
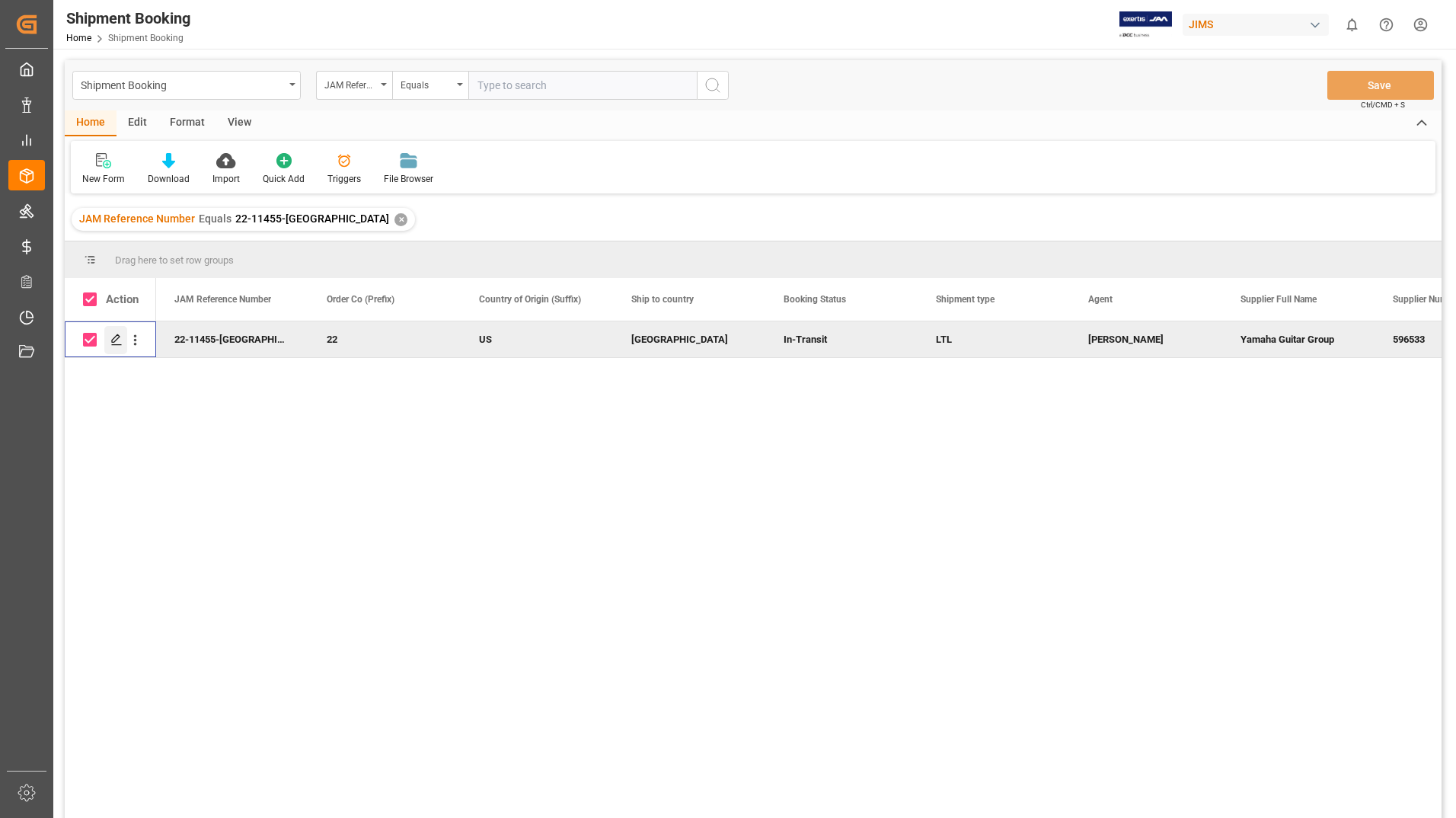
click at [121, 338] on icon "Press SPACE to deselect this row." at bounding box center [116, 339] width 12 height 12
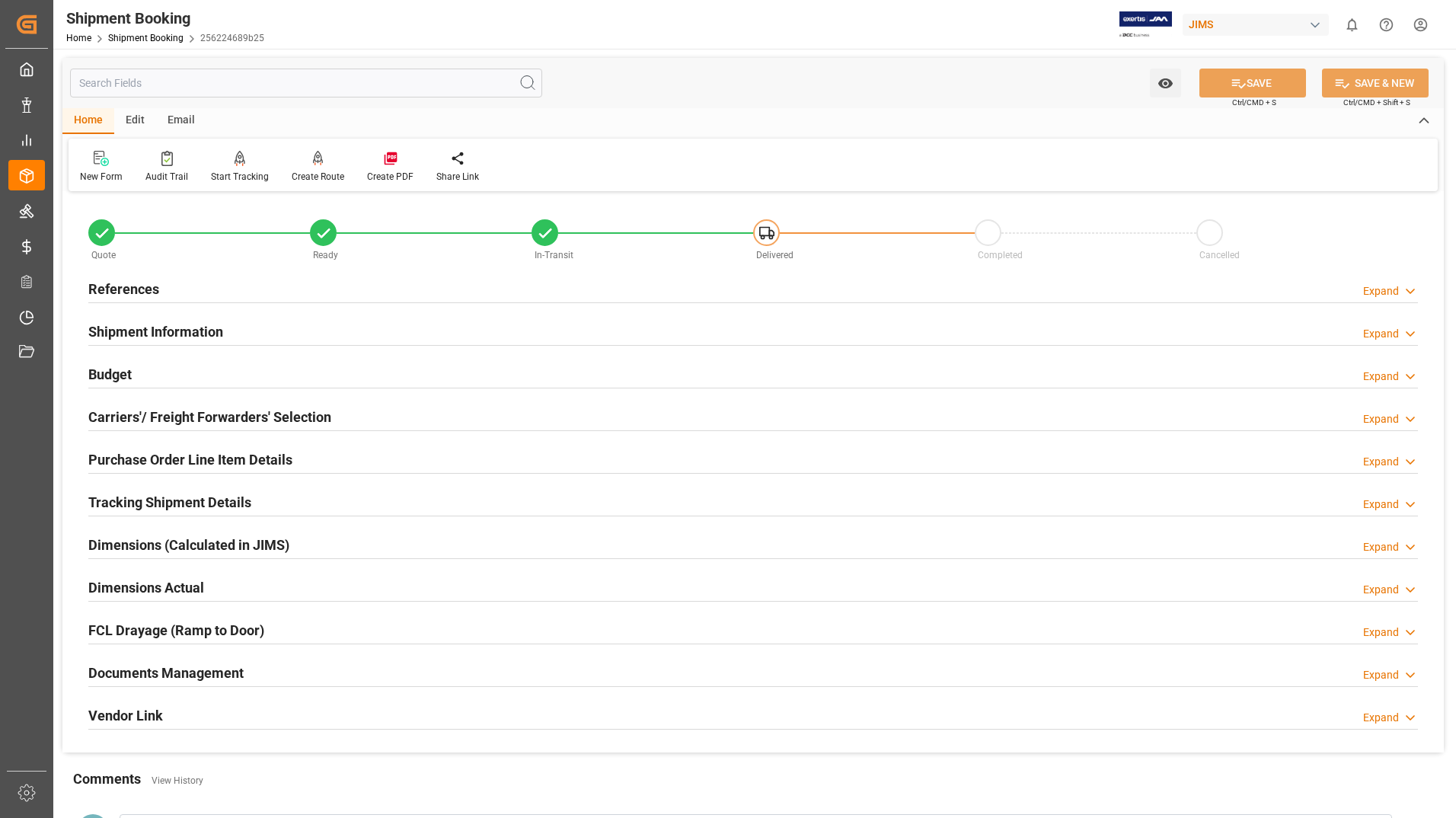
click at [198, 672] on h2 "Documents Management" at bounding box center [165, 673] width 155 height 20
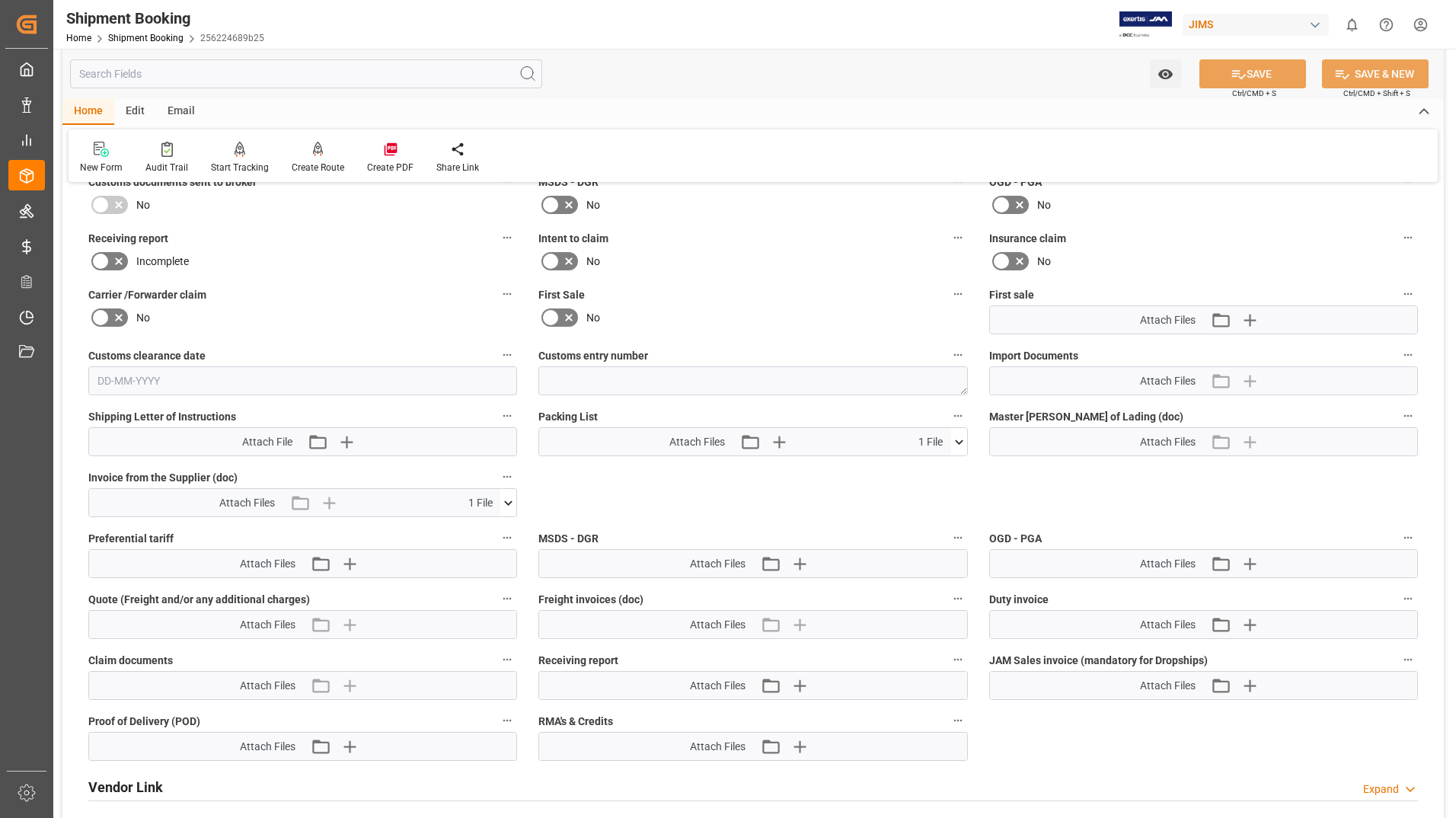
scroll to position [610, 0]
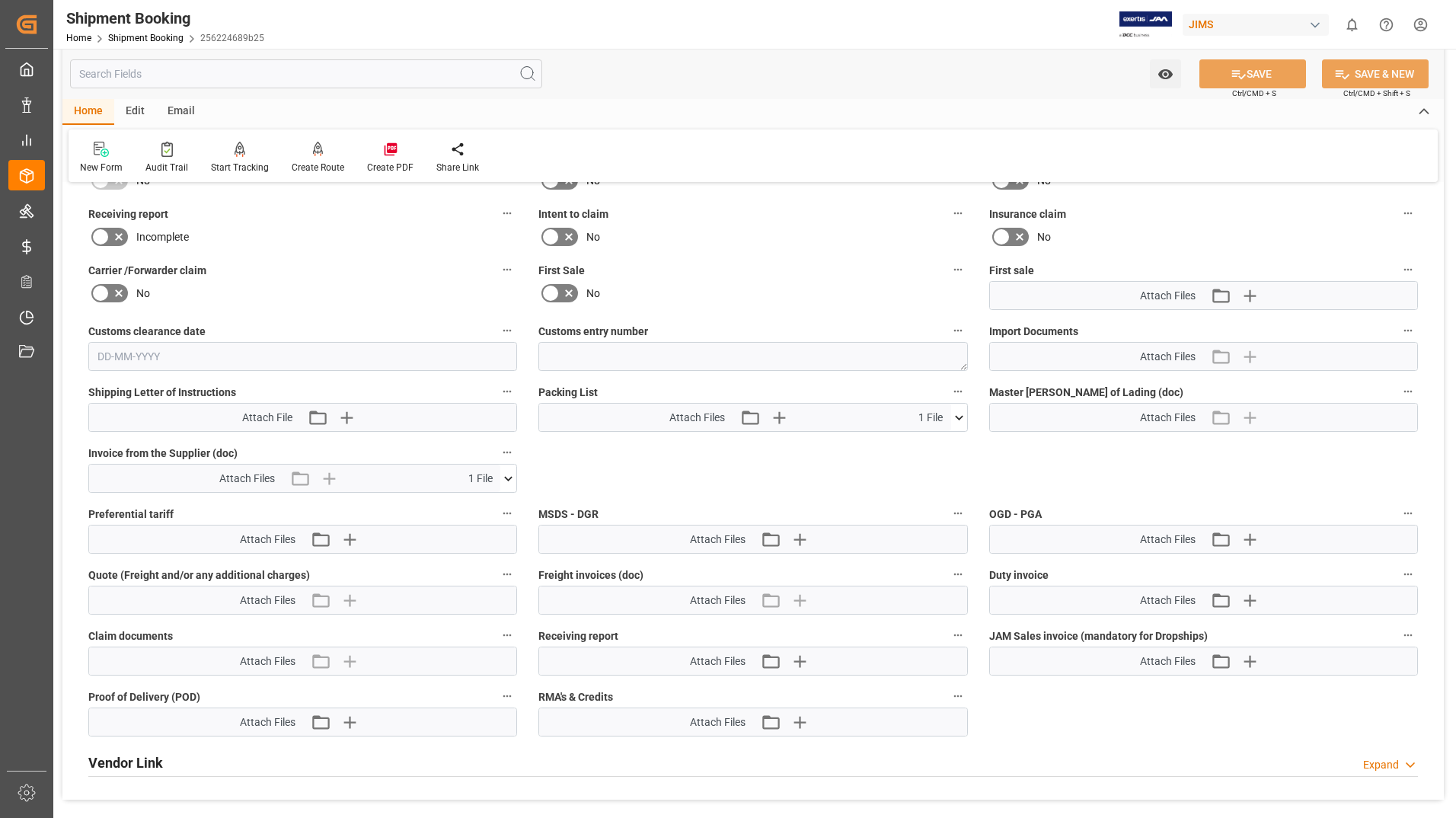
click at [959, 412] on icon at bounding box center [959, 418] width 16 height 16
click at [948, 448] on icon at bounding box center [950, 446] width 16 height 16
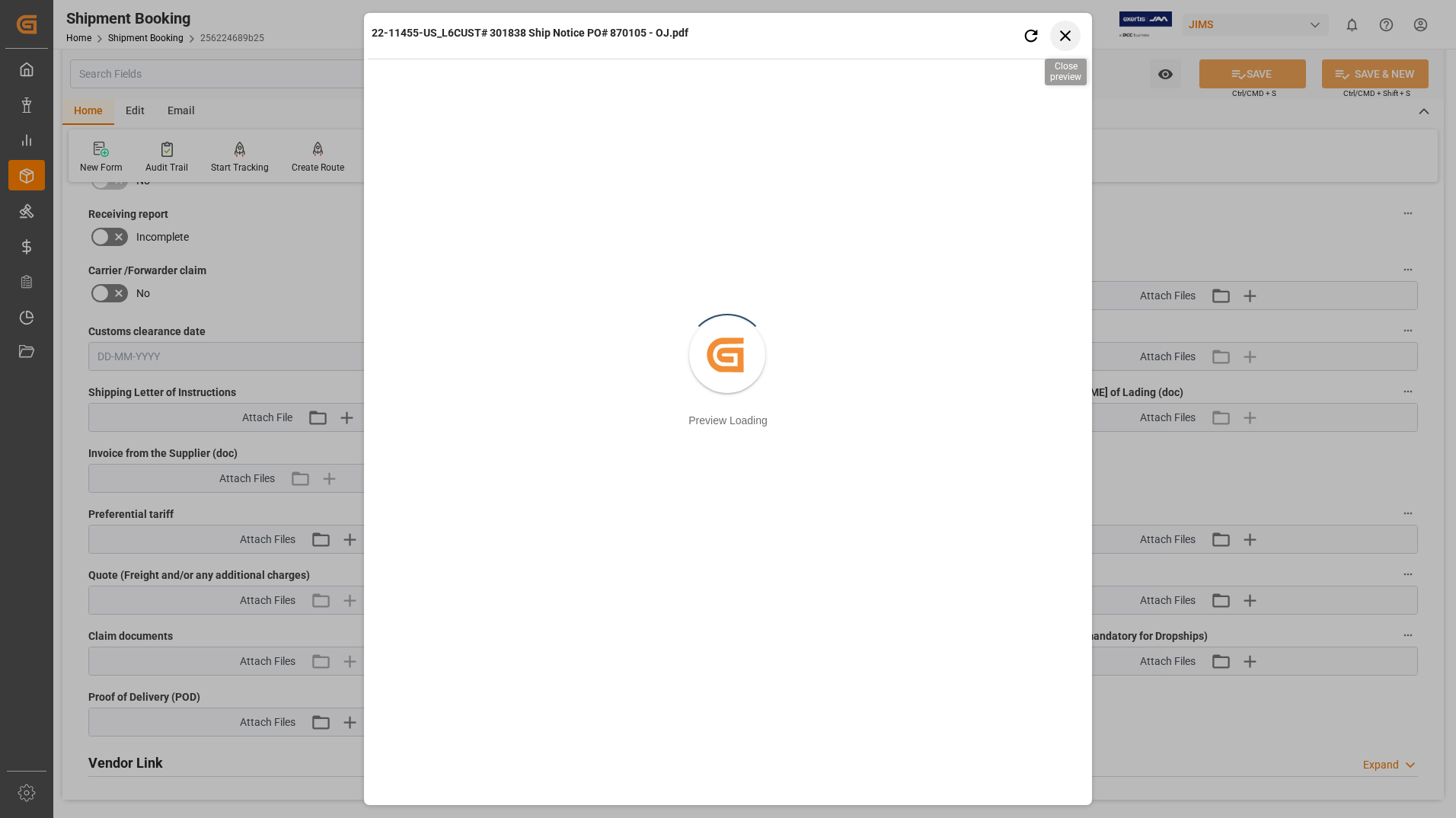
click at [1068, 36] on icon "button" at bounding box center [1065, 35] width 19 height 19
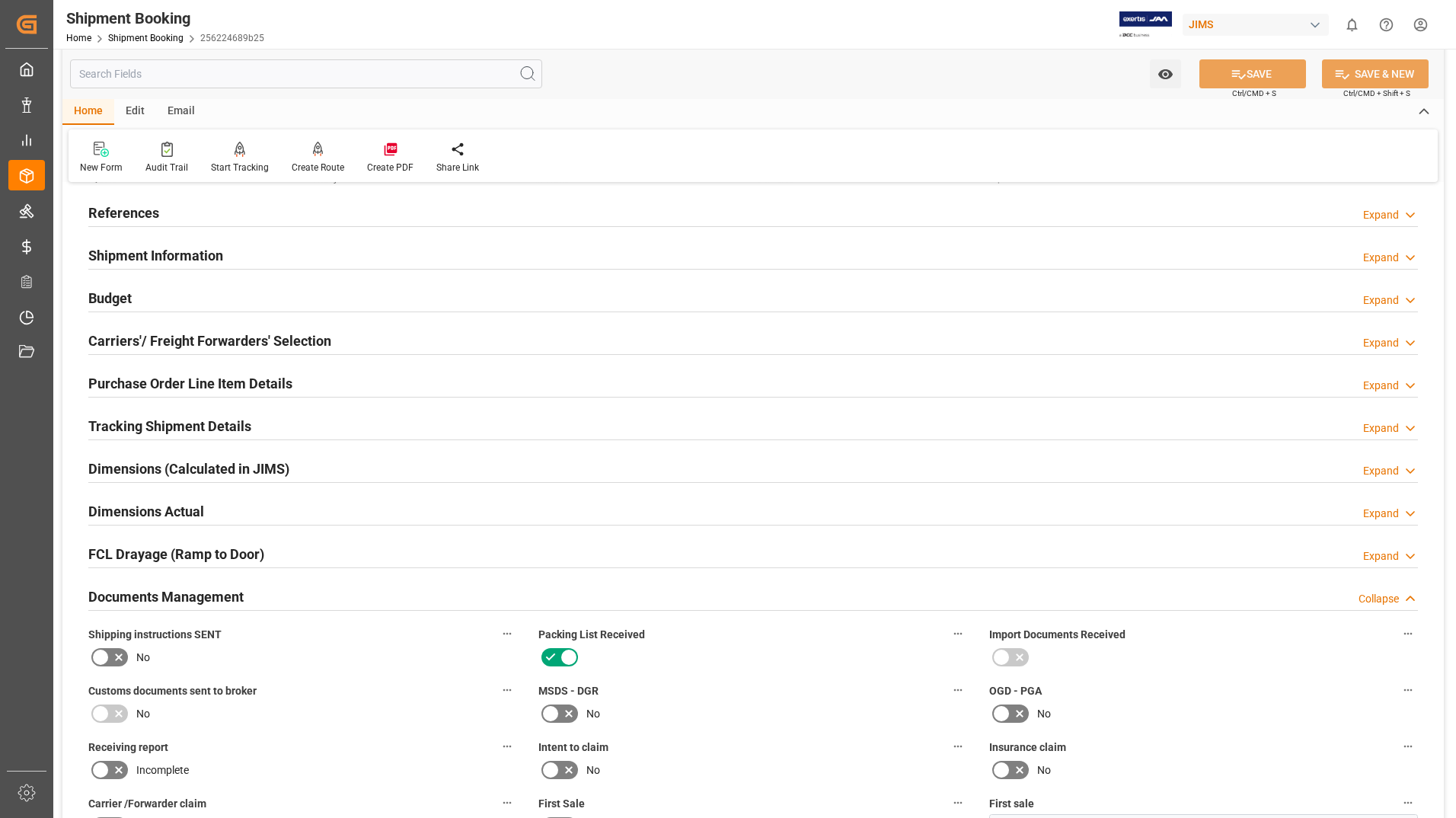
scroll to position [0, 0]
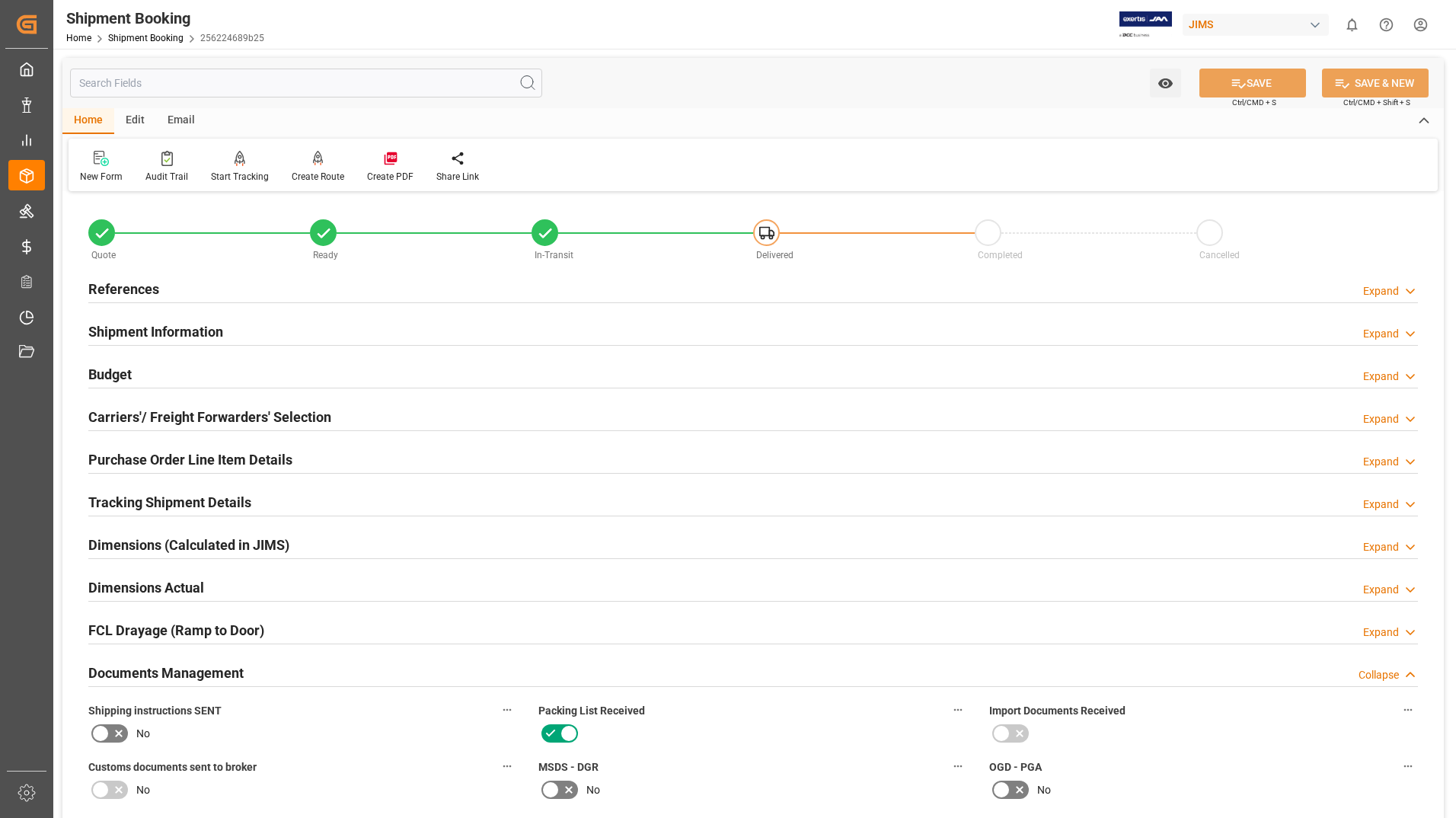
click at [117, 496] on h2 "Tracking Shipment Details" at bounding box center [170, 502] width 163 height 20
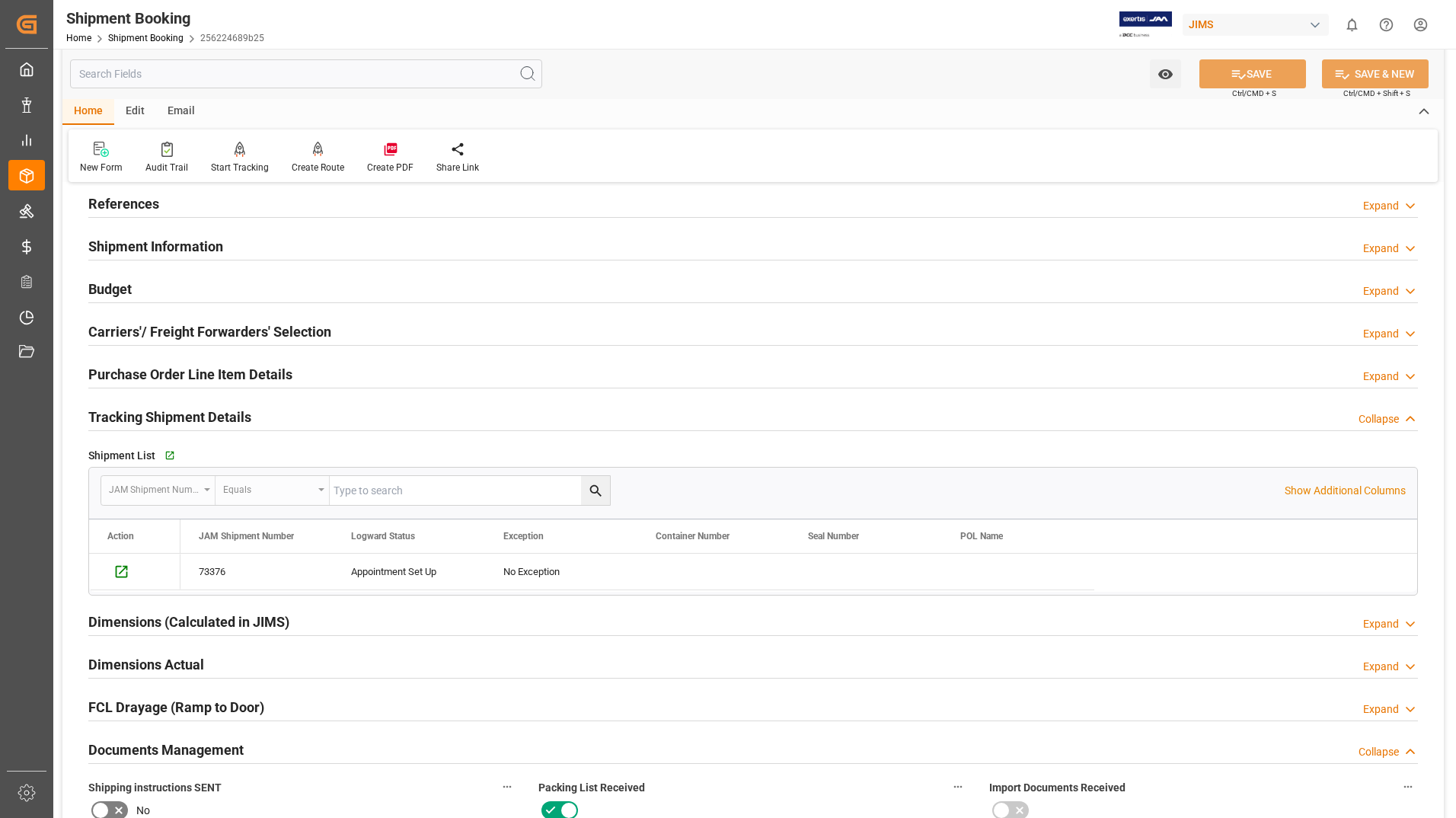
scroll to position [228, 0]
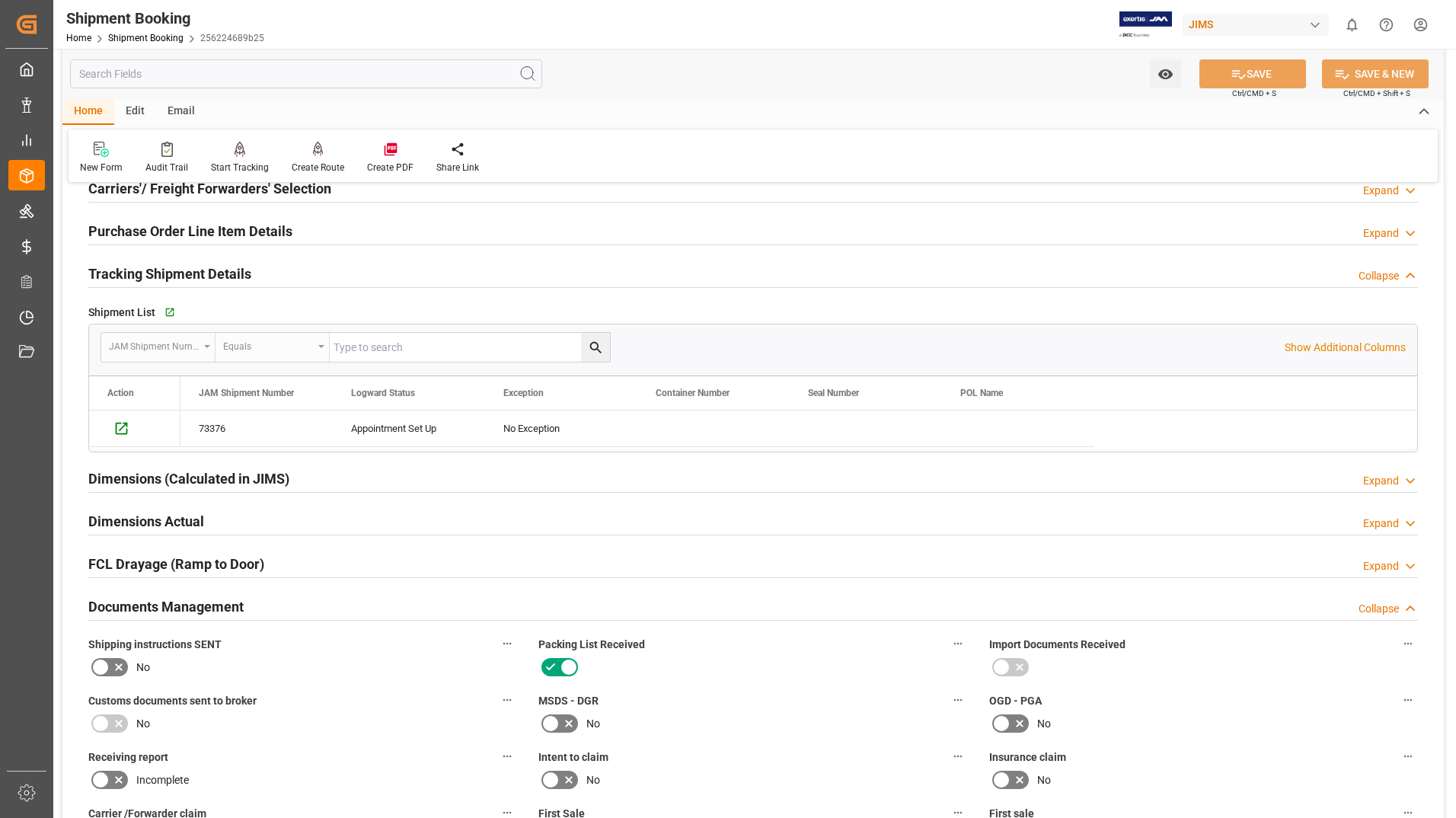
click at [153, 478] on h2 "Dimensions (Calculated in JIMS)" at bounding box center [188, 479] width 201 height 20
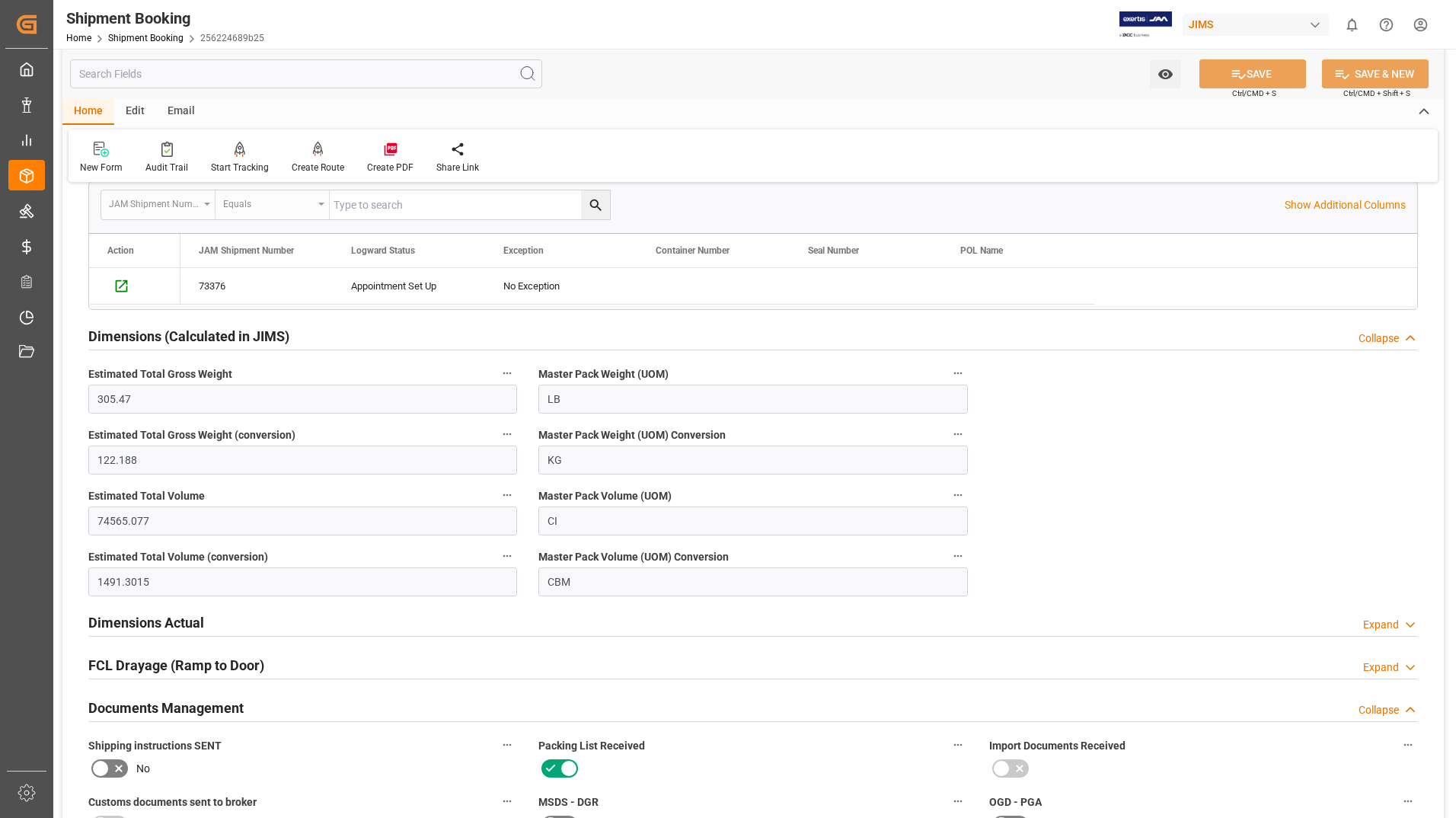
scroll to position [381, 0]
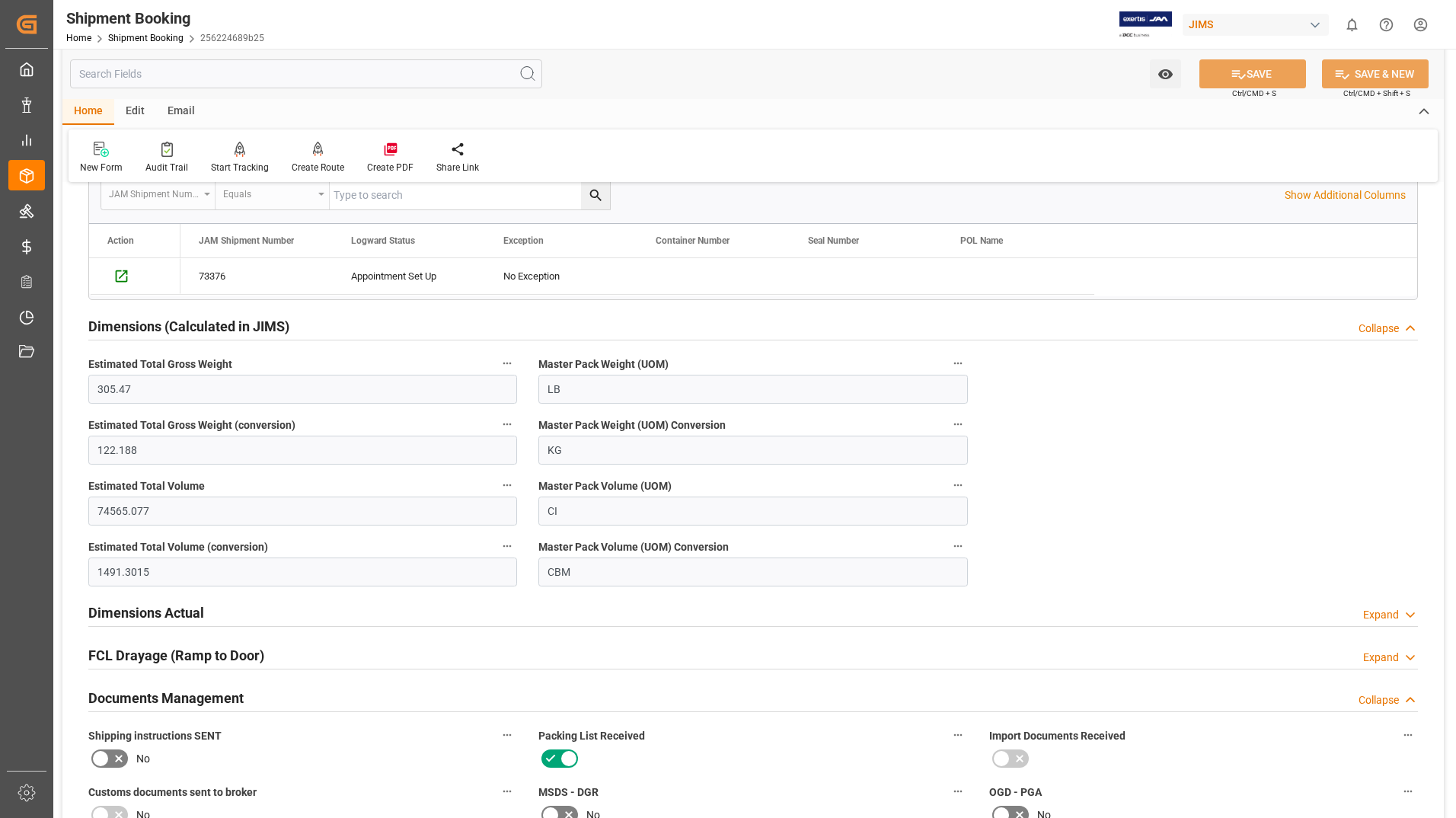
click at [168, 615] on h2 "Dimensions Actual" at bounding box center [146, 613] width 116 height 20
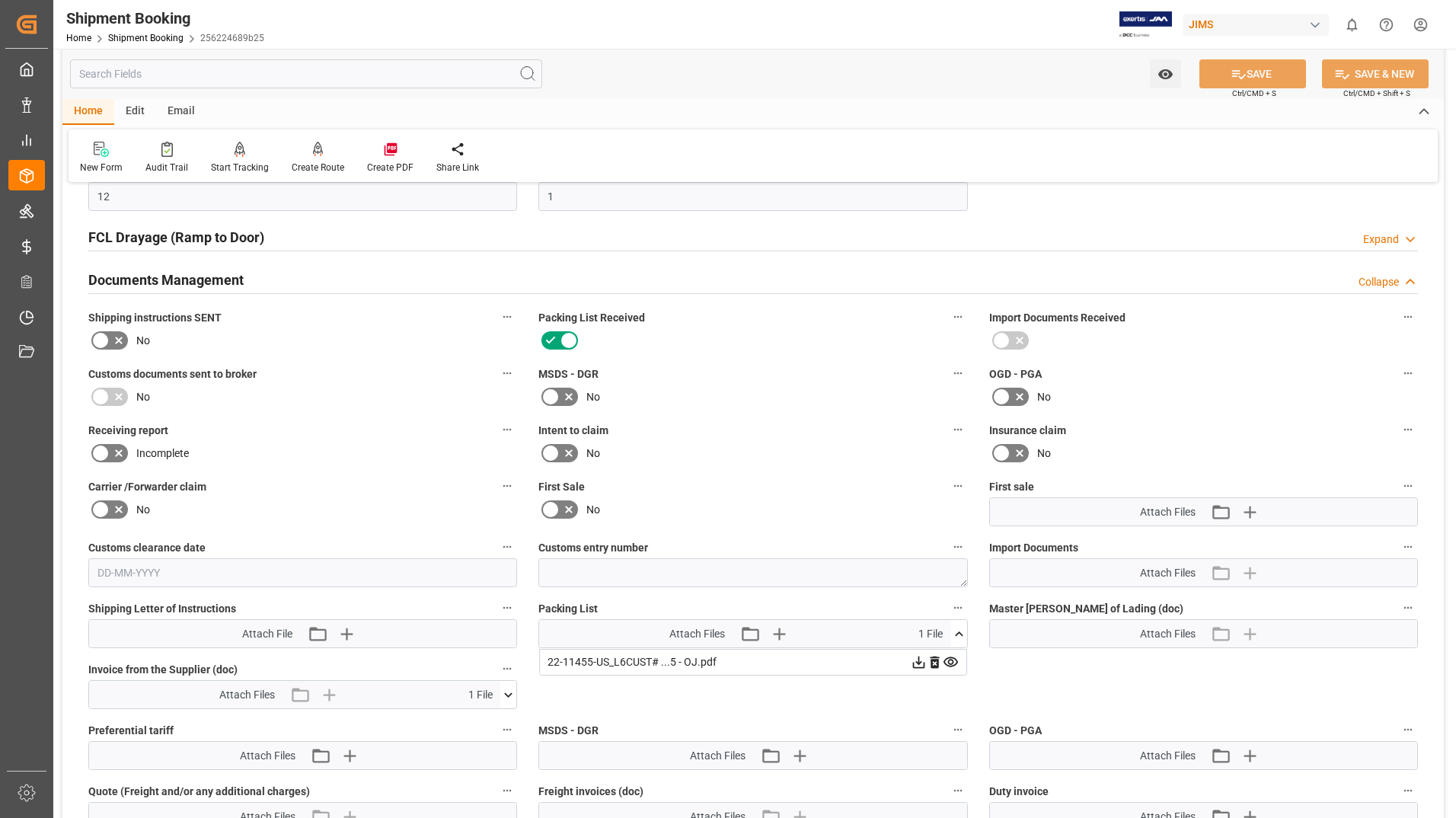
scroll to position [991, 0]
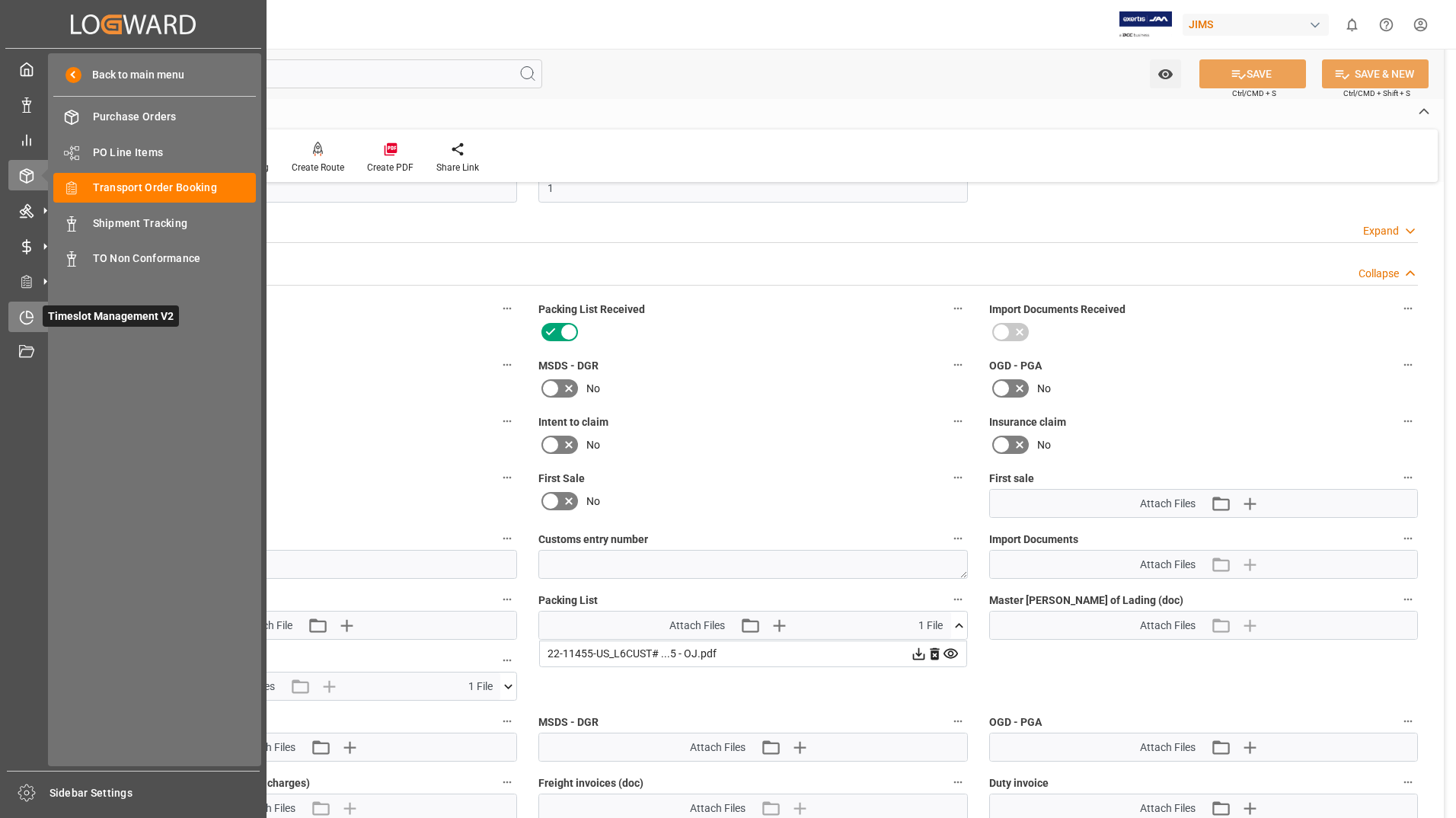
click at [58, 312] on span "Timeslot Management V2" at bounding box center [110, 316] width 136 height 21
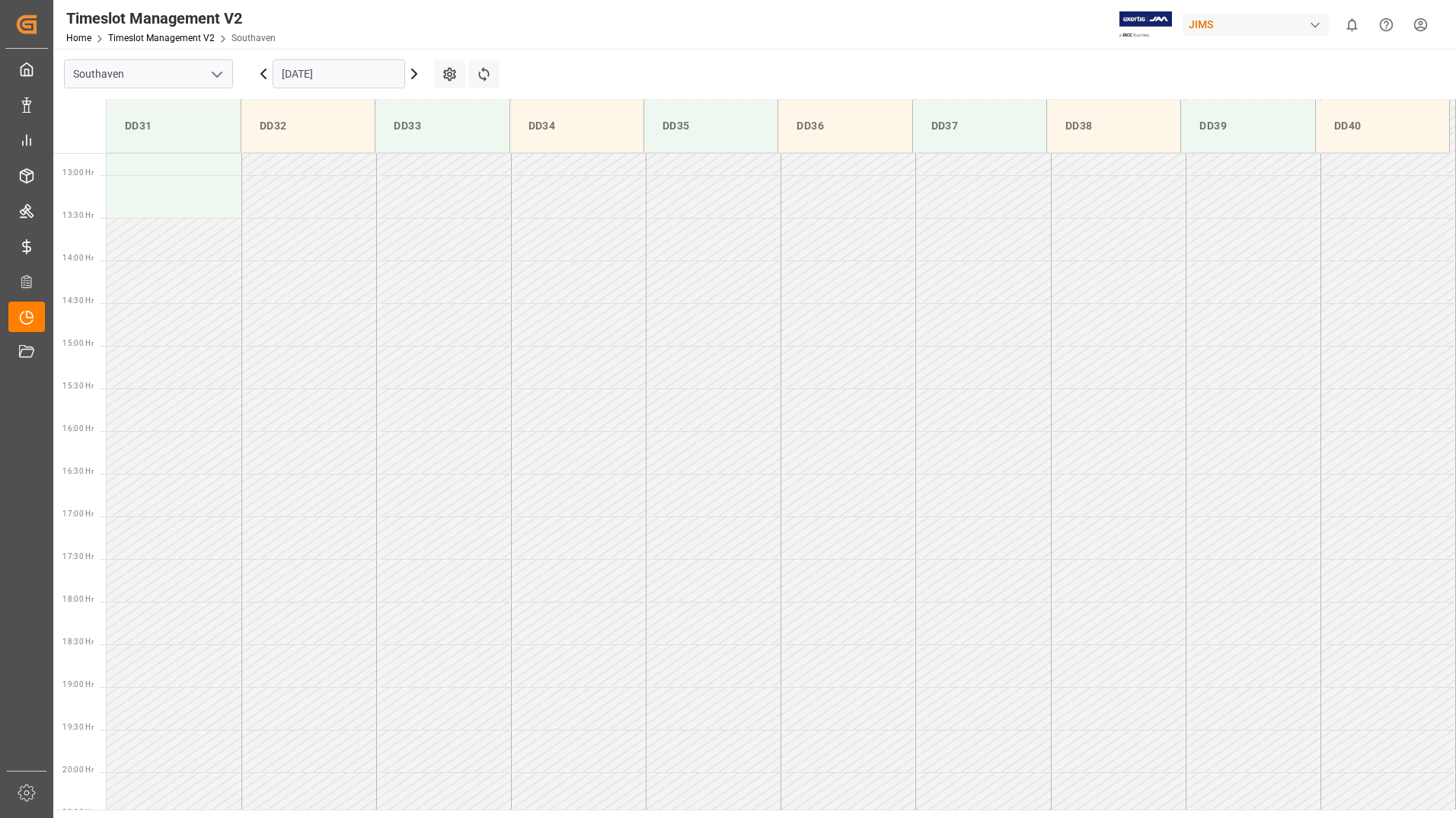
scroll to position [630, 0]
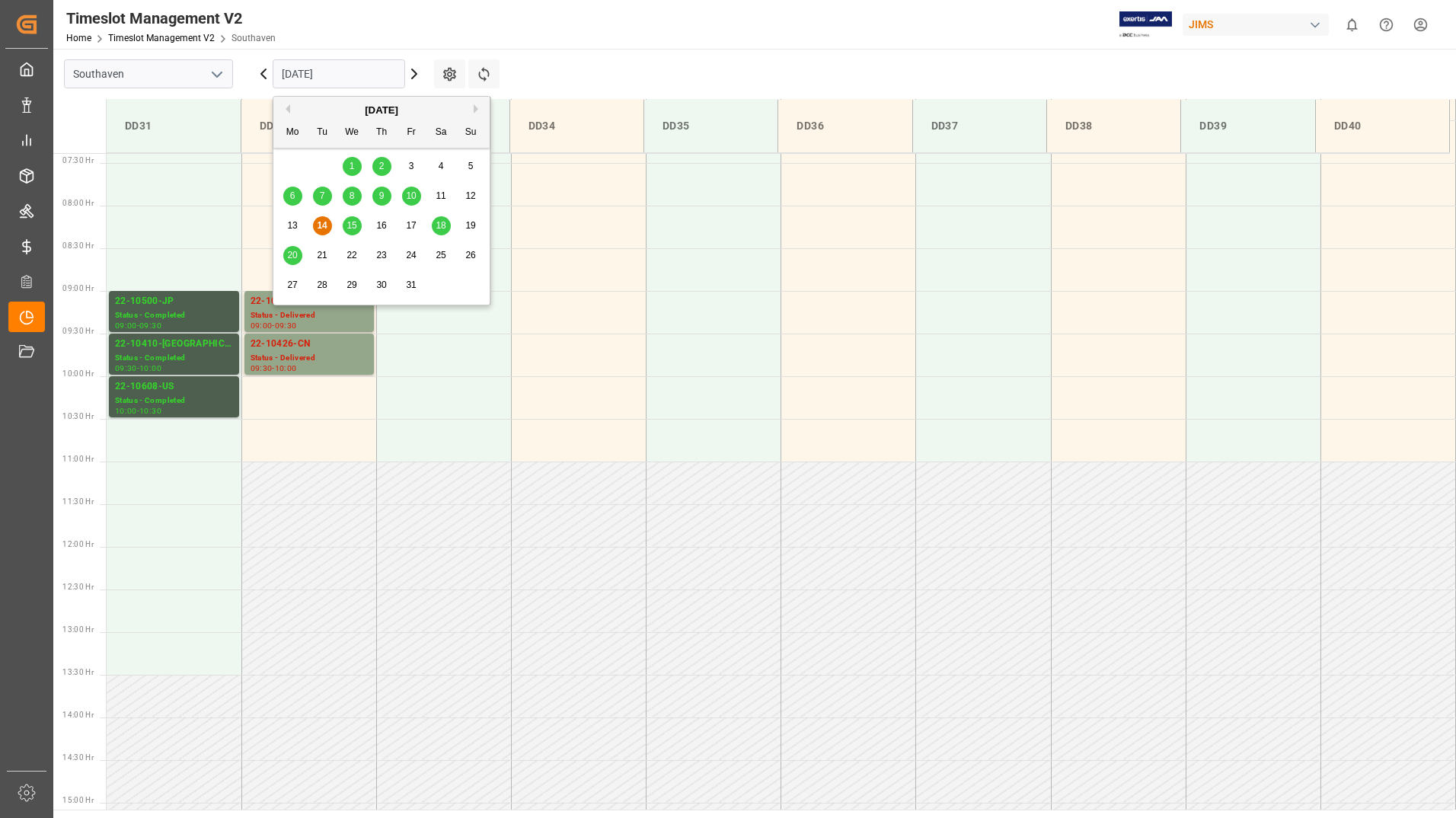
click at [380, 79] on input "[DATE]" at bounding box center [339, 73] width 133 height 29
click at [357, 227] on div "15" at bounding box center [352, 227] width 19 height 19
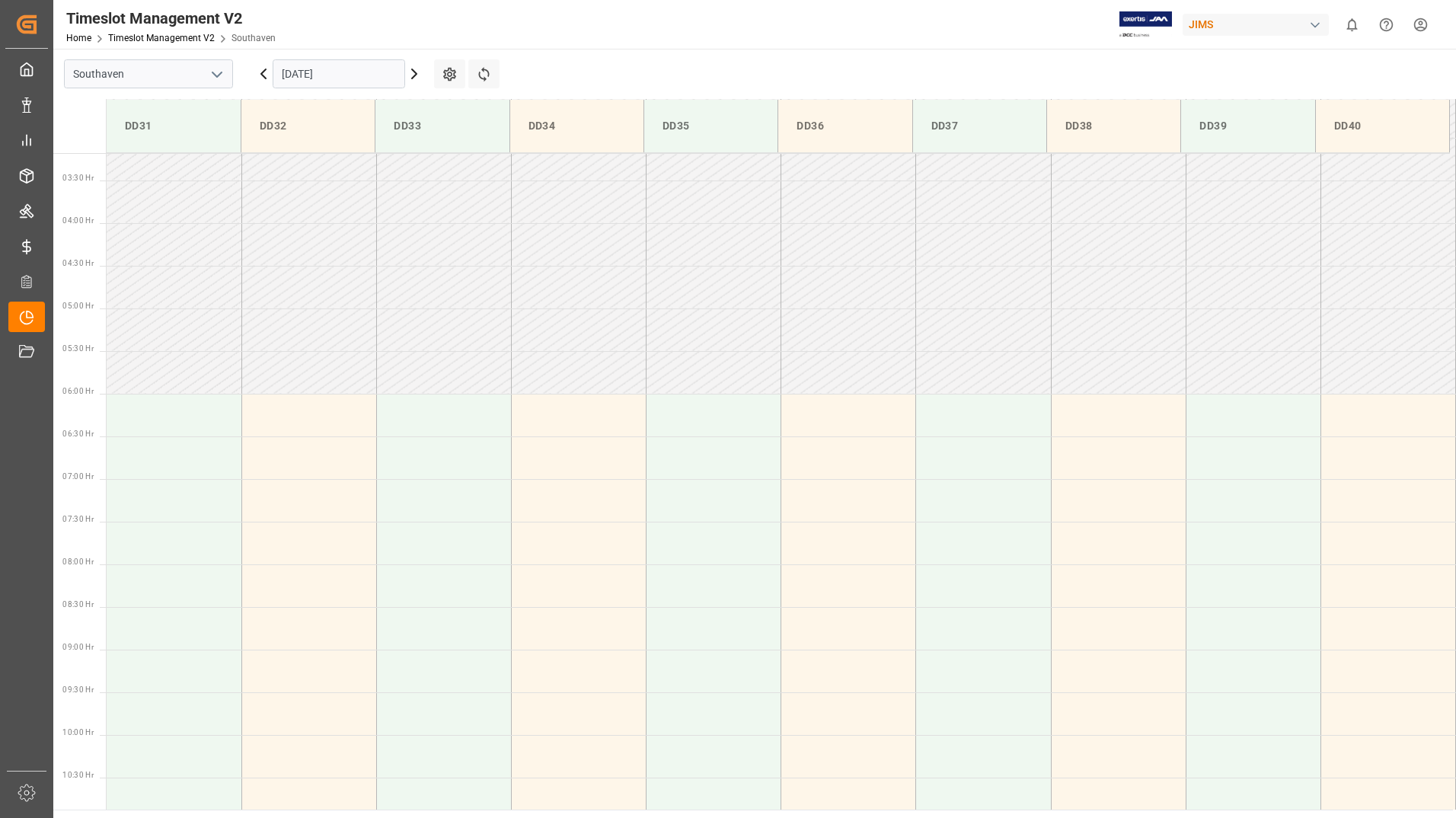
scroll to position [270, 0]
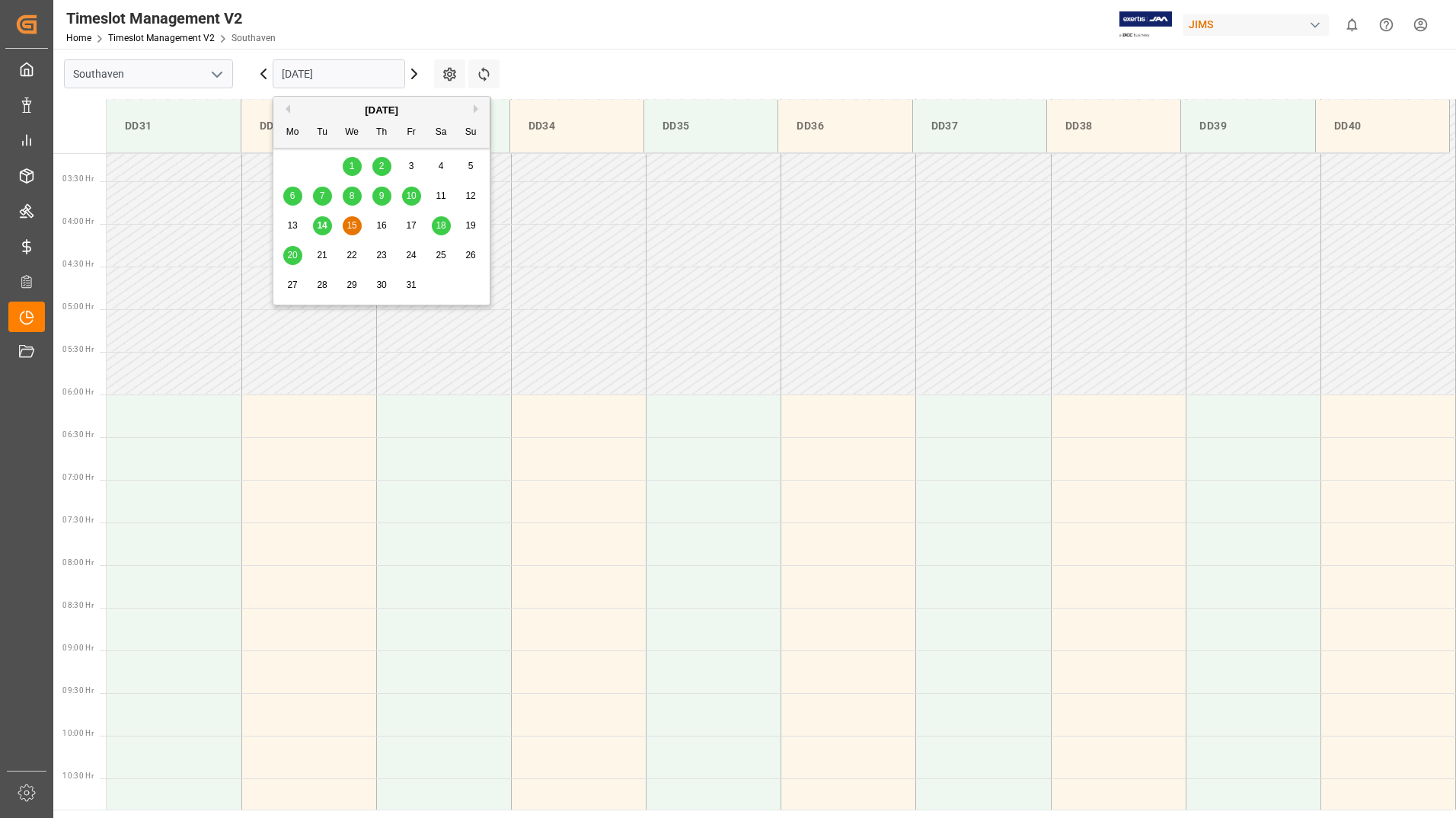
click at [371, 71] on input "[DATE]" at bounding box center [339, 73] width 133 height 29
click at [446, 223] on div "18" at bounding box center [441, 227] width 19 height 19
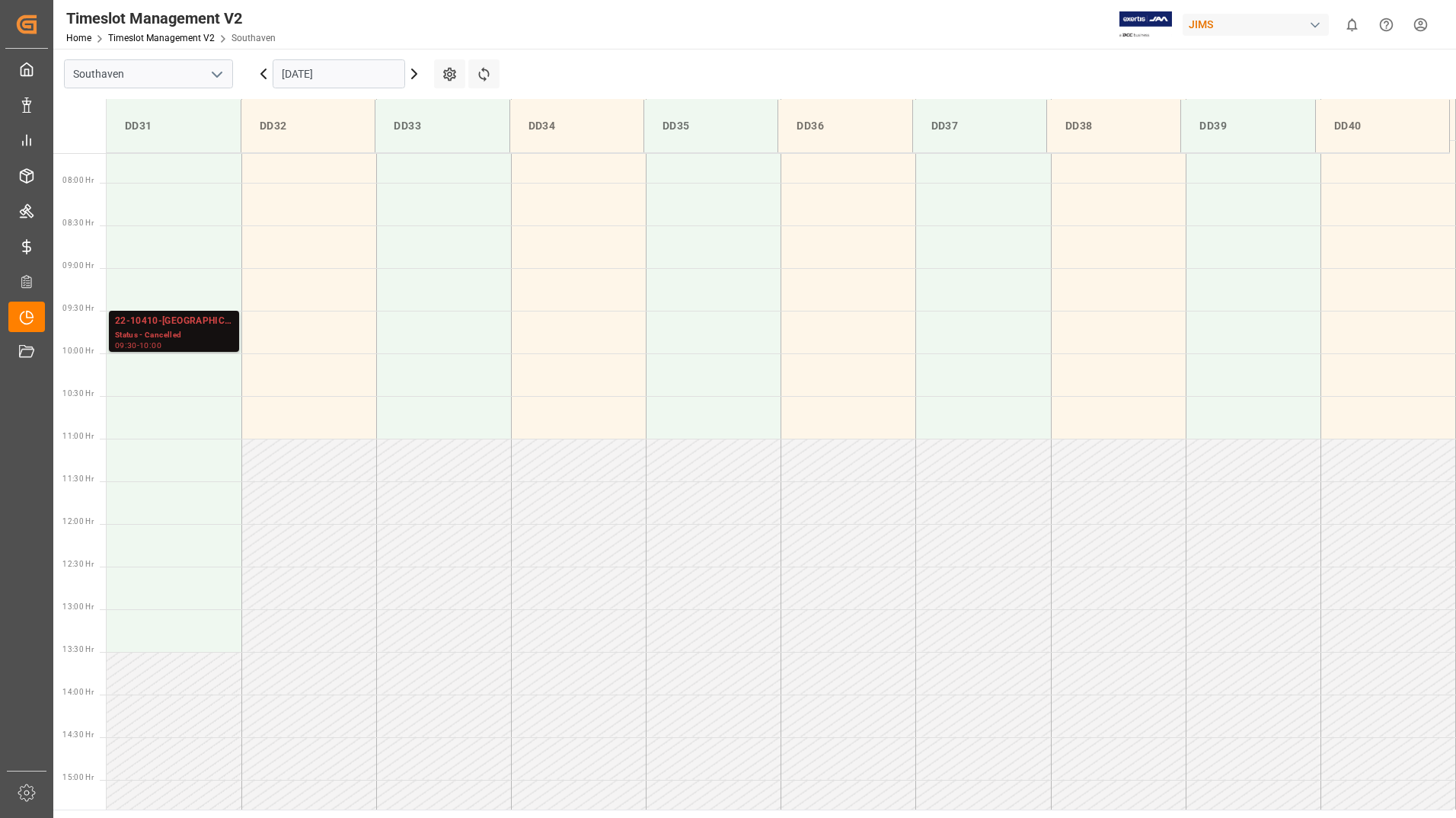
scroll to position [652, 0]
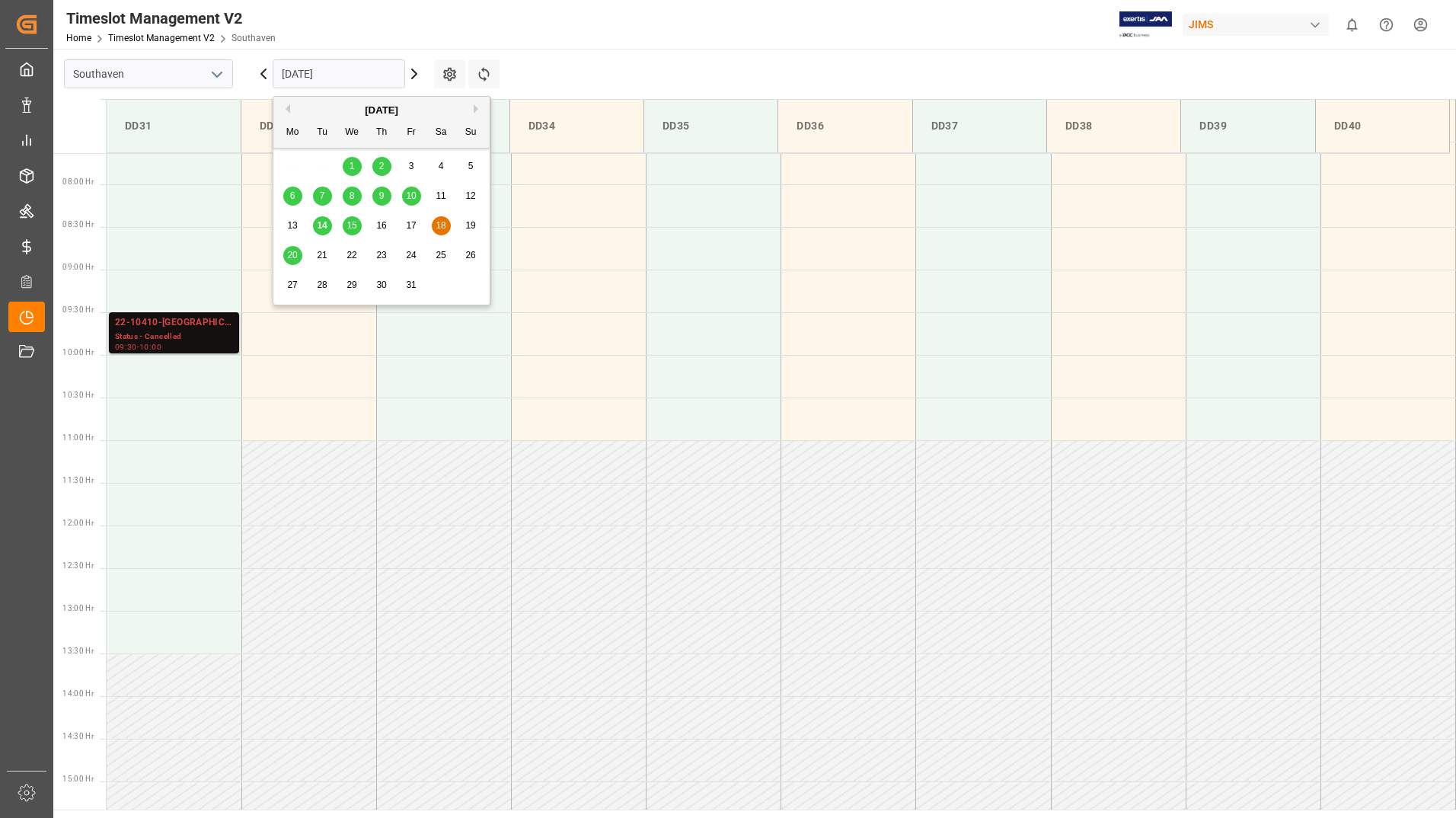
click at [325, 71] on input "[DATE]" at bounding box center [339, 73] width 133 height 29
click at [352, 219] on div "15" at bounding box center [352, 227] width 19 height 19
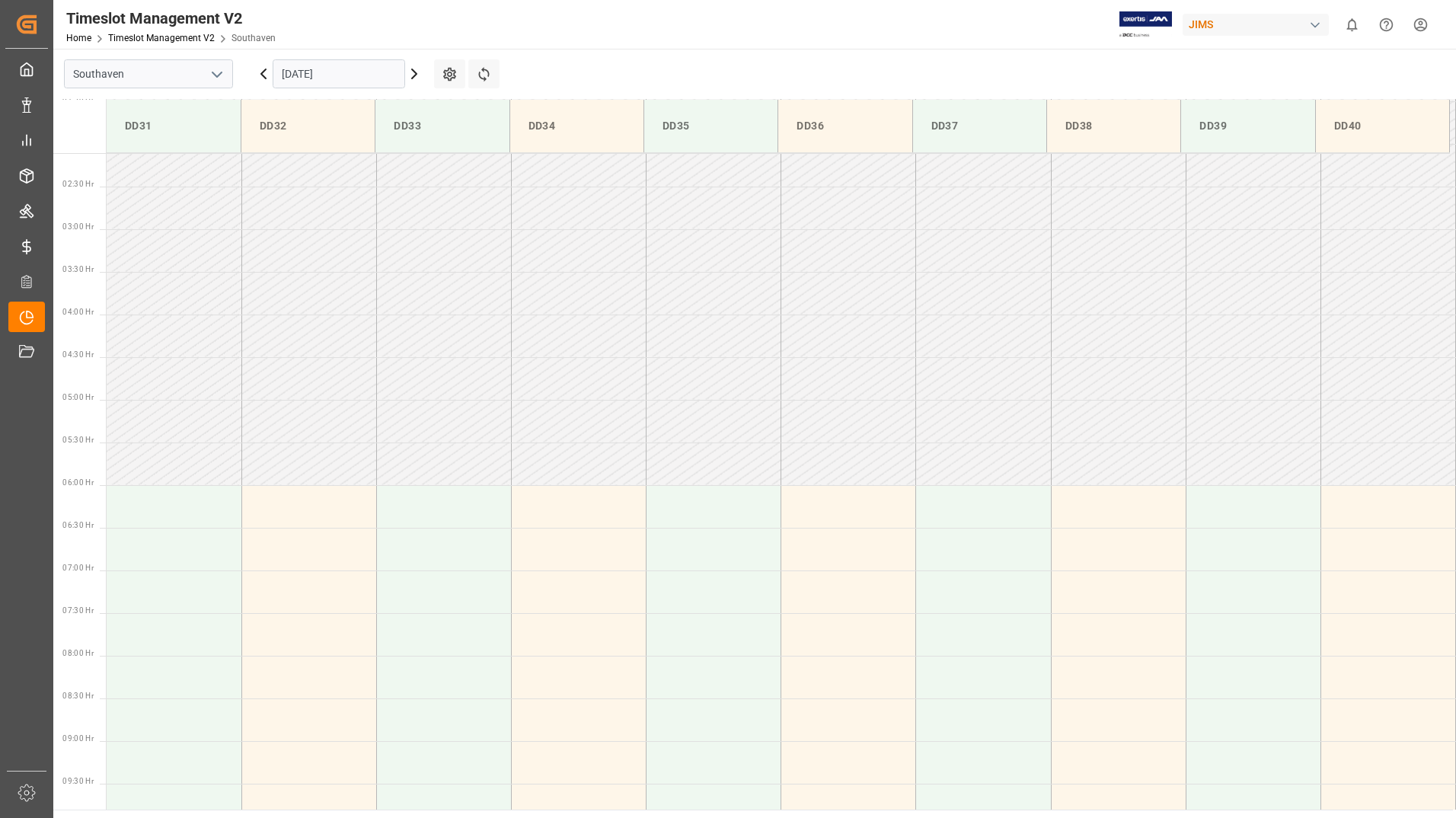
scroll to position [610, 0]
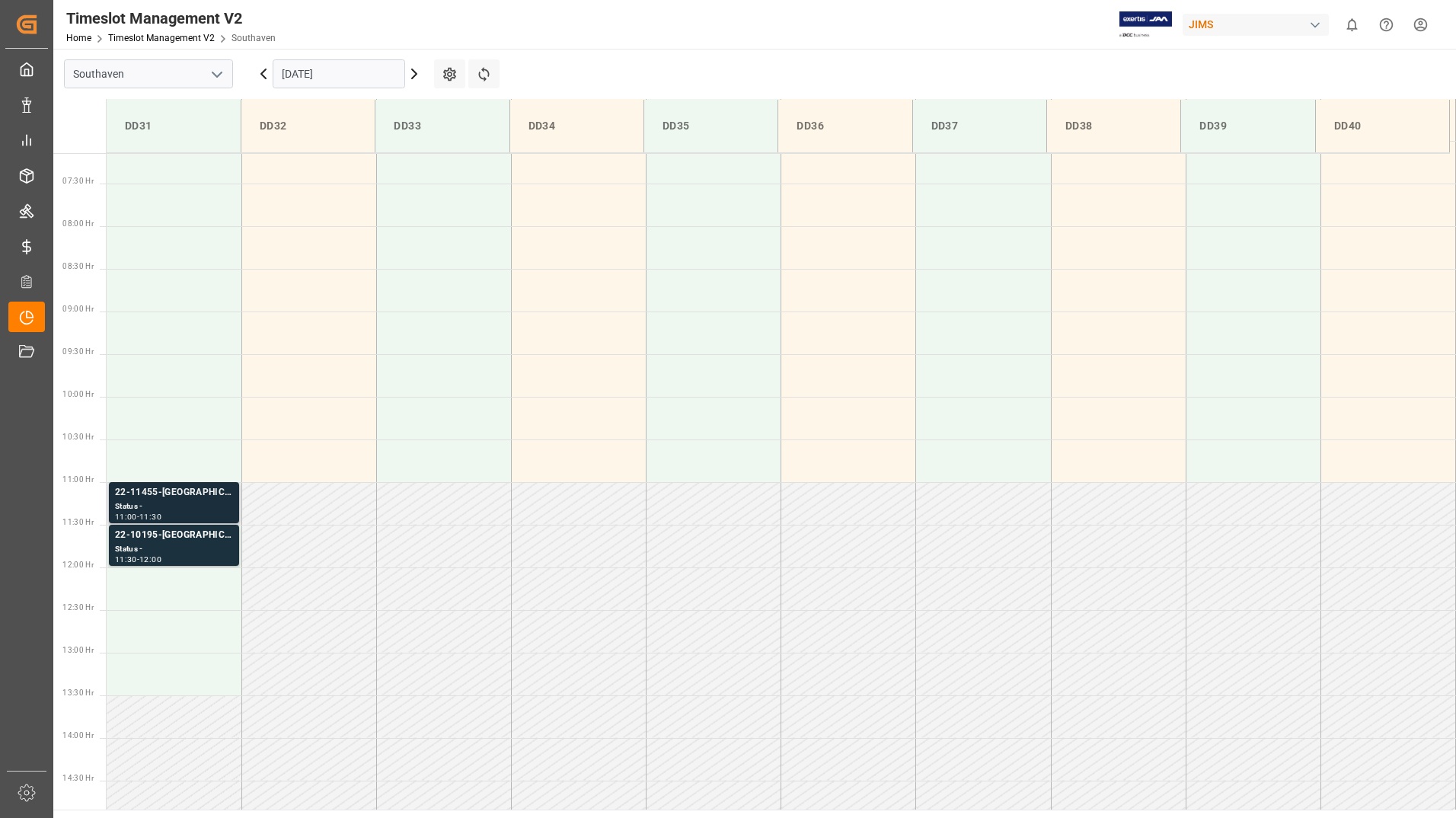
click at [202, 500] on div "Status -" at bounding box center [174, 507] width 118 height 13
click at [199, 539] on div "22-10195-[GEOGRAPHIC_DATA]" at bounding box center [174, 536] width 118 height 15
